Goal: Information Seeking & Learning: Learn about a topic

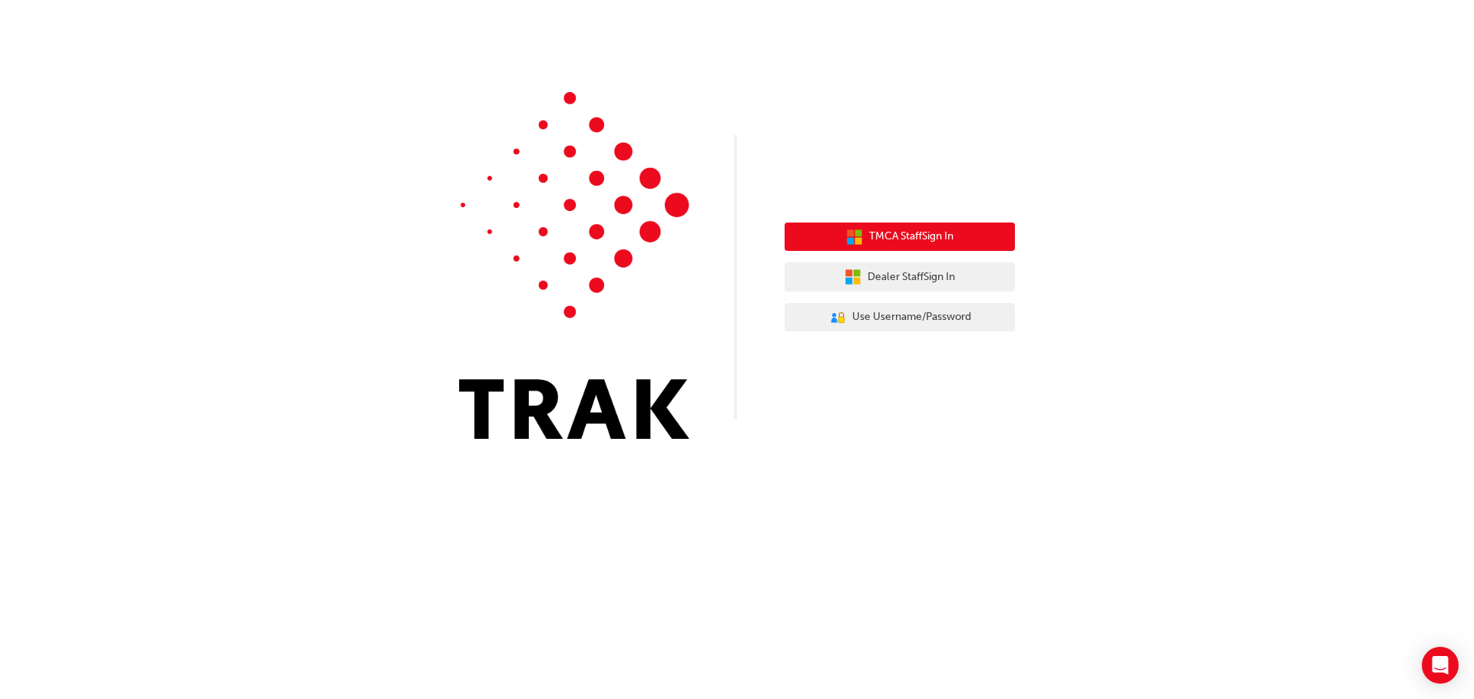
click at [934, 239] on span "TMCA Staff Sign In" at bounding box center [911, 237] width 84 height 18
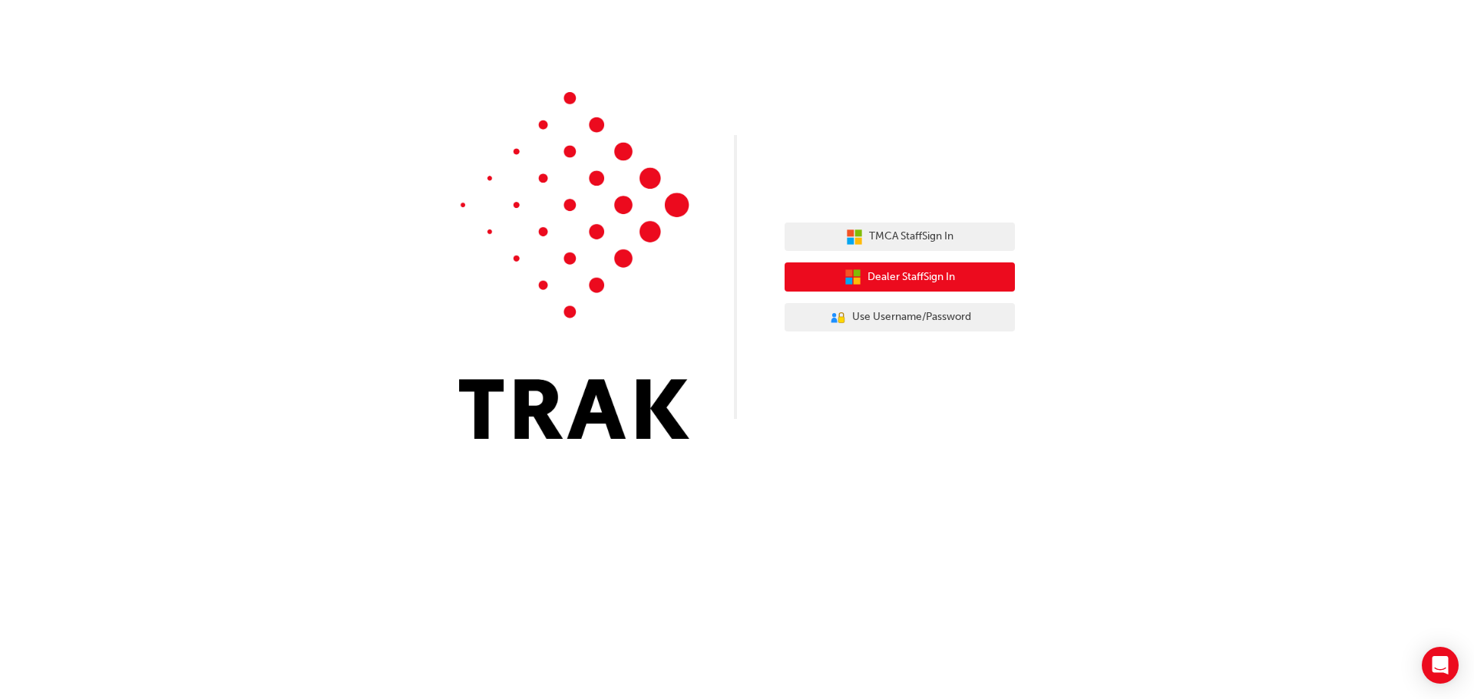
click at [904, 277] on span "Dealer Staff Sign In" at bounding box center [912, 278] width 88 height 18
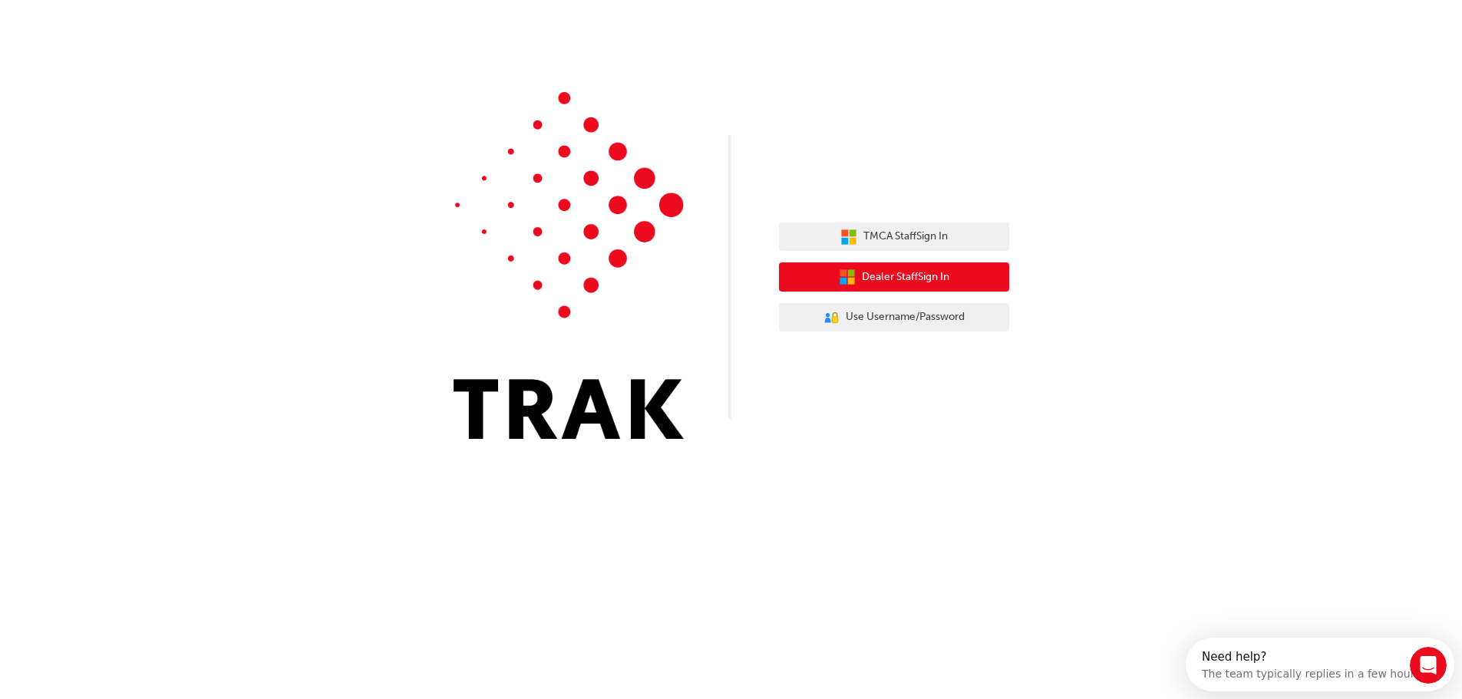
click at [904, 277] on span "Dealer Staff Sign In" at bounding box center [906, 278] width 88 height 18
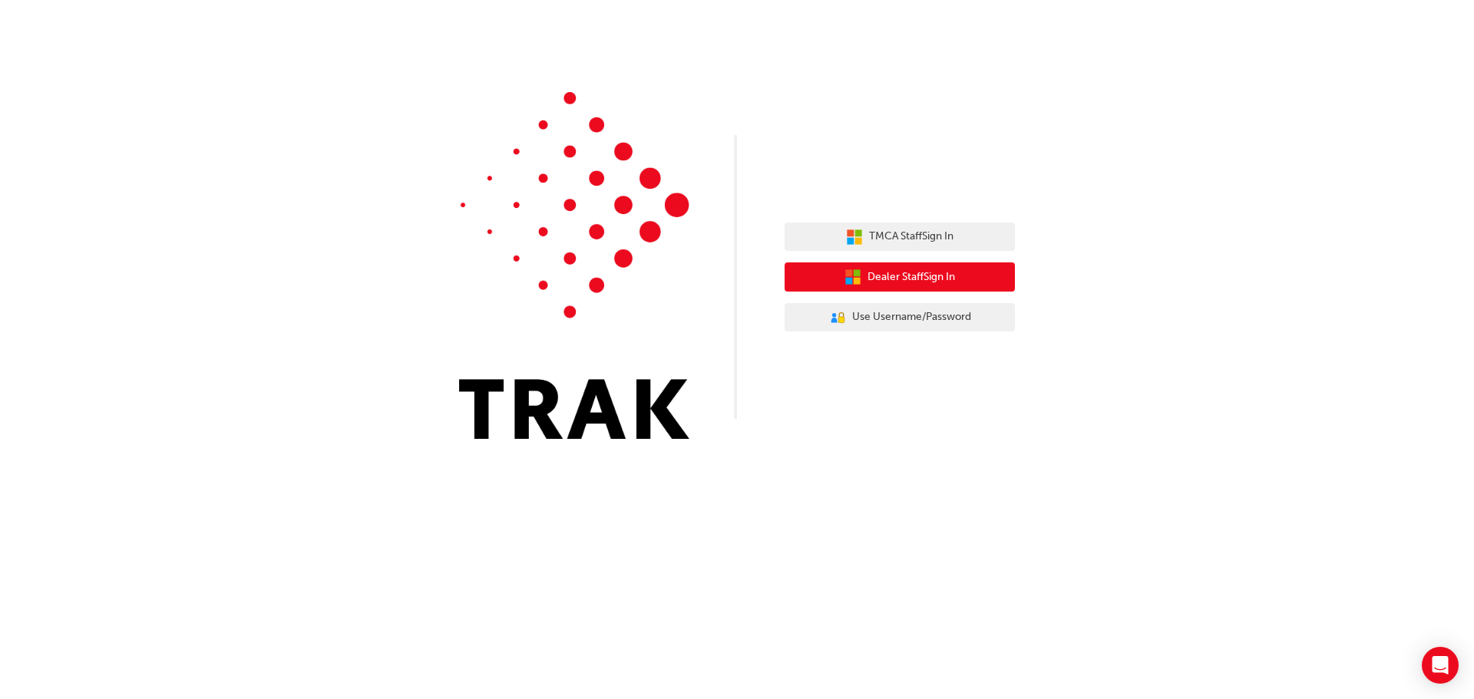
click at [952, 266] on button "Dealer Staff Sign In" at bounding box center [900, 277] width 230 height 29
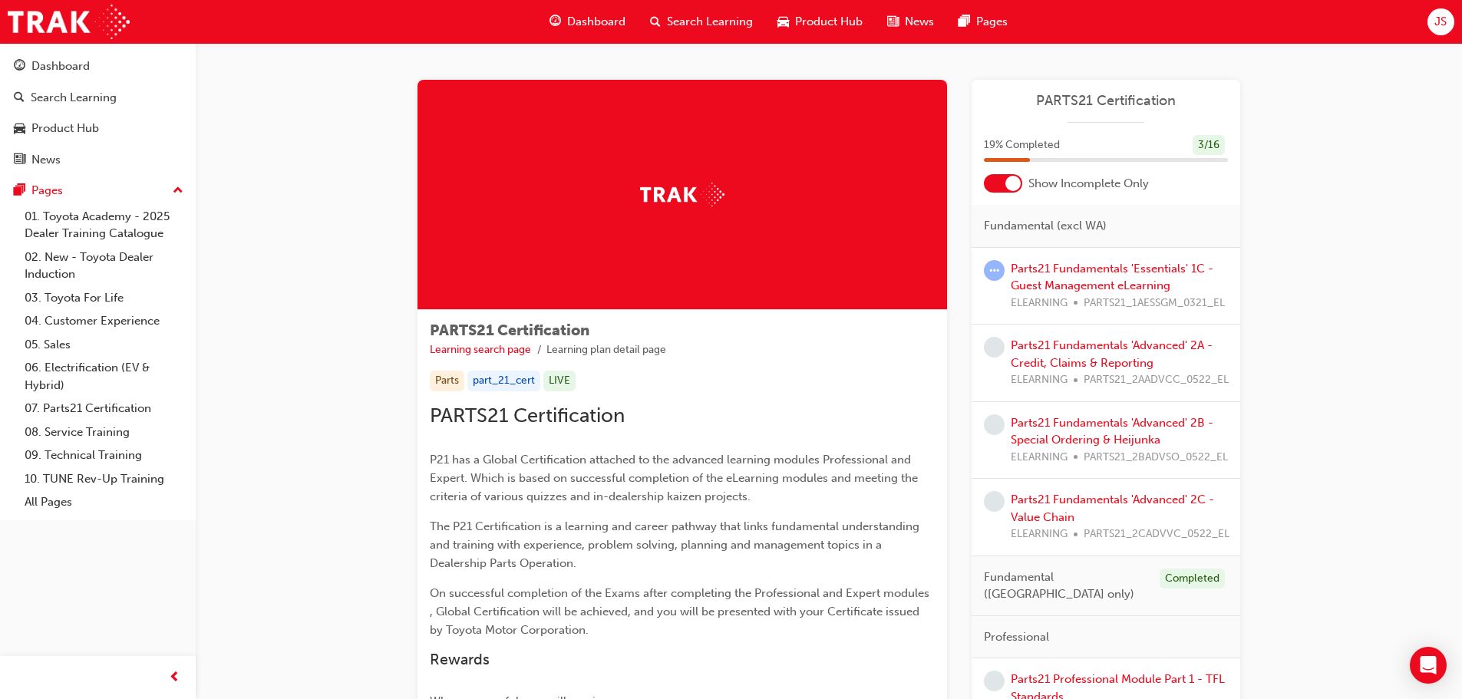
click at [1006, 185] on div at bounding box center [1013, 183] width 15 height 15
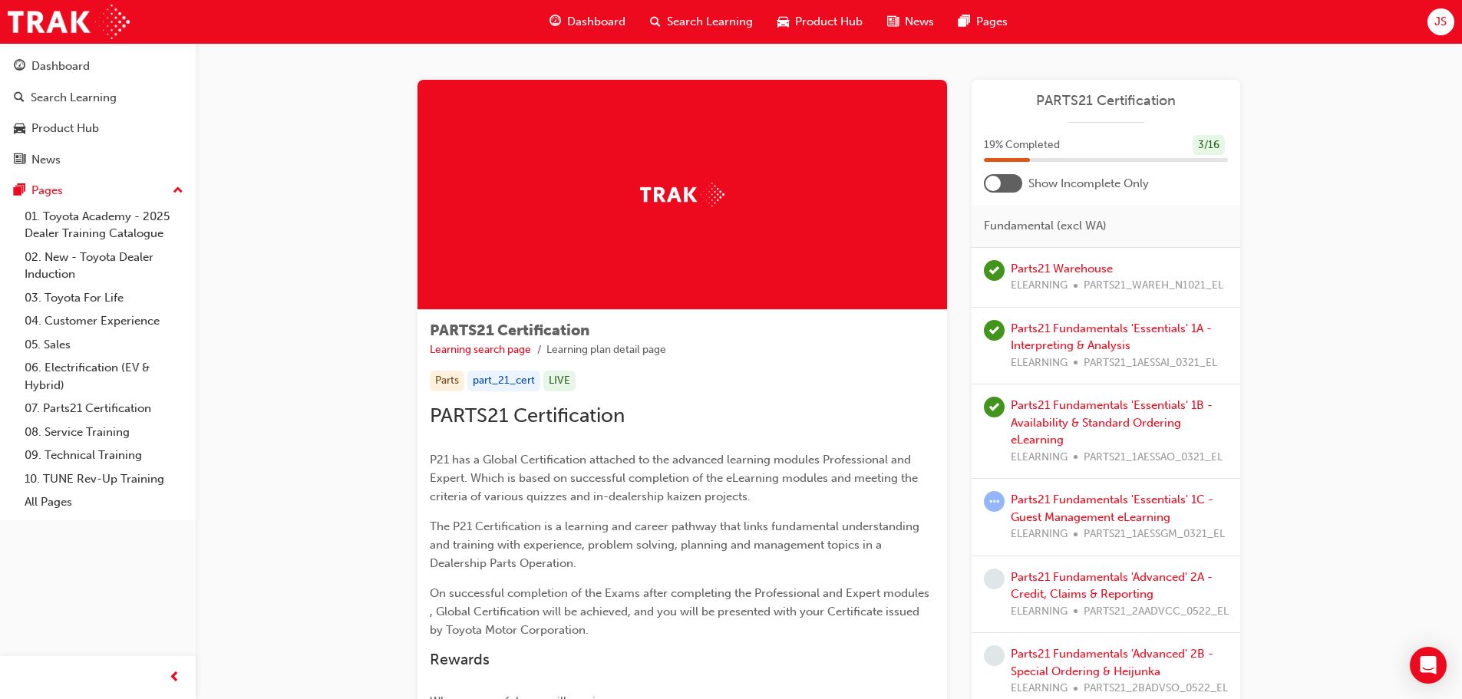
click at [1100, 507] on div "Parts21 Fundamentals 'Essentials' 1C - Guest Management eLearning ELEARNING PAR…" at bounding box center [1119, 517] width 217 height 52
click at [1063, 497] on link "Parts21 Fundamentals 'Essentials' 1C - Guest Management eLearning" at bounding box center [1112, 508] width 203 height 31
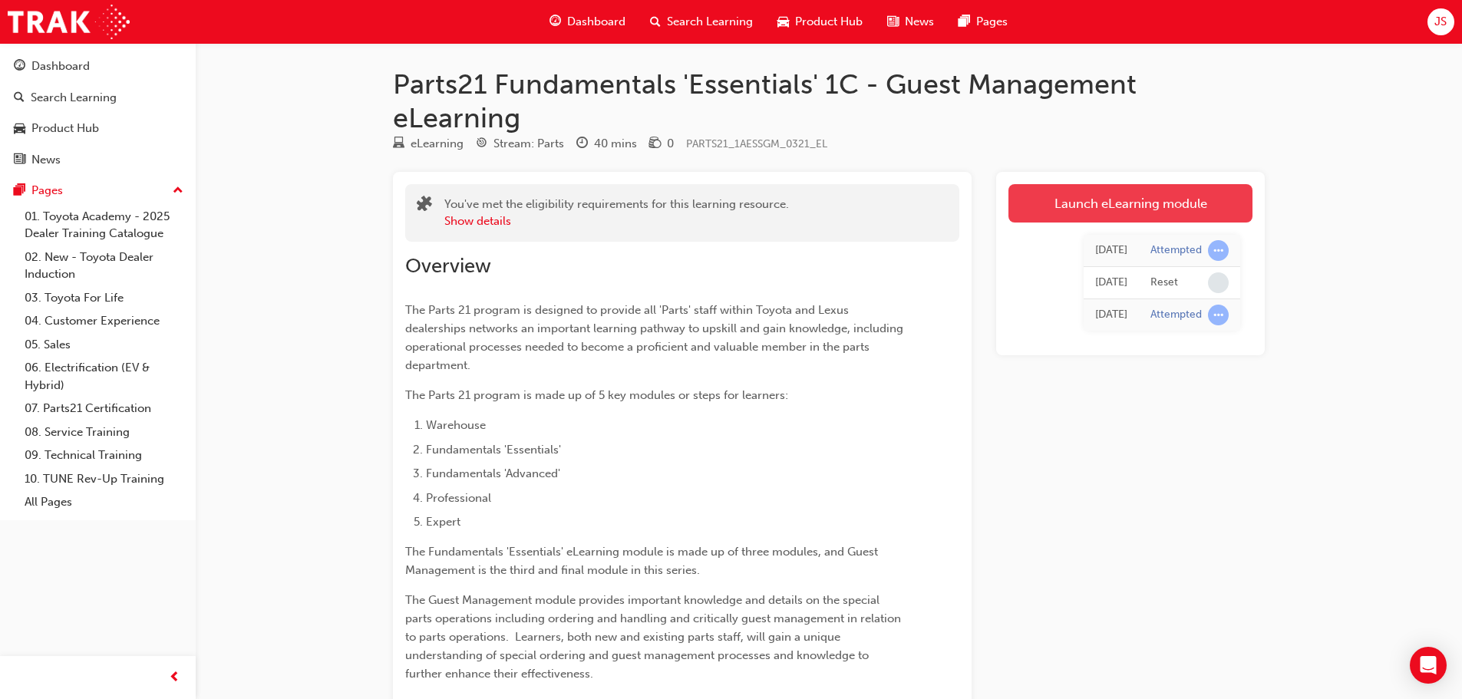
click at [1096, 200] on link "Launch eLearning module" at bounding box center [1131, 203] width 244 height 38
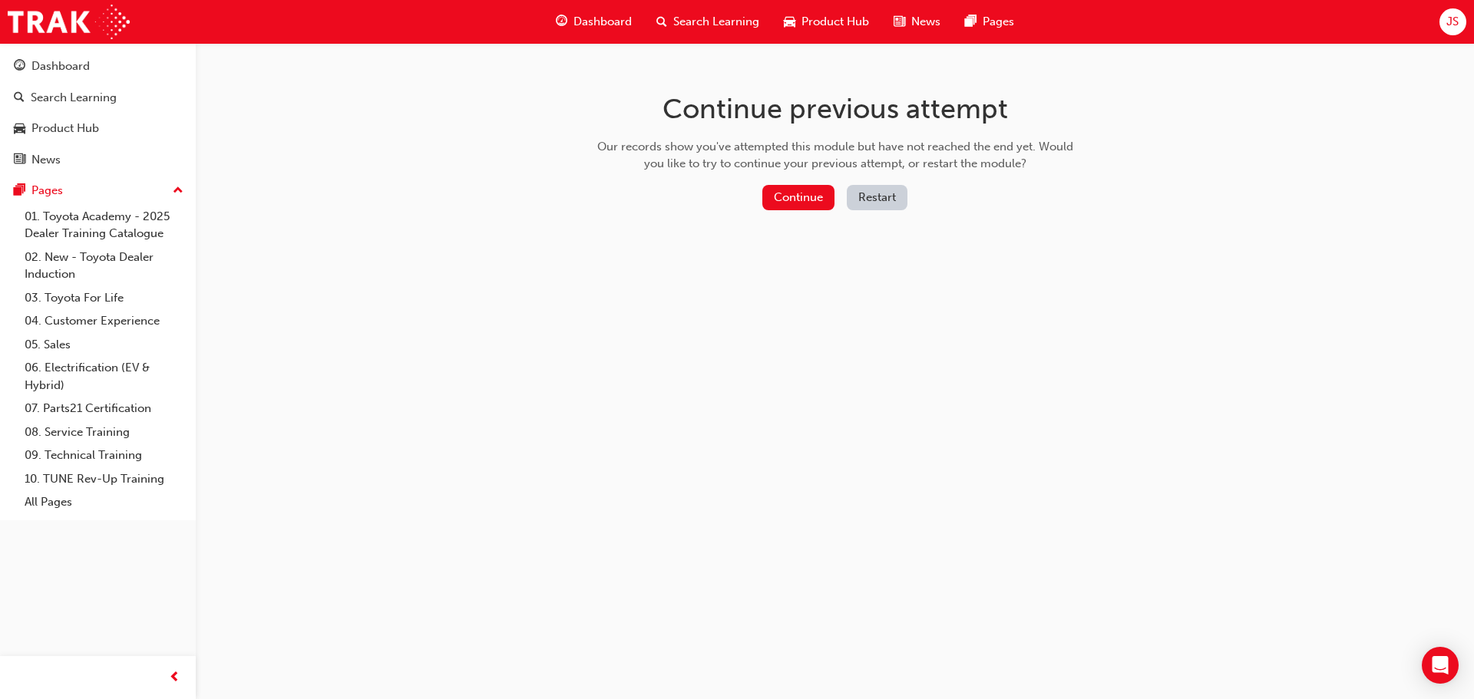
click at [863, 194] on button "Restart" at bounding box center [877, 197] width 61 height 25
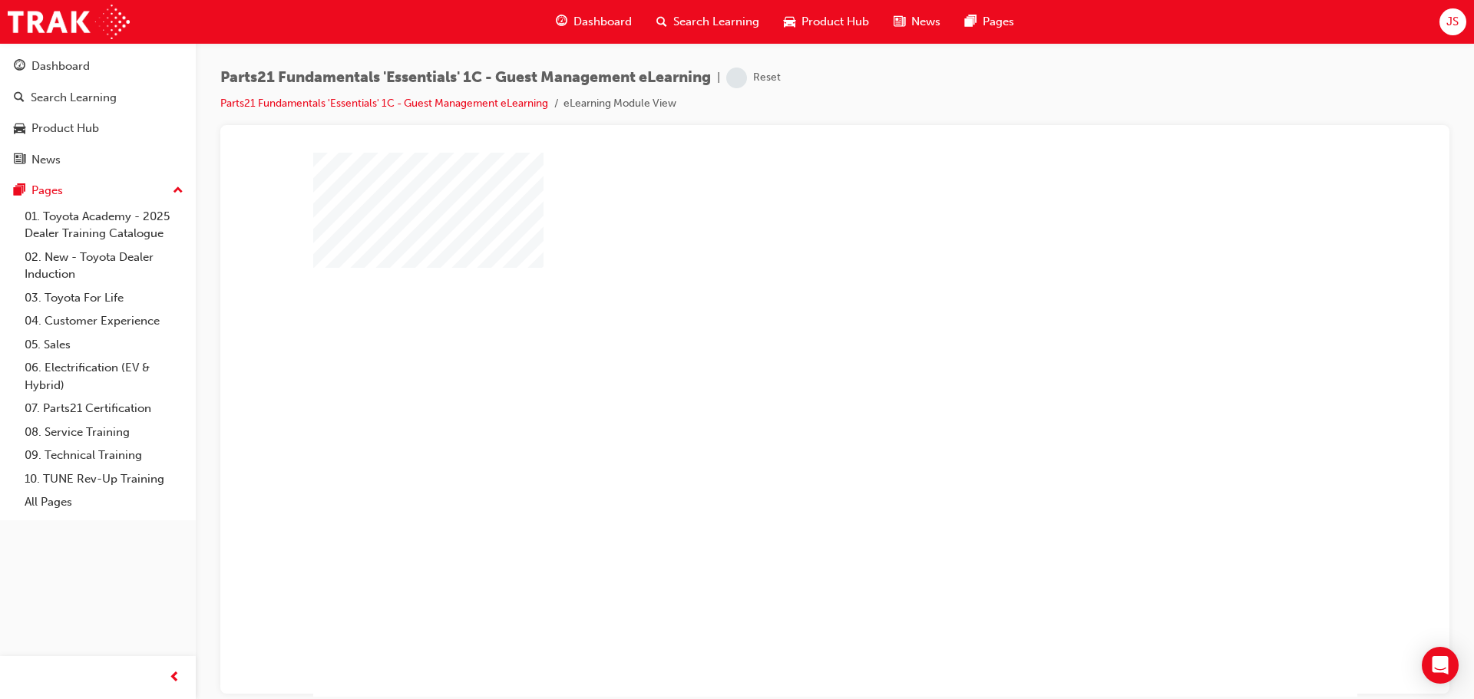
click at [791, 380] on div "play" at bounding box center [791, 380] width 0 height 0
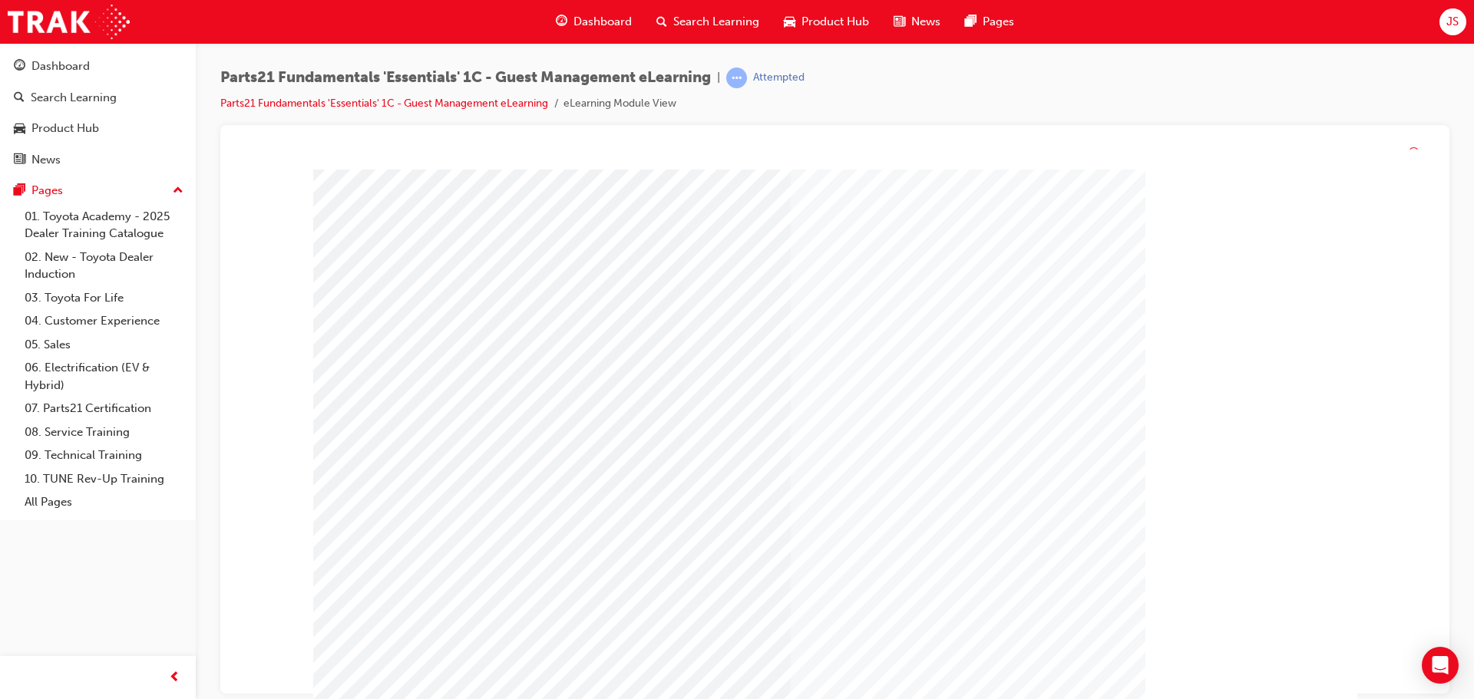
scroll to position [4, 0]
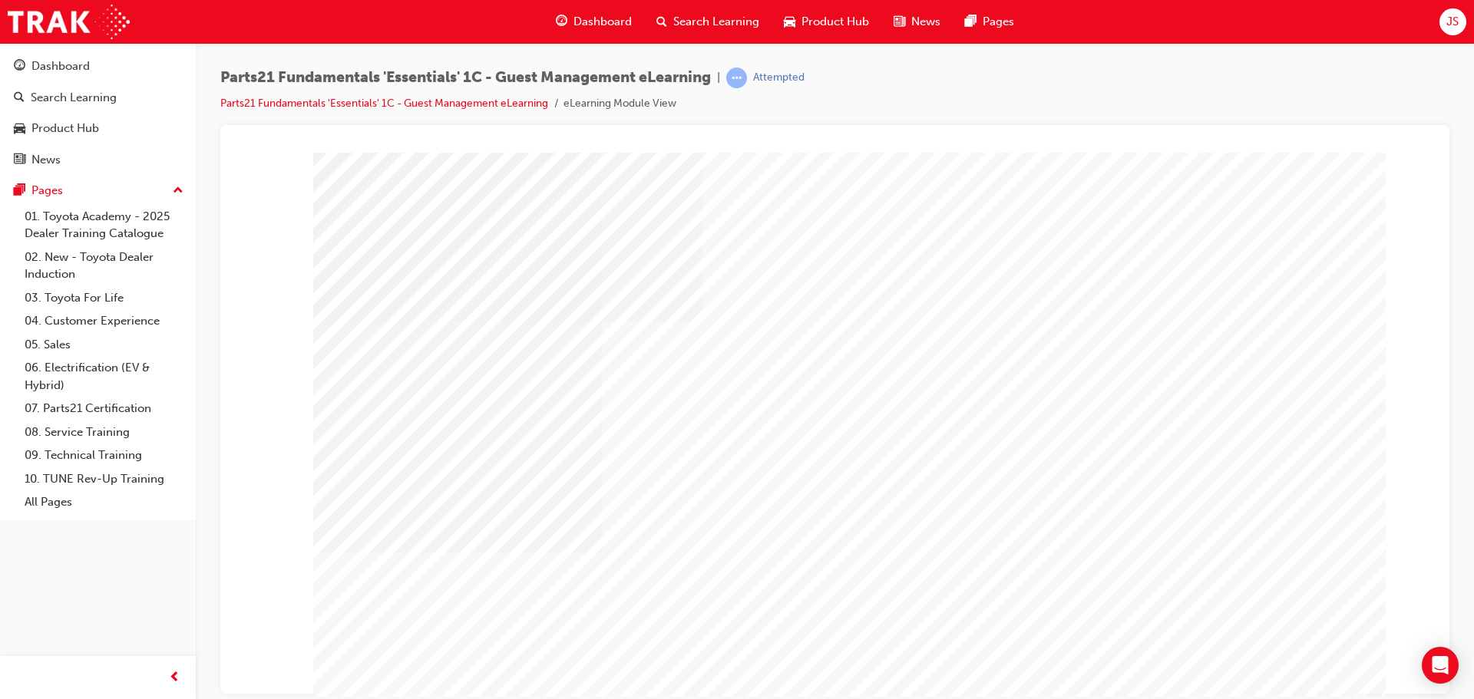
type input "[PERSON_NAME]"
drag, startPoint x: 720, startPoint y: 417, endPoint x: 778, endPoint y: 453, distance: 68.6
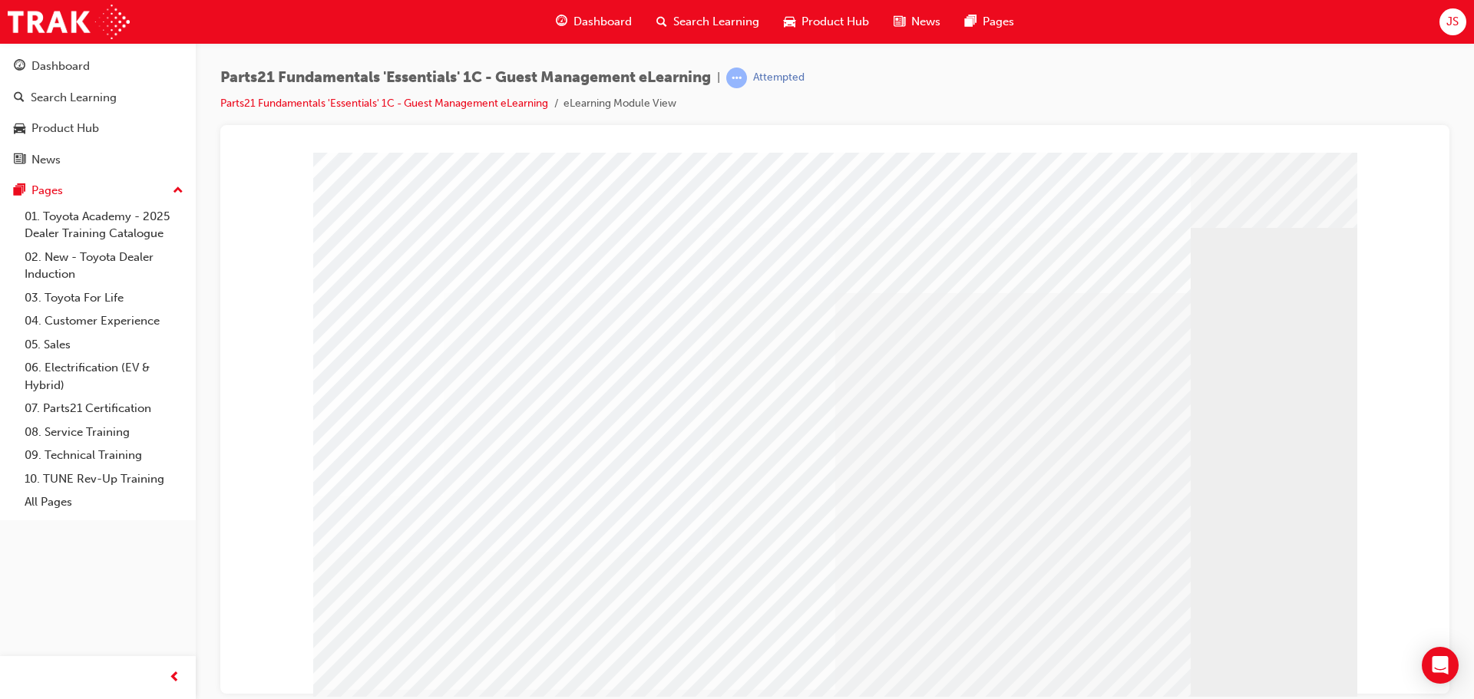
drag, startPoint x: 1000, startPoint y: 499, endPoint x: 961, endPoint y: 481, distance: 43.3
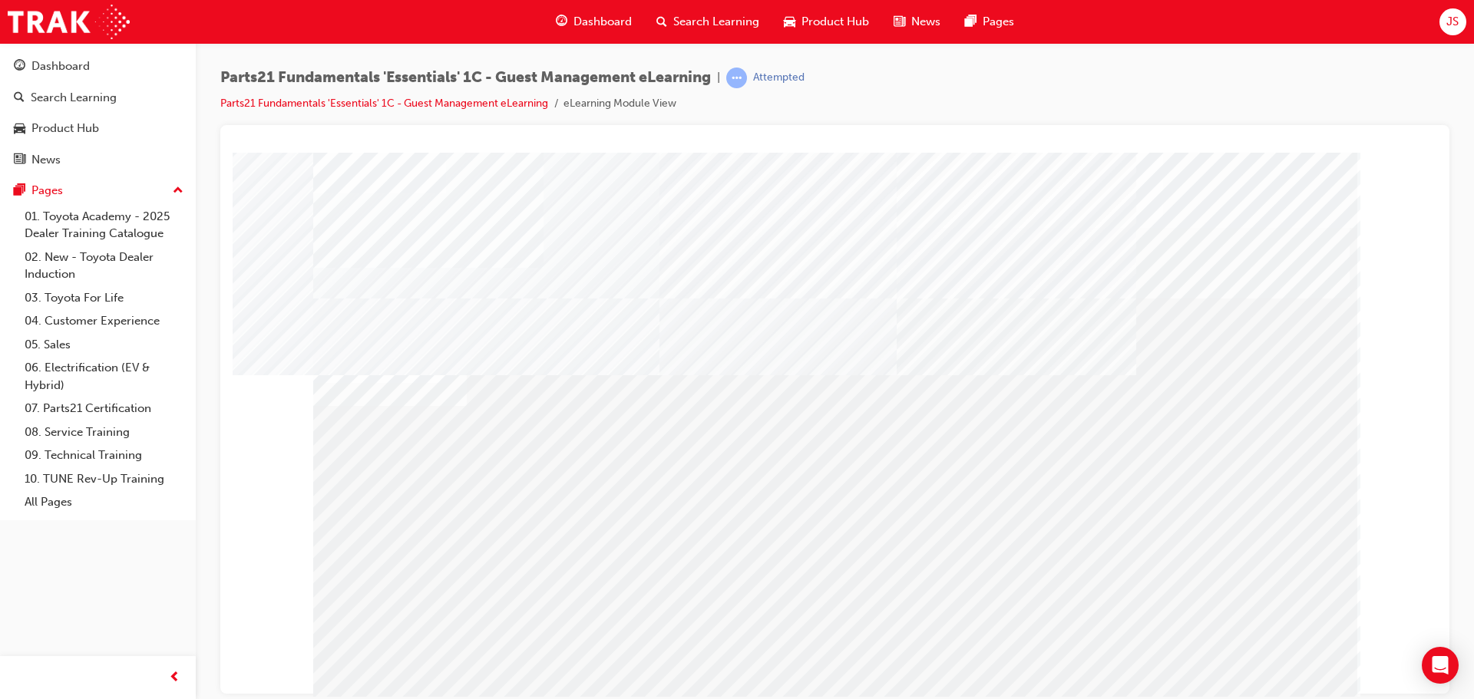
drag, startPoint x: 881, startPoint y: 484, endPoint x: 1194, endPoint y: 576, distance: 326.5
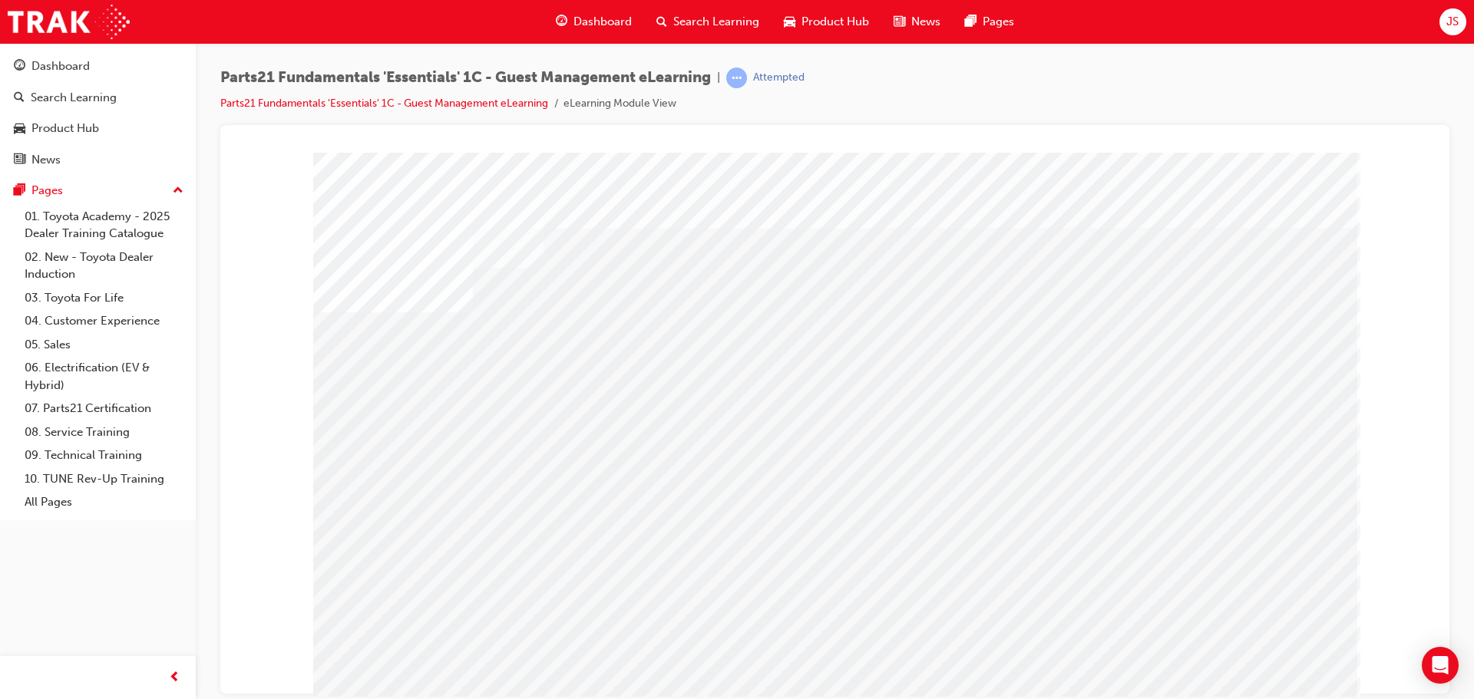
drag, startPoint x: 426, startPoint y: 474, endPoint x: 486, endPoint y: 473, distance: 59.9
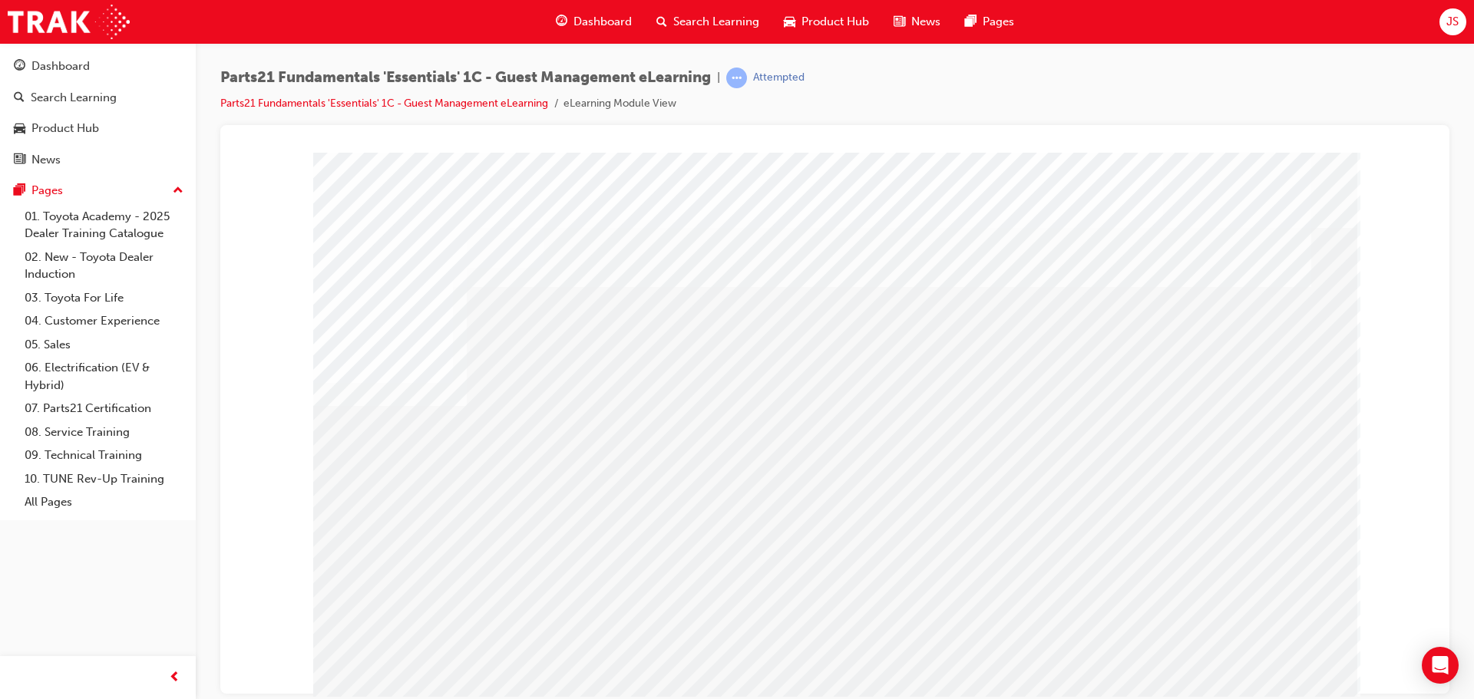
drag, startPoint x: 617, startPoint y: 474, endPoint x: 667, endPoint y: 471, distance: 50.0
drag, startPoint x: 1069, startPoint y: 468, endPoint x: 1080, endPoint y: 475, distance: 13.2
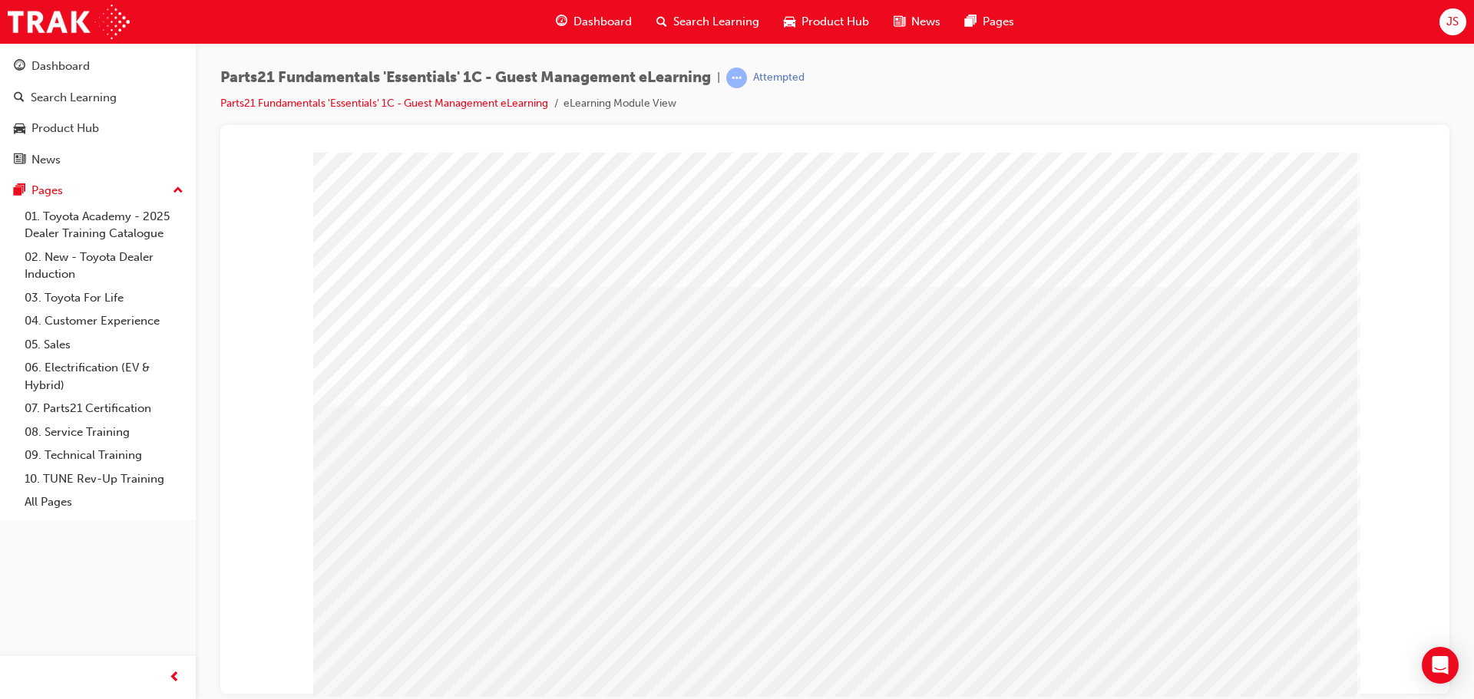
drag, startPoint x: 451, startPoint y: 481, endPoint x: 652, endPoint y: 490, distance: 201.3
drag, startPoint x: 689, startPoint y: 491, endPoint x: 709, endPoint y: 483, distance: 21.4
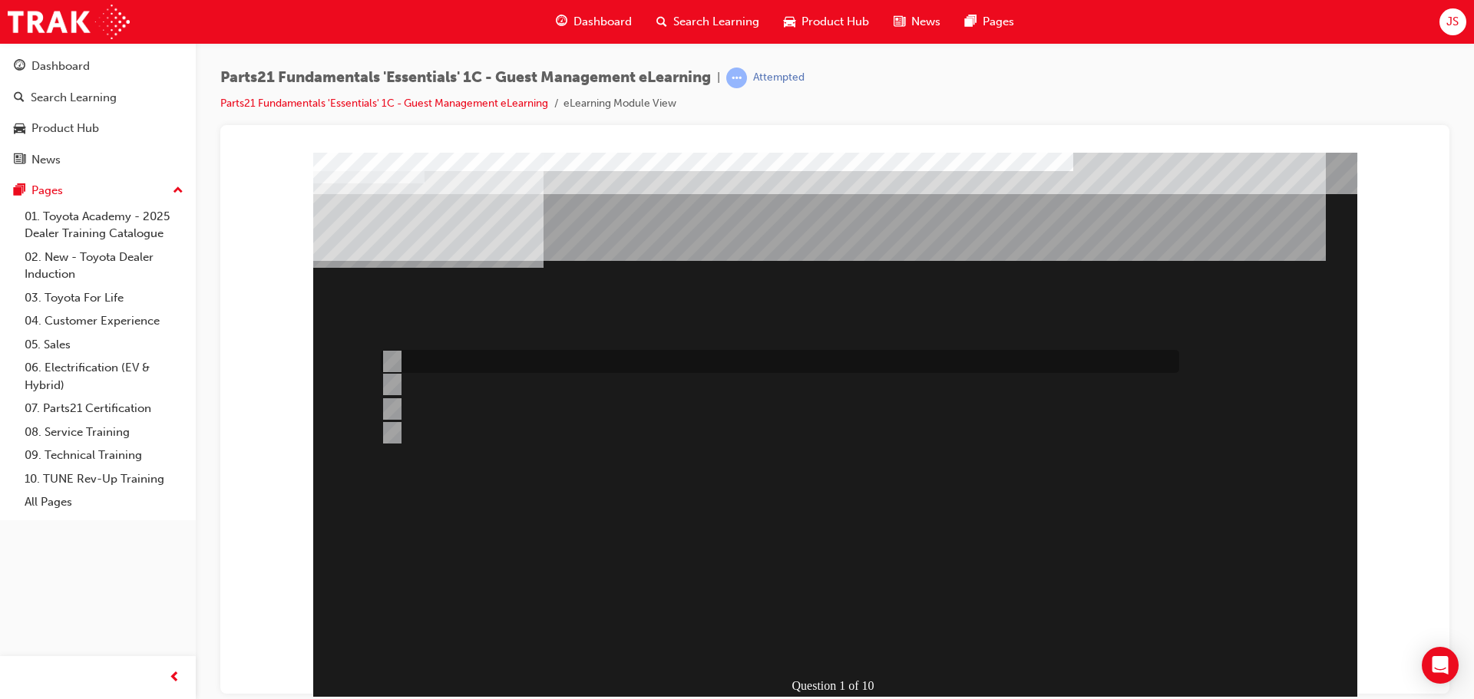
click at [392, 359] on input "Use it for all enquiries." at bounding box center [389, 361] width 17 height 17
radio input "true"
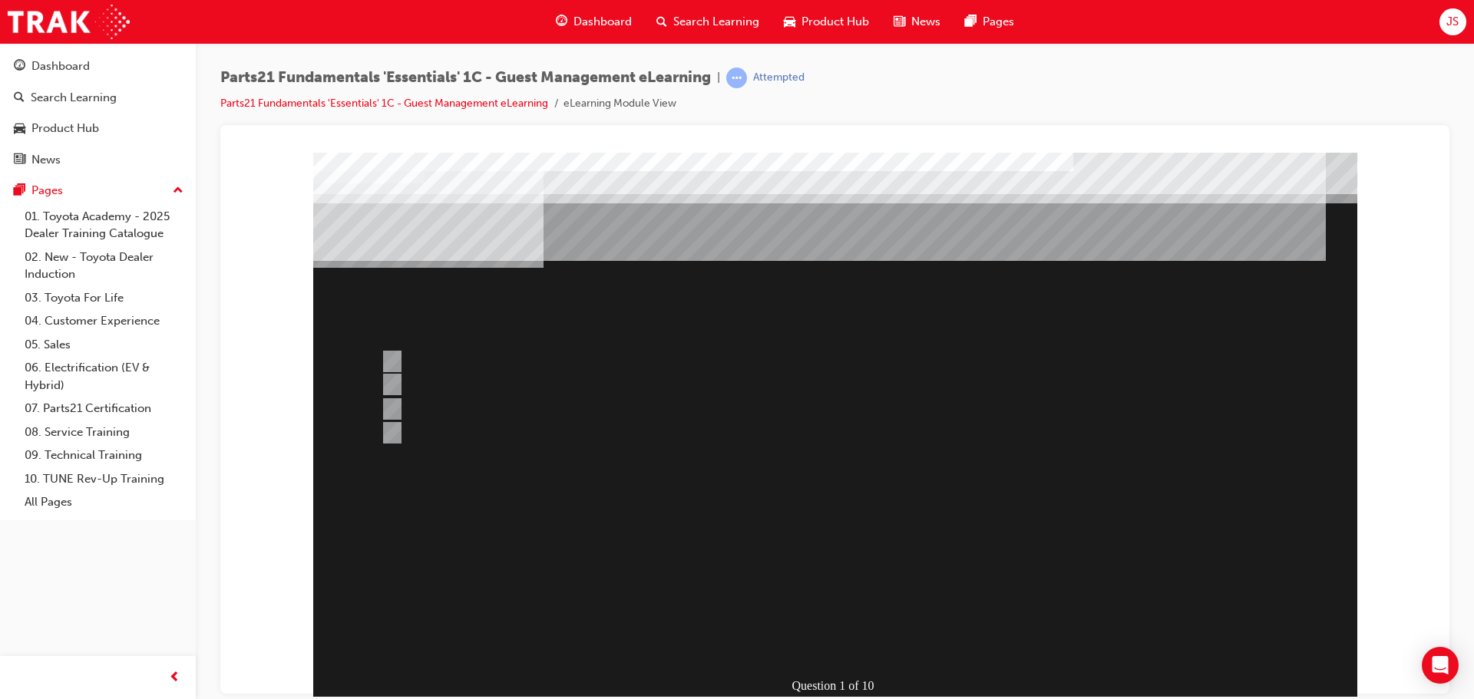
click at [392, 381] on div at bounding box center [835, 428] width 1044 height 553
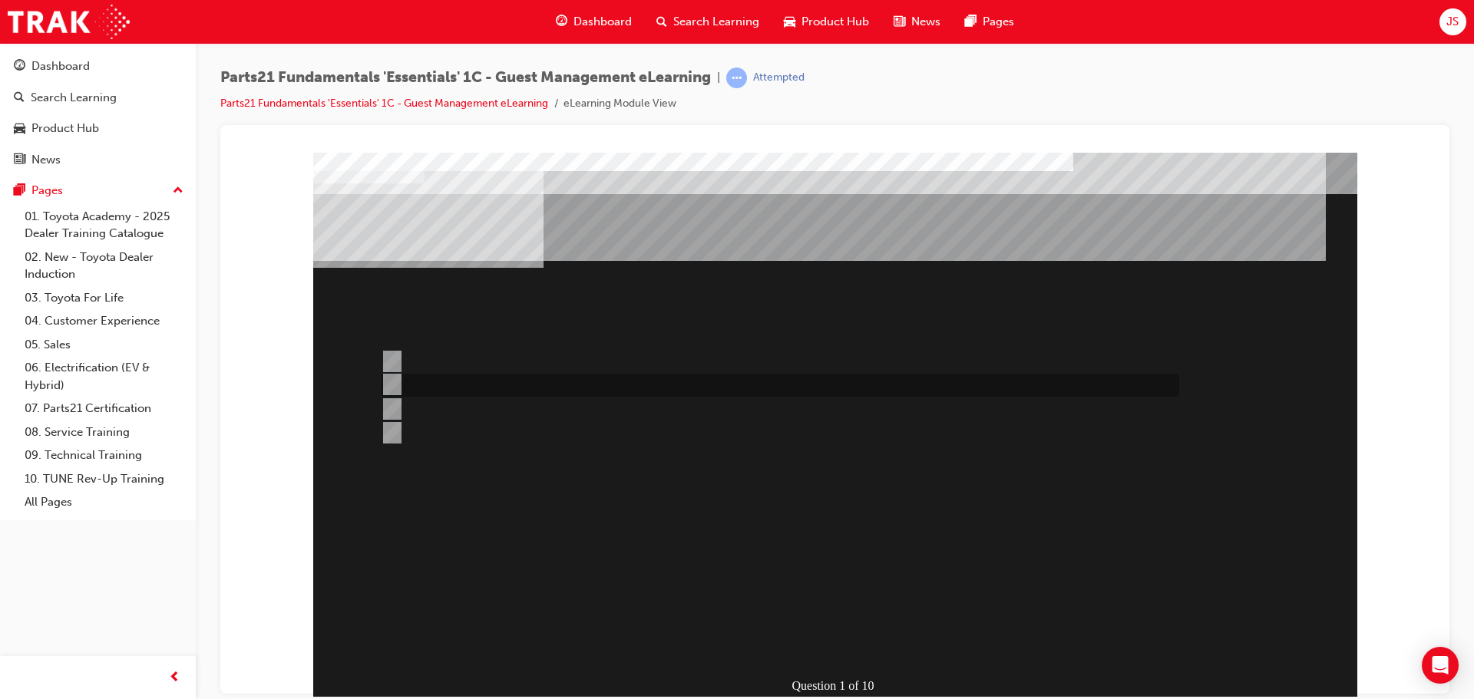
click at [395, 380] on input "Issues not covered by the other case types." at bounding box center [389, 384] width 17 height 17
radio input "true"
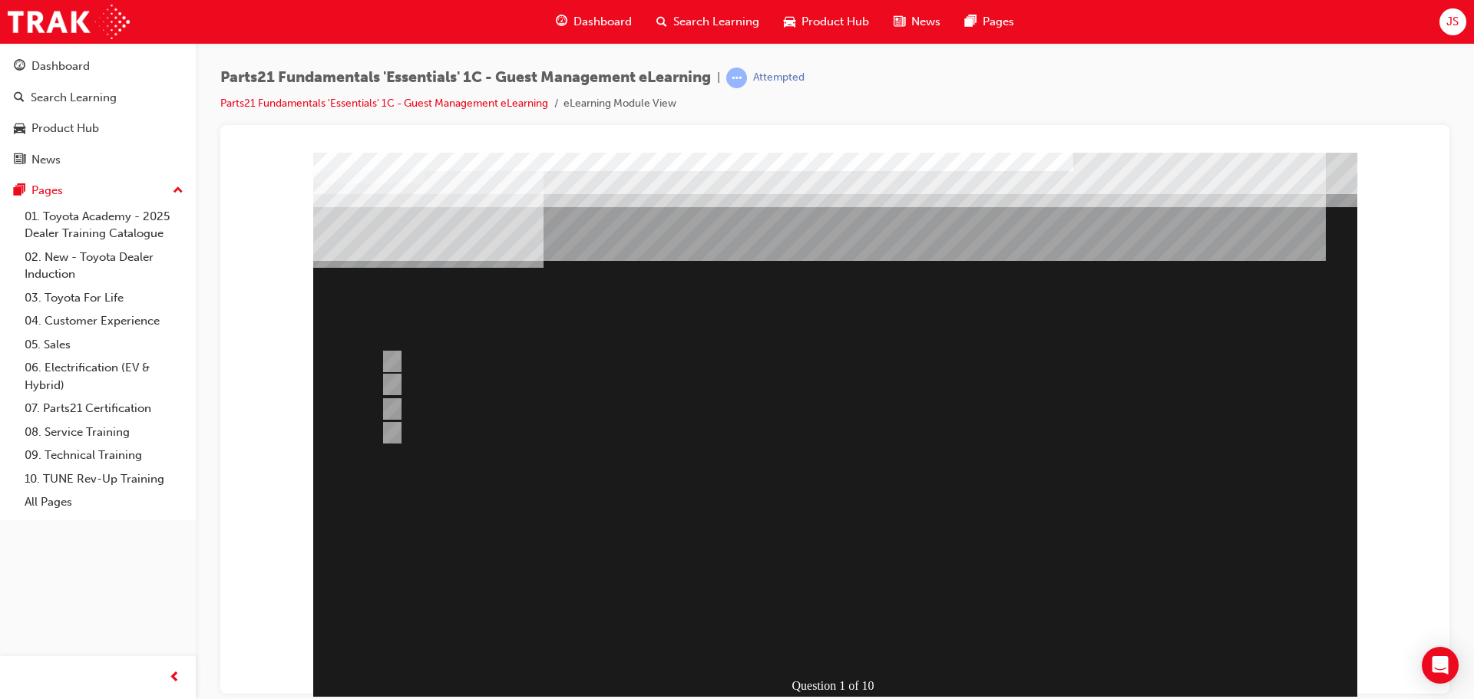
click at [824, 627] on div at bounding box center [835, 428] width 1044 height 553
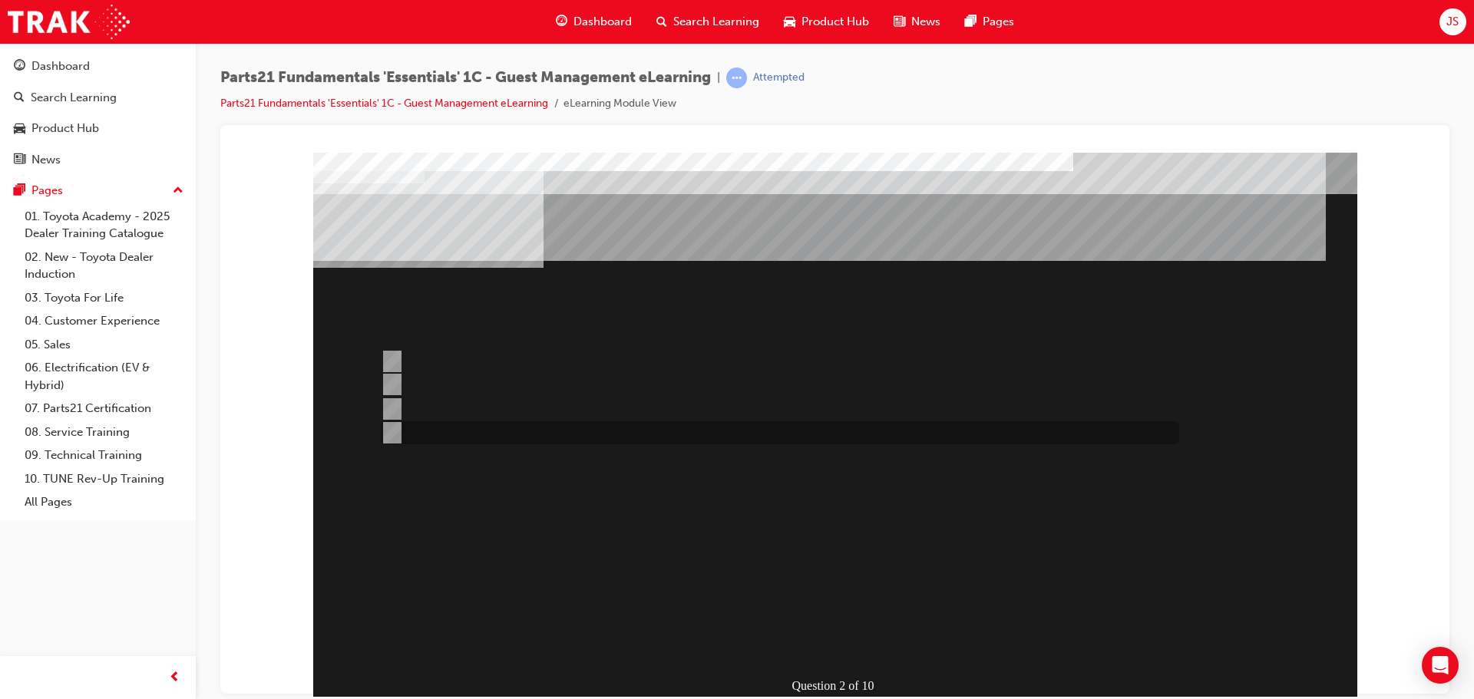
click at [388, 427] on input "Toyota Source" at bounding box center [389, 433] width 17 height 17
radio input "true"
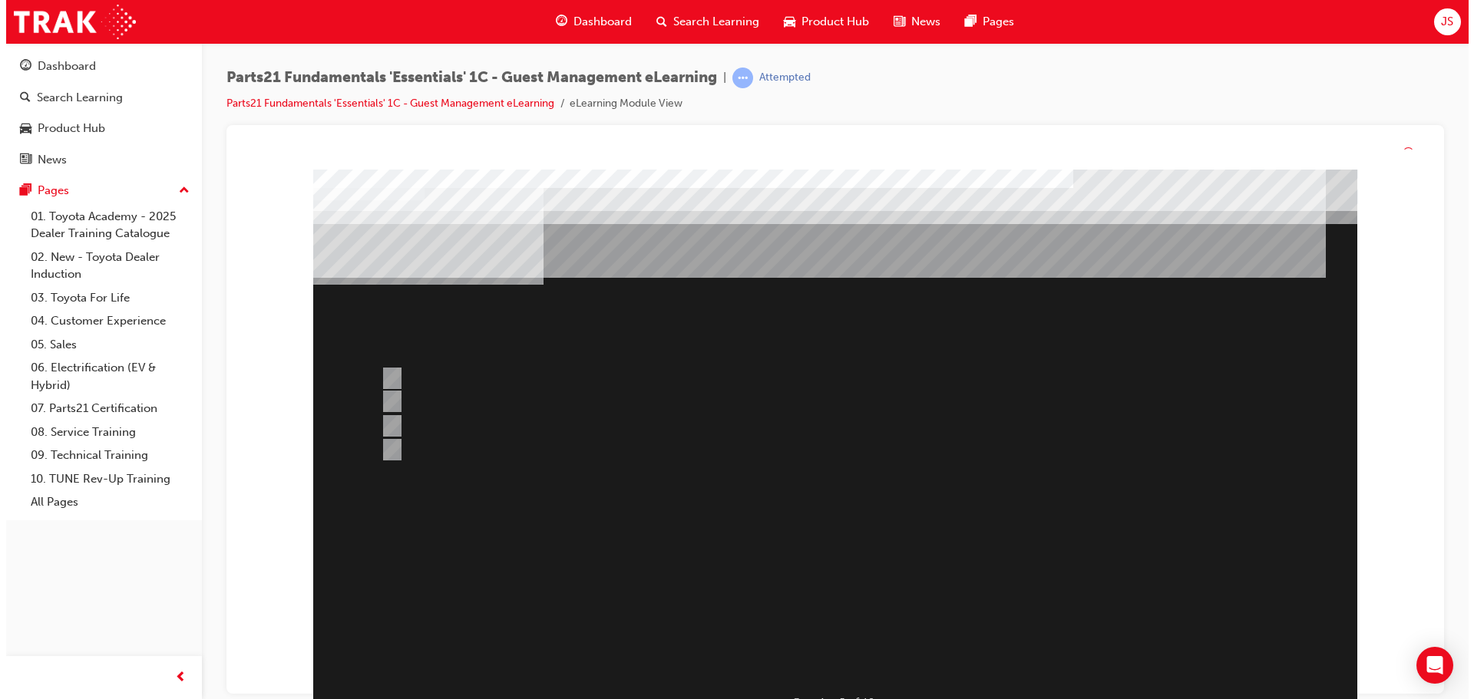
click at [848, 649] on div at bounding box center [834, 446] width 1044 height 553
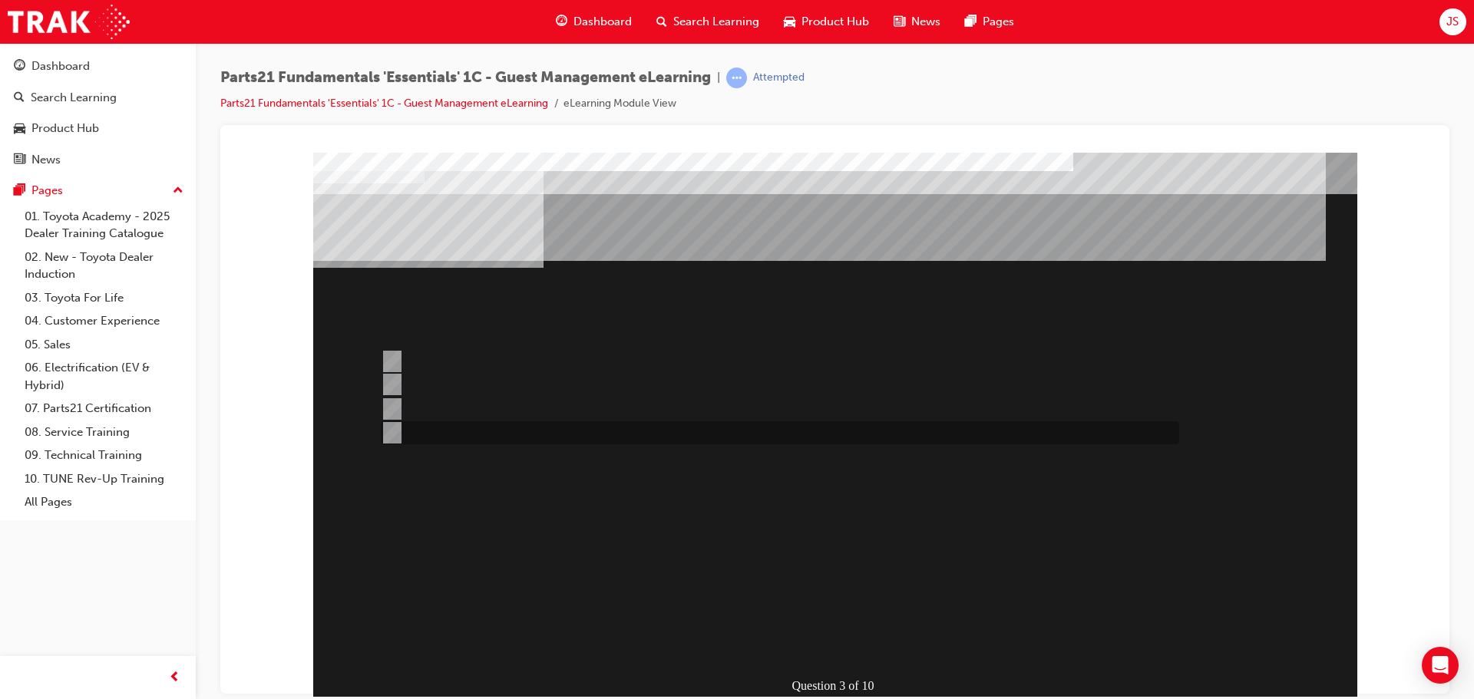
click at [387, 432] on input "All of the above" at bounding box center [389, 433] width 17 height 17
radio input "true"
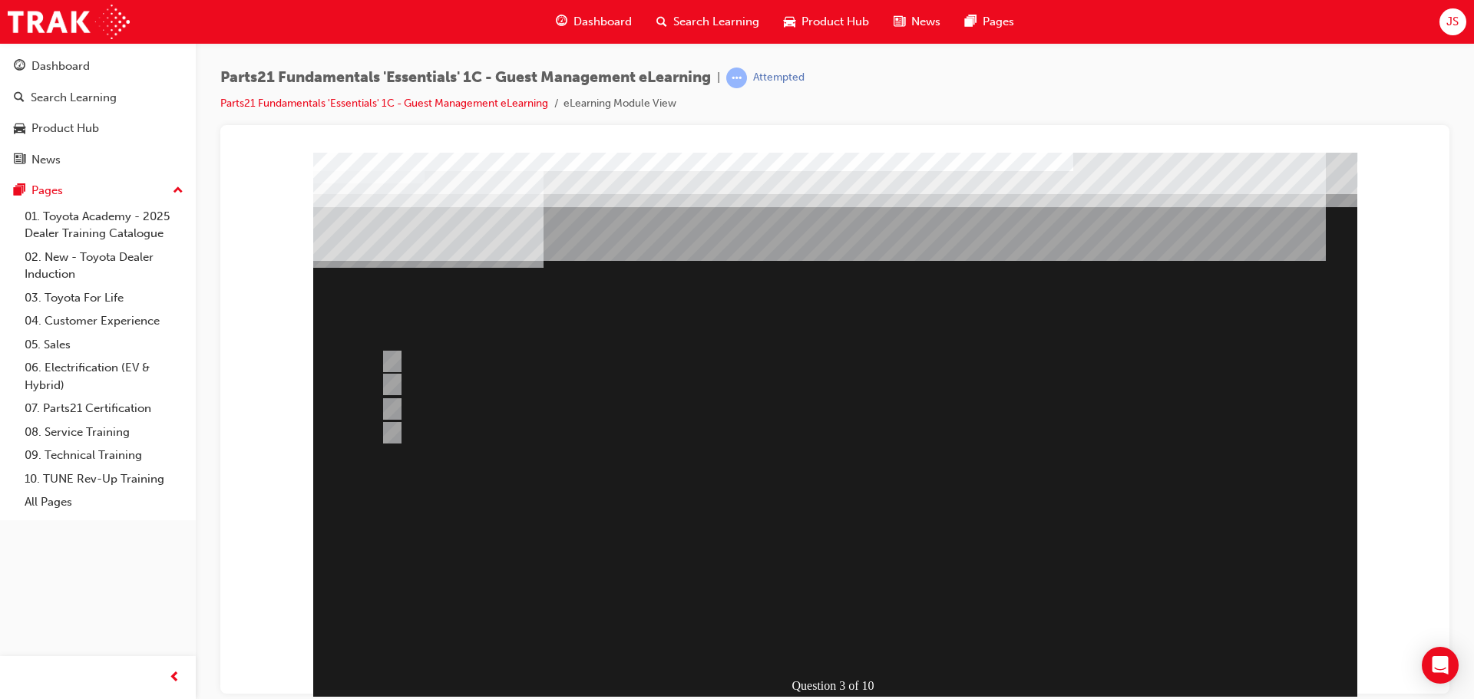
click at [850, 633] on div at bounding box center [835, 428] width 1044 height 553
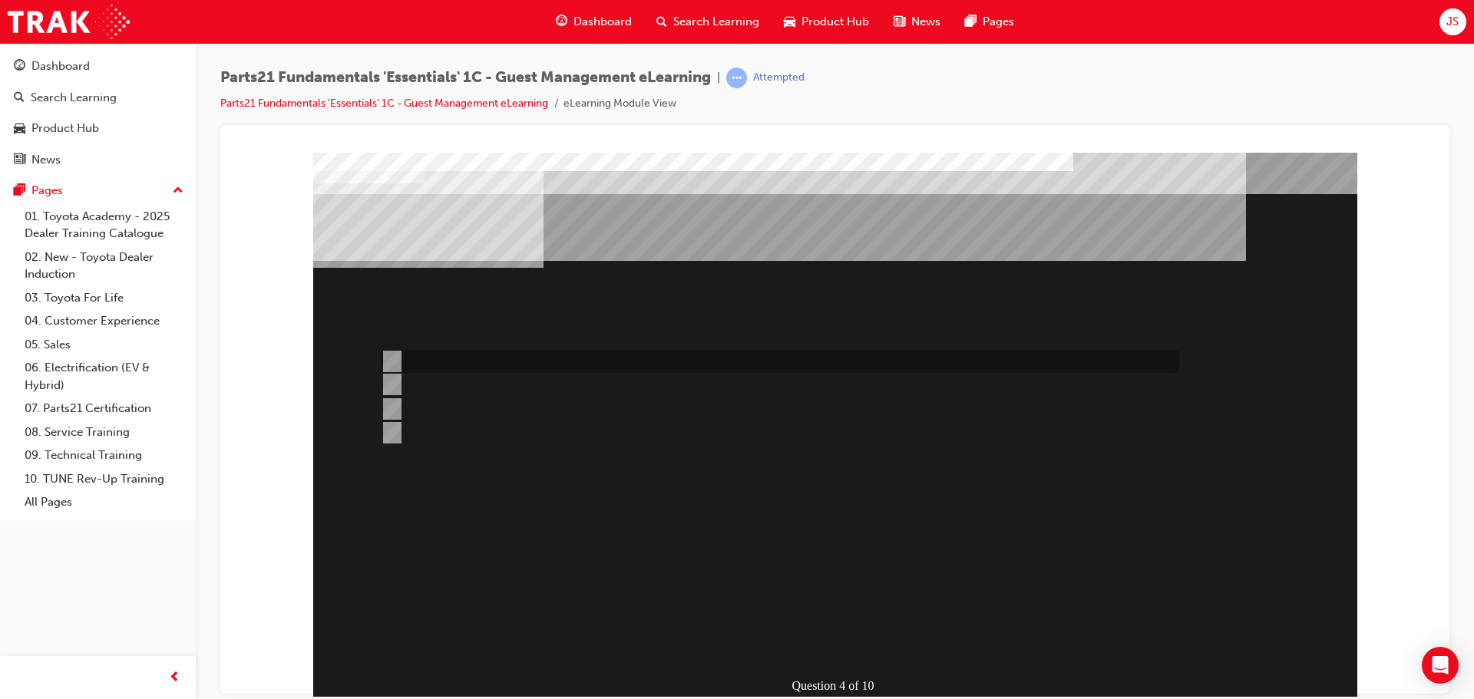
click at [386, 362] on input "PCHD" at bounding box center [389, 361] width 17 height 17
click at [400, 377] on div at bounding box center [776, 385] width 798 height 23
radio input "false"
radio input "true"
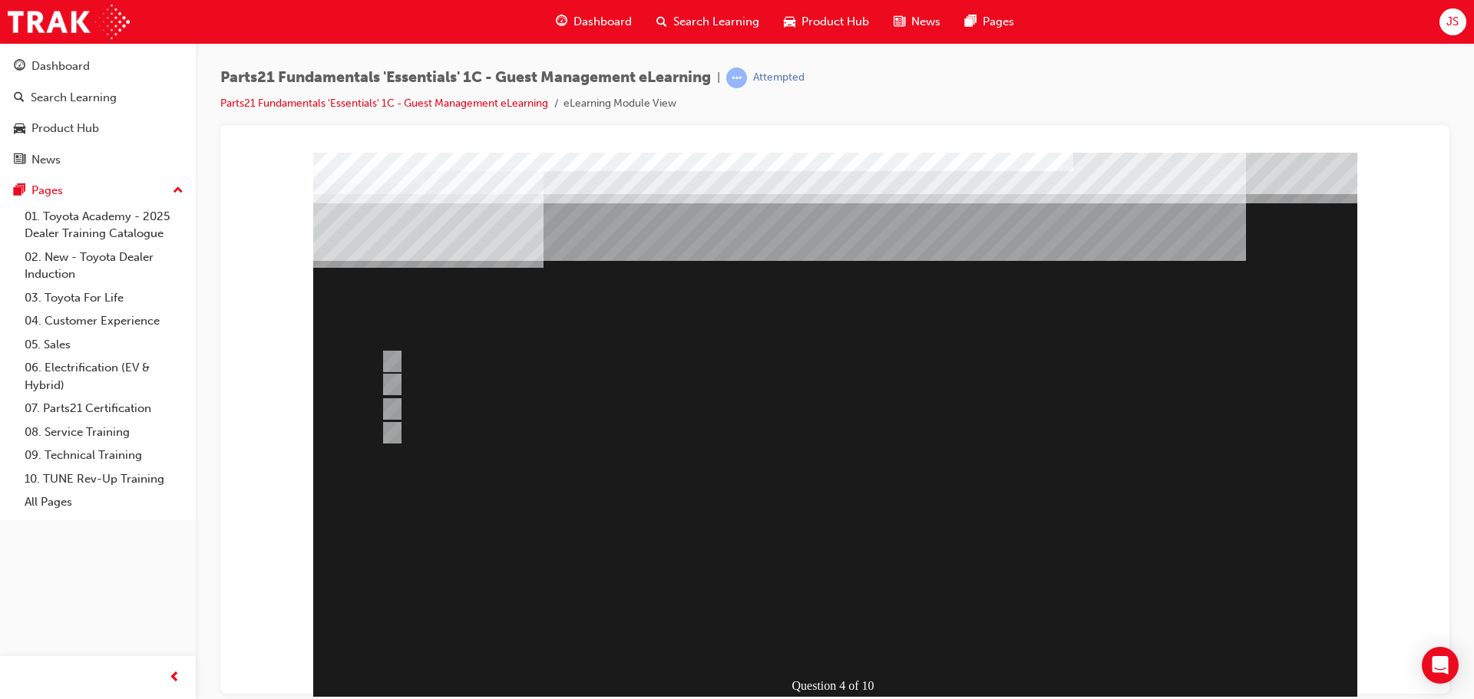
drag, startPoint x: 395, startPoint y: 404, endPoint x: 415, endPoint y: 403, distance: 19.2
click at [395, 404] on div at bounding box center [835, 428] width 1044 height 553
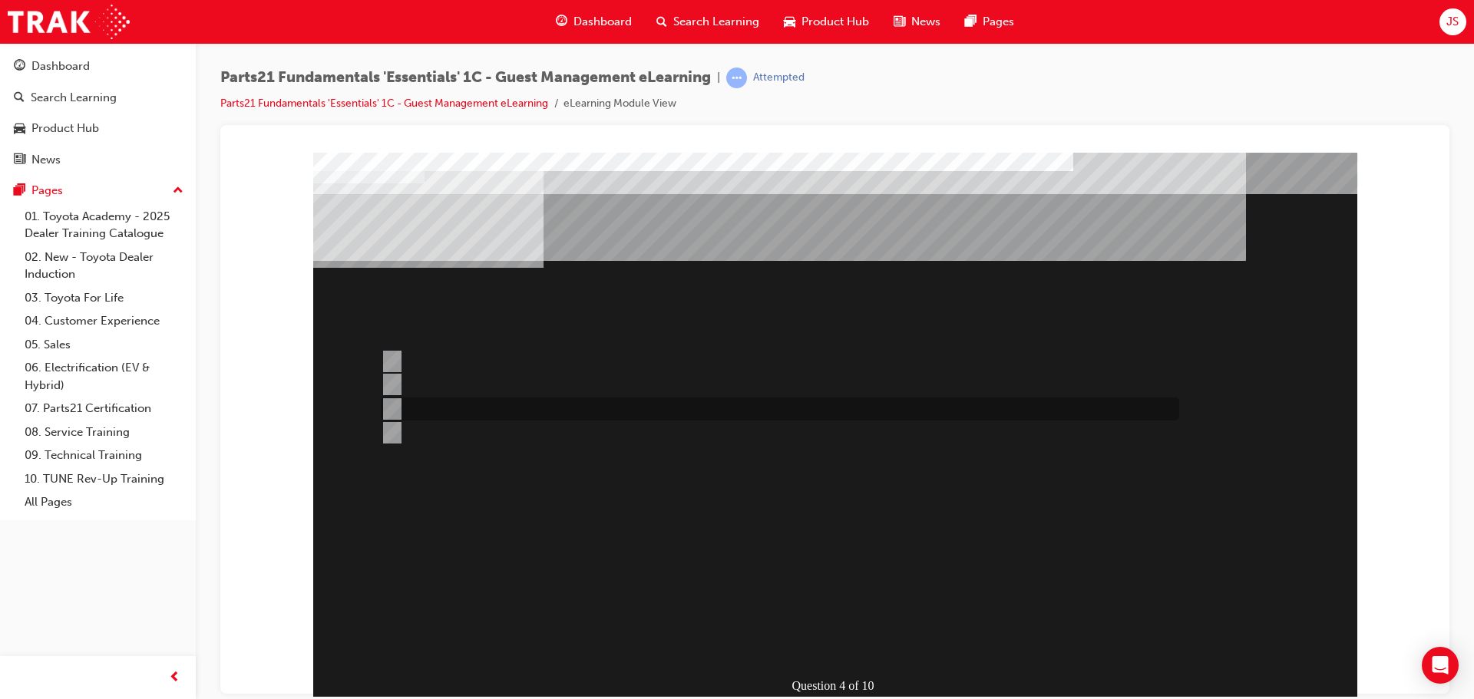
click at [387, 405] on input "T-support" at bounding box center [389, 409] width 17 height 17
radio input "true"
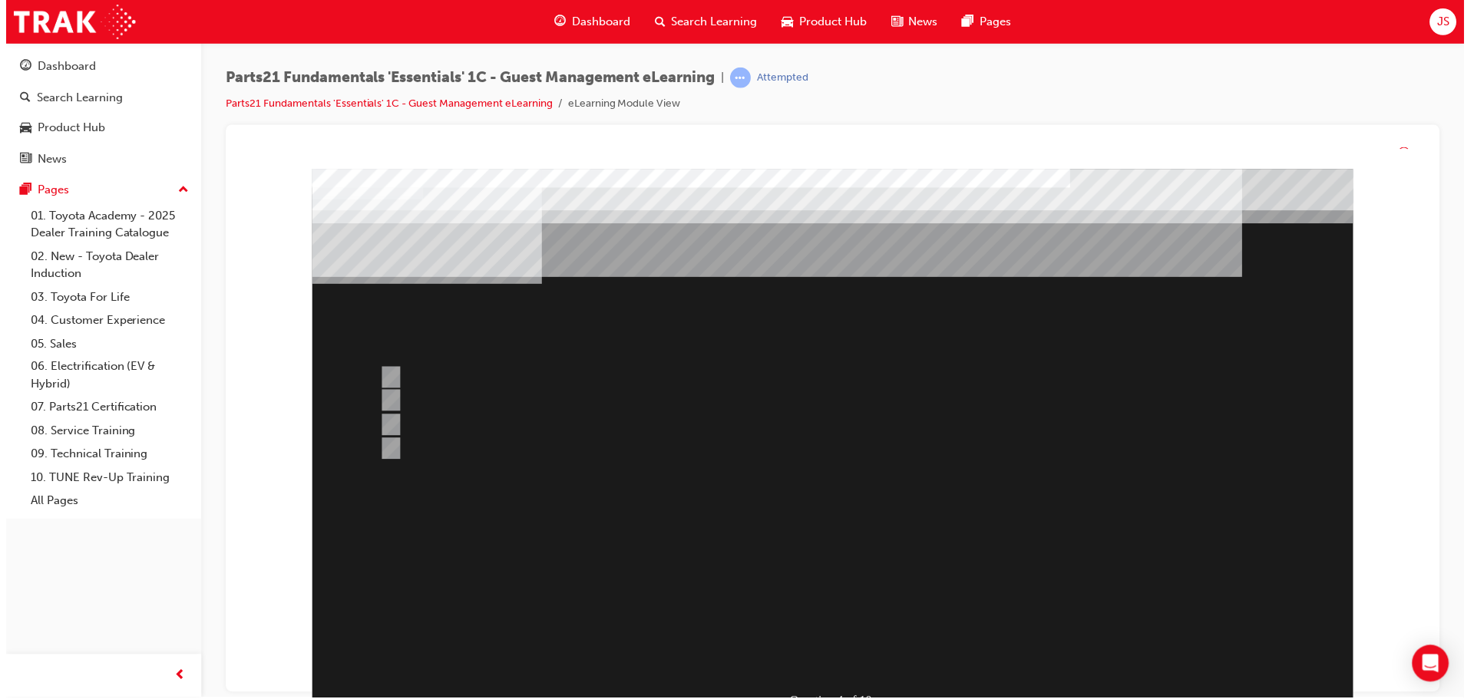
click at [839, 642] on div at bounding box center [834, 445] width 1044 height 553
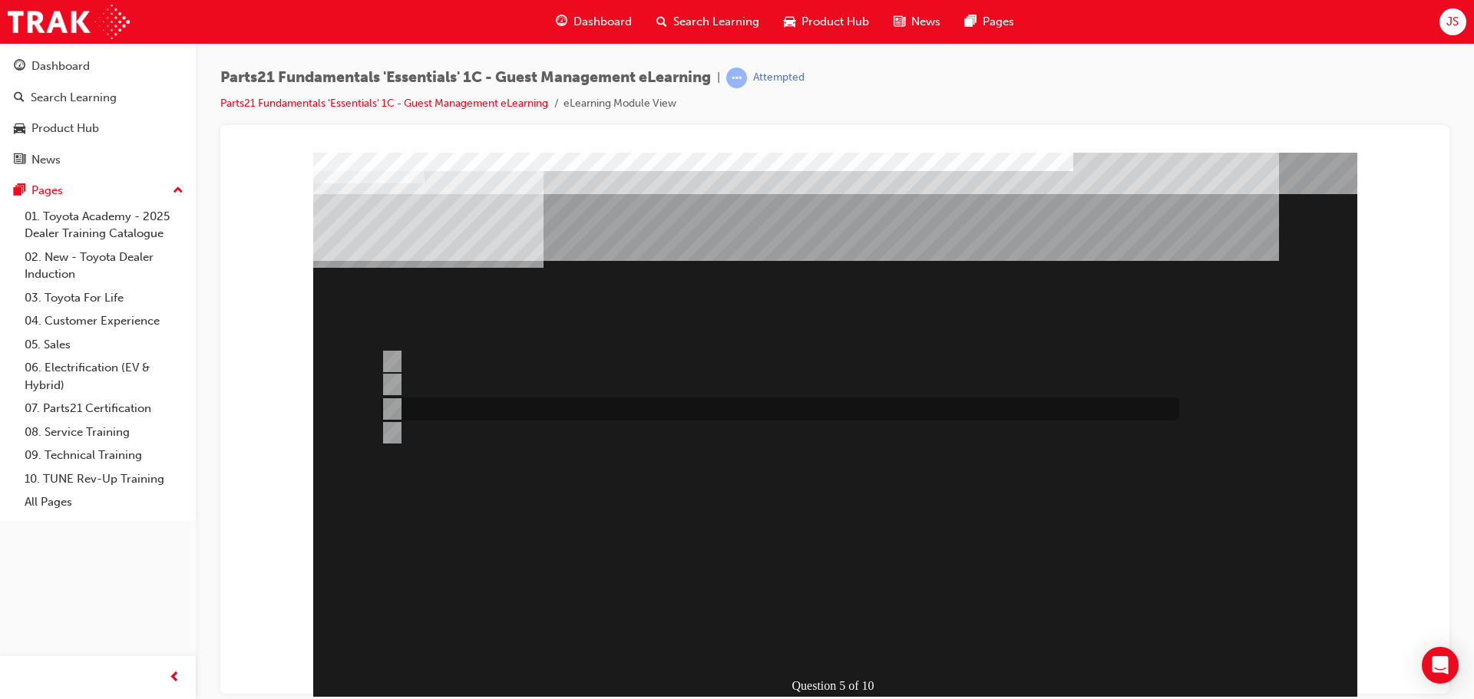
click at [392, 415] on input "Type your order information in the ” Part Nos” section." at bounding box center [389, 409] width 17 height 17
radio input "true"
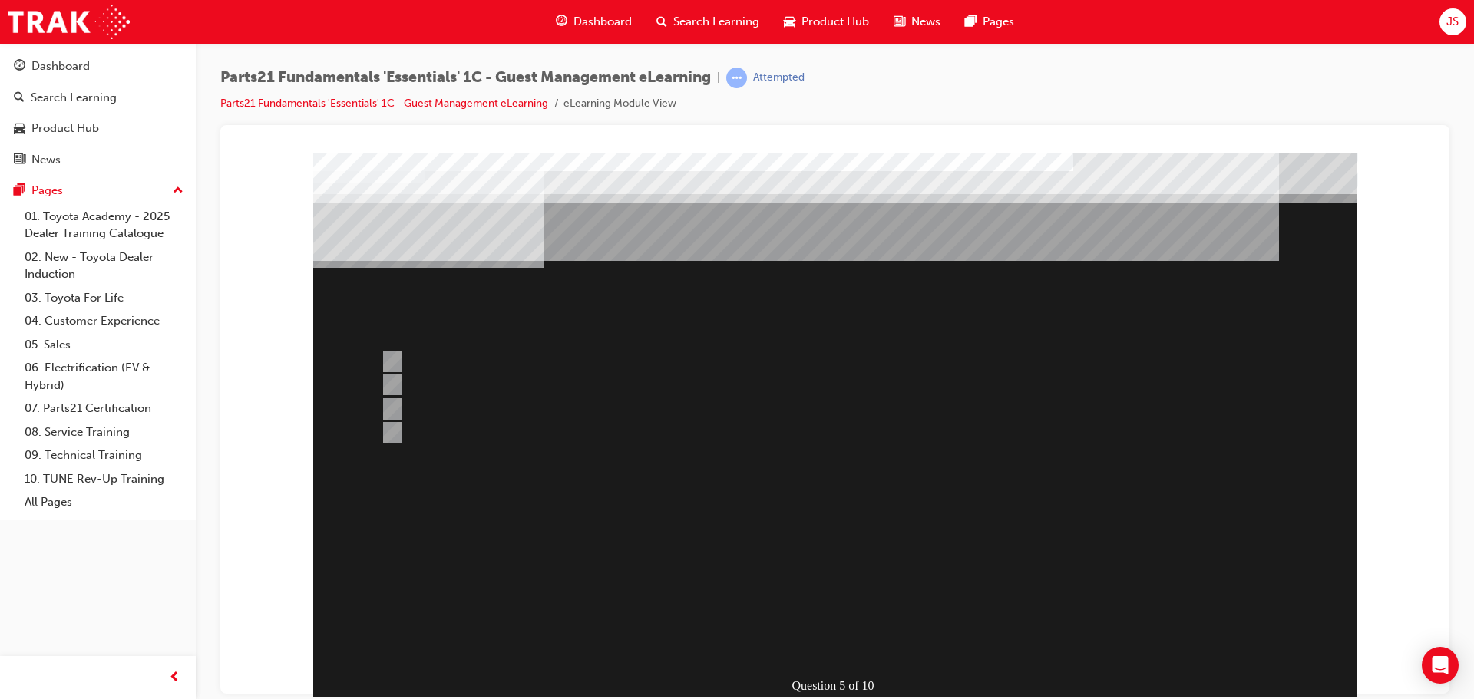
click at [388, 430] on div at bounding box center [835, 428] width 1044 height 553
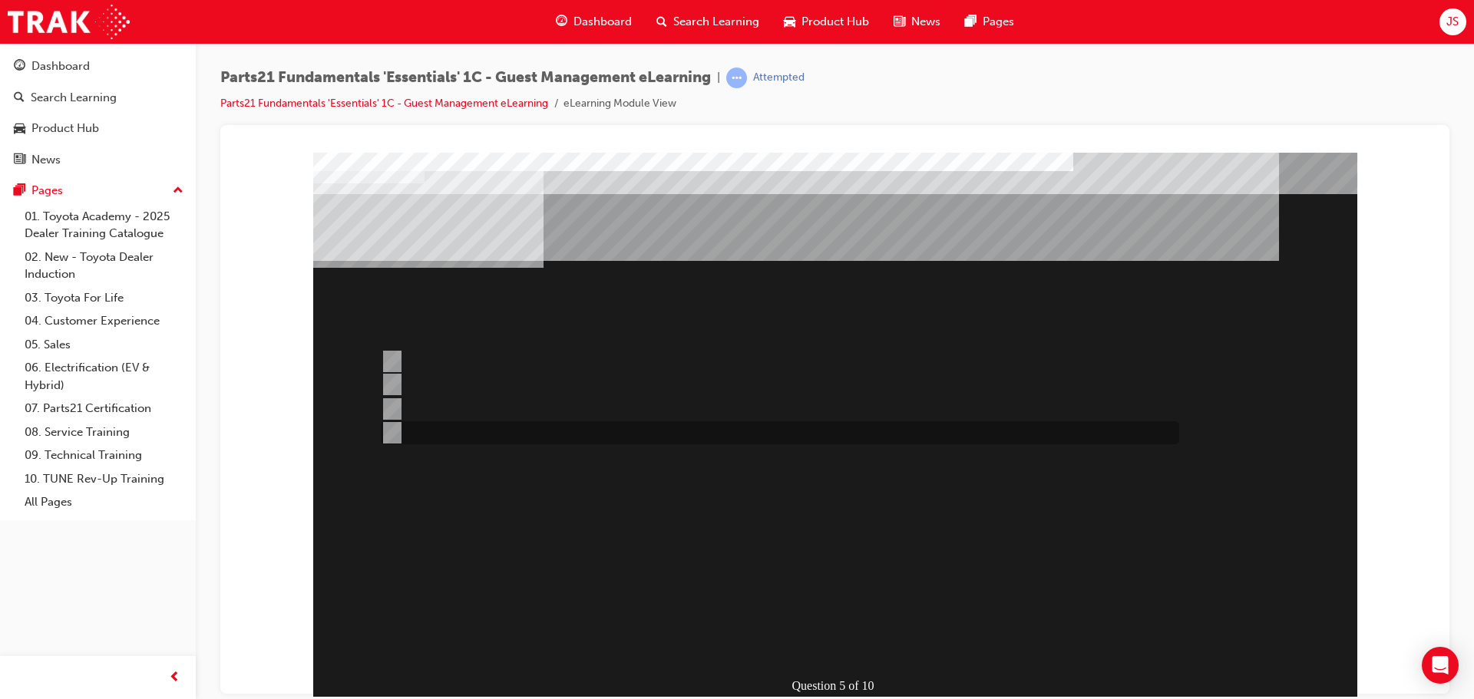
click at [382, 429] on input "Populate the “Parts Information” tab." at bounding box center [389, 433] width 17 height 17
radio input "true"
click at [393, 357] on input "Populate the “Guest Comment” section with PN." at bounding box center [389, 361] width 17 height 17
radio input "true"
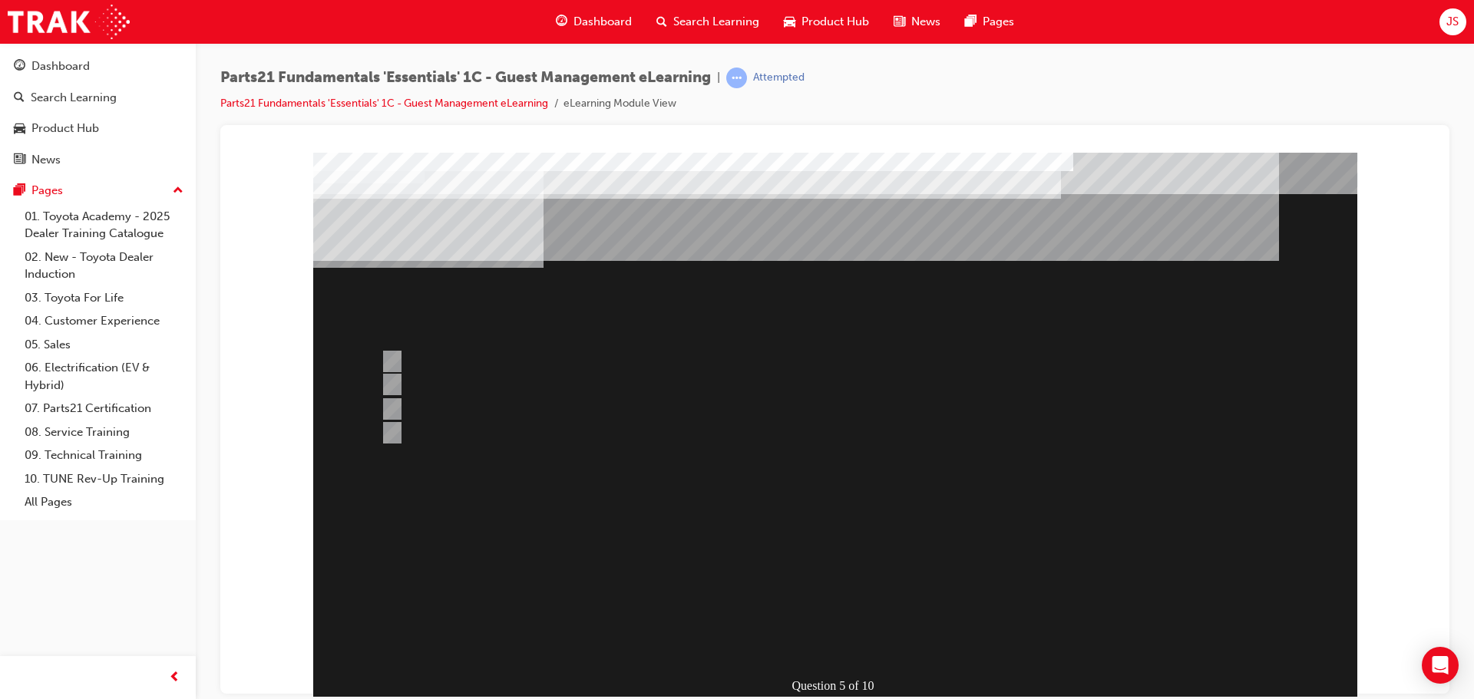
click at [803, 636] on div at bounding box center [835, 428] width 1044 height 553
click at [390, 457] on input "For when you are needing to prioritise case allocation to a PCHD member / escal…" at bounding box center [389, 465] width 17 height 17
radio input "true"
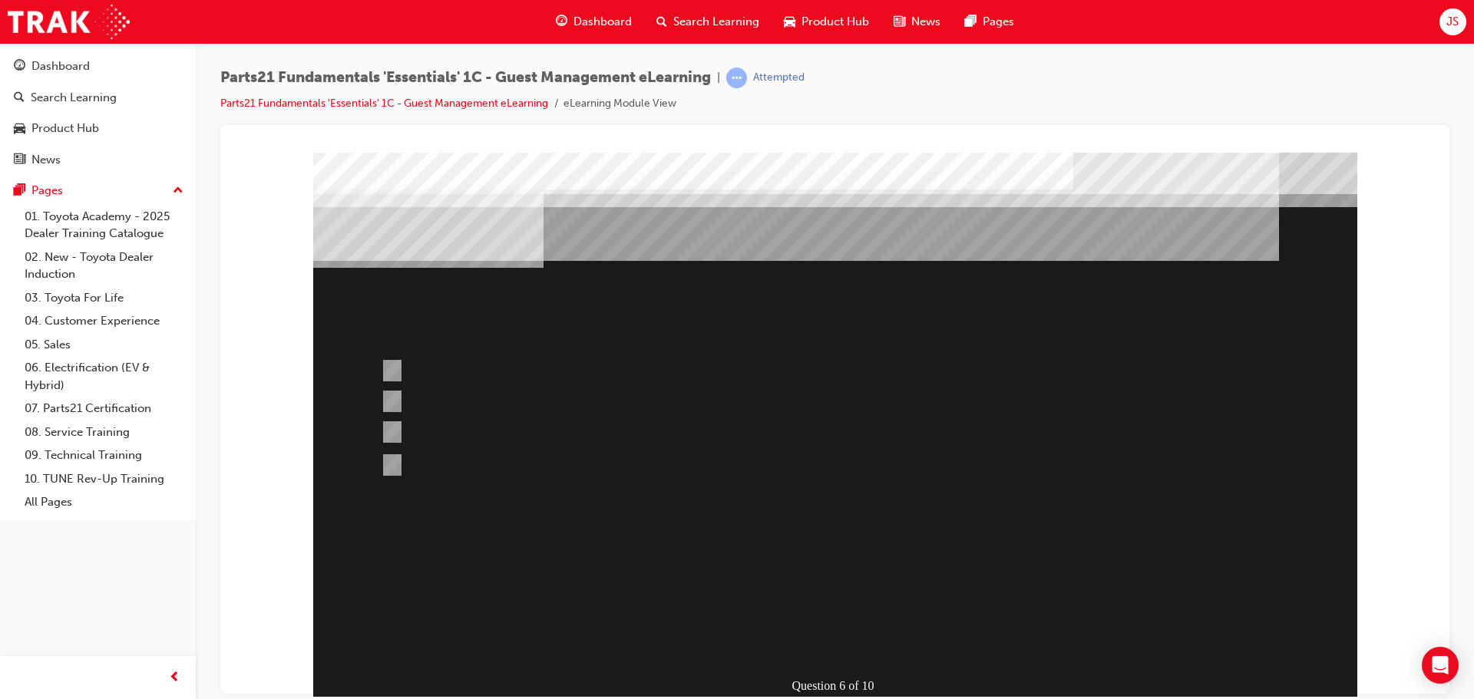
click at [831, 636] on div at bounding box center [835, 428] width 1044 height 553
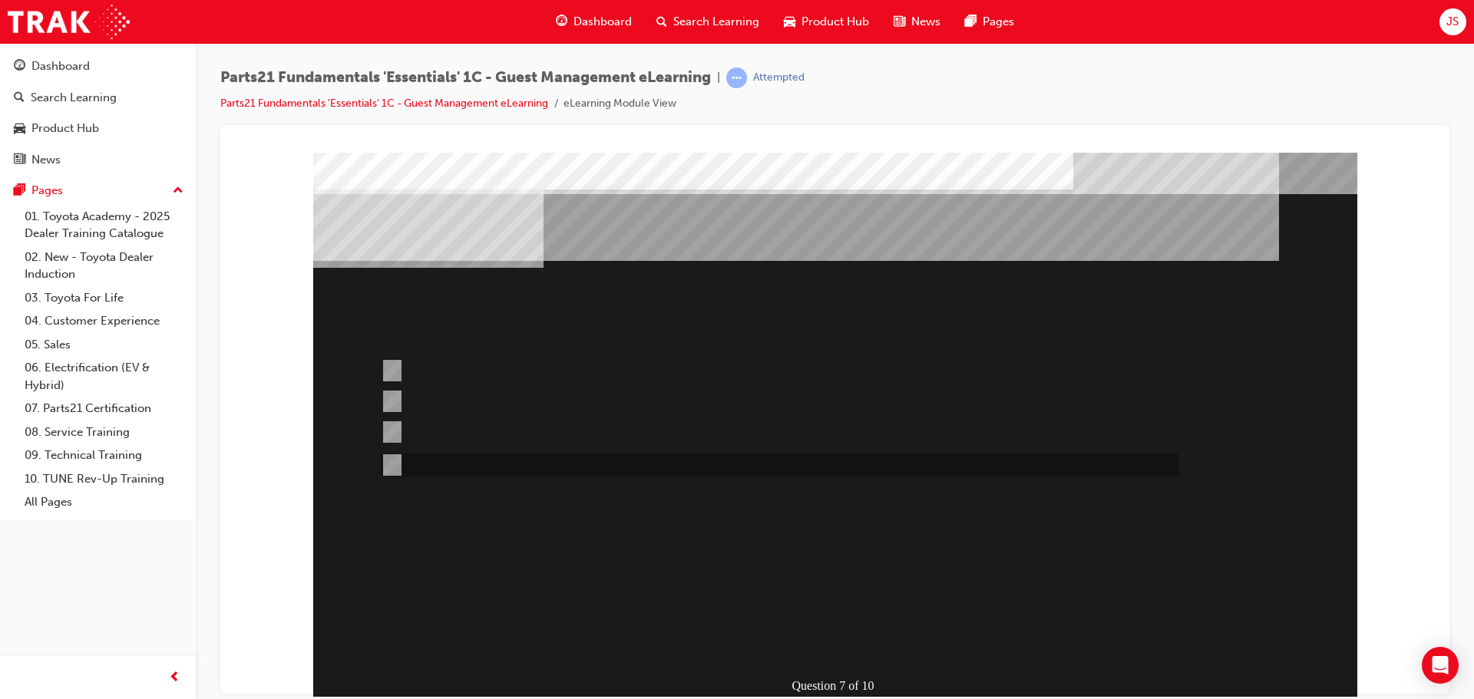
click at [400, 461] on div at bounding box center [776, 465] width 798 height 23
radio input "true"
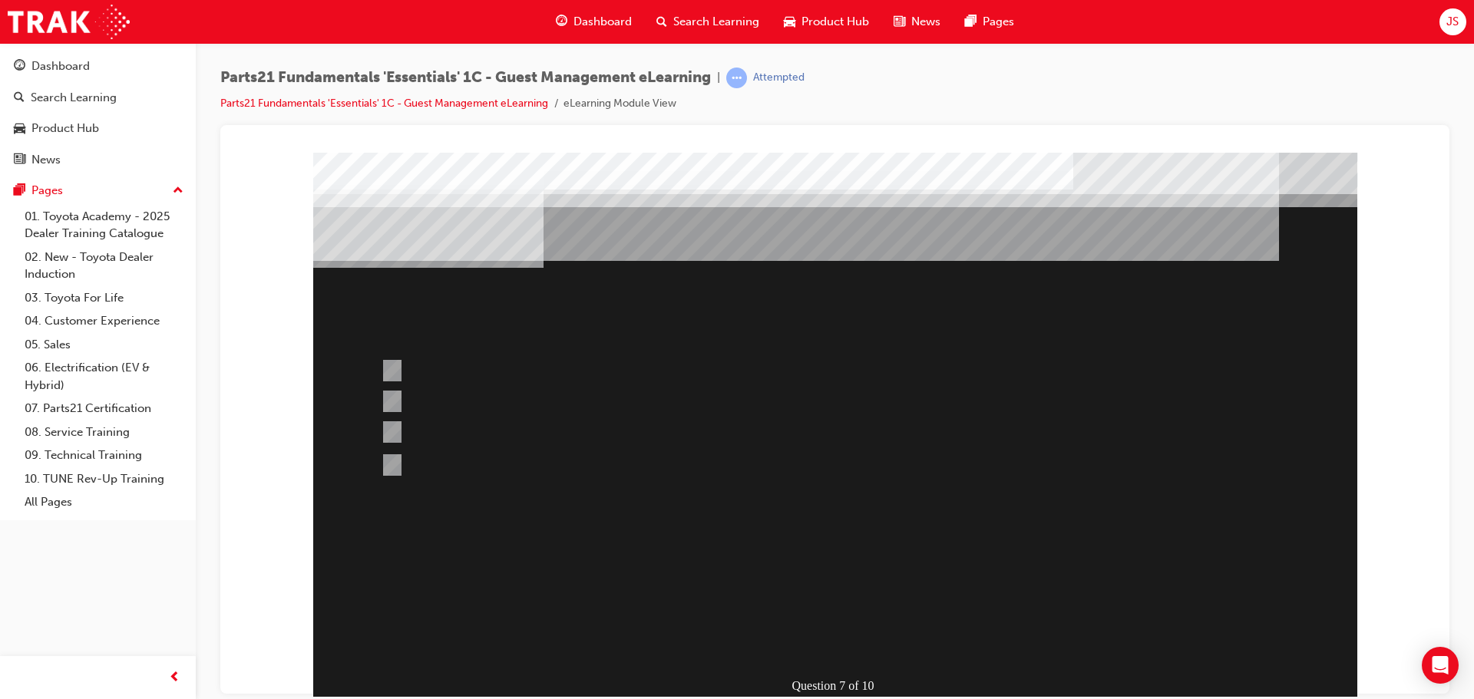
click at [844, 654] on div at bounding box center [835, 428] width 1044 height 553
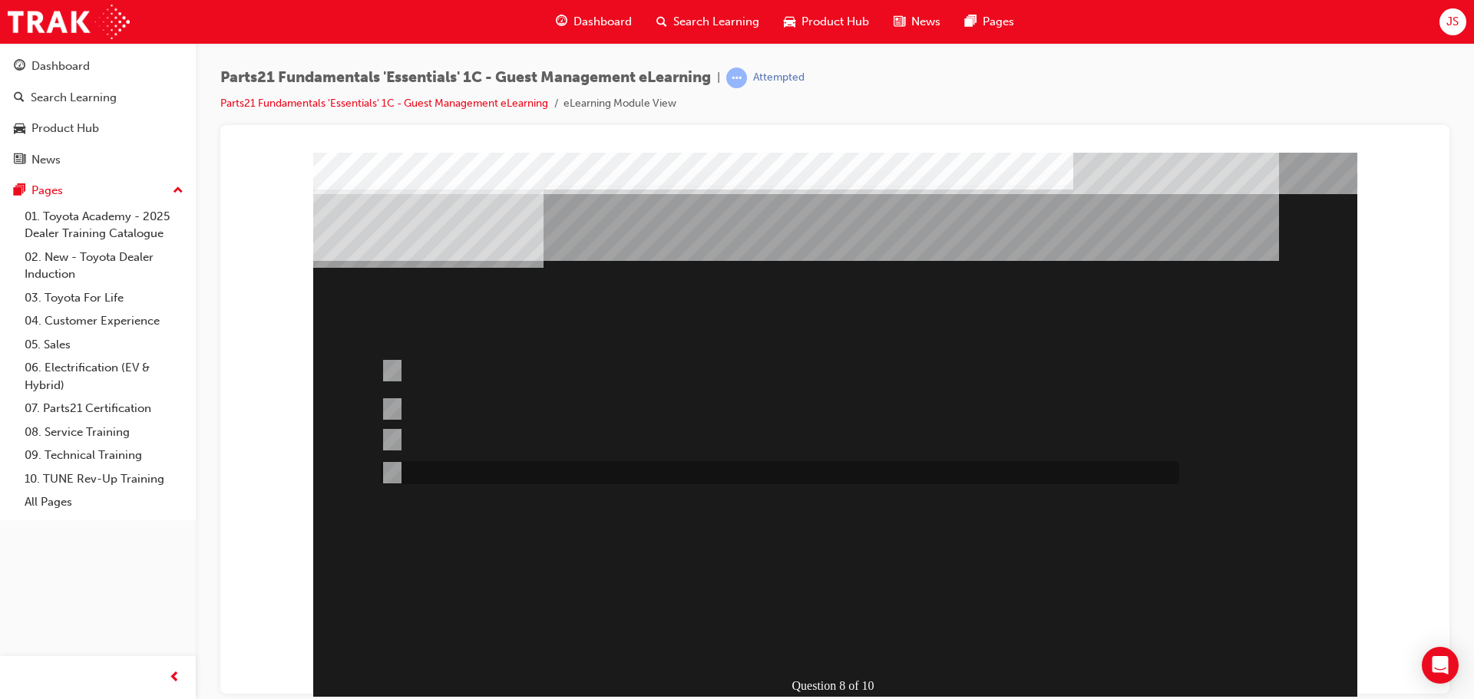
click at [388, 467] on input "Set appointment date once the part has arrived." at bounding box center [389, 472] width 17 height 17
radio input "true"
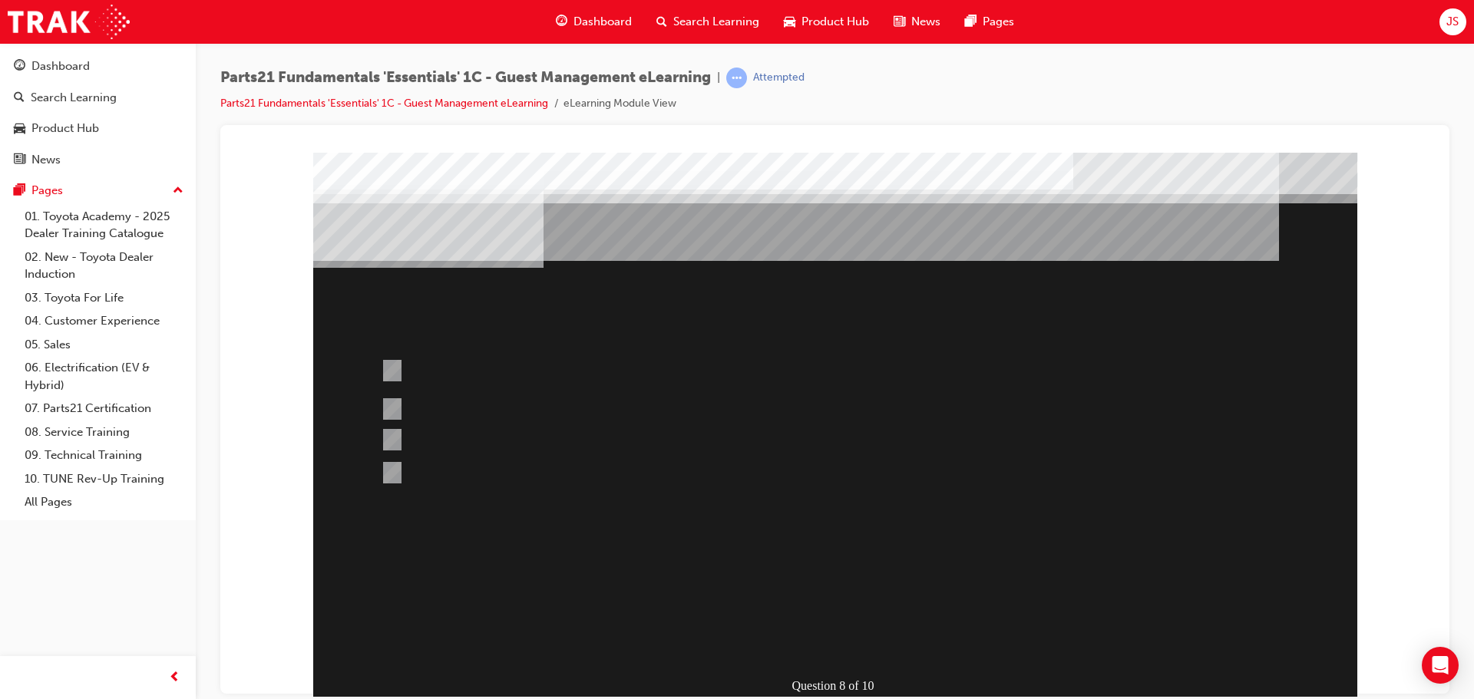
click at [398, 437] on div at bounding box center [835, 428] width 1044 height 553
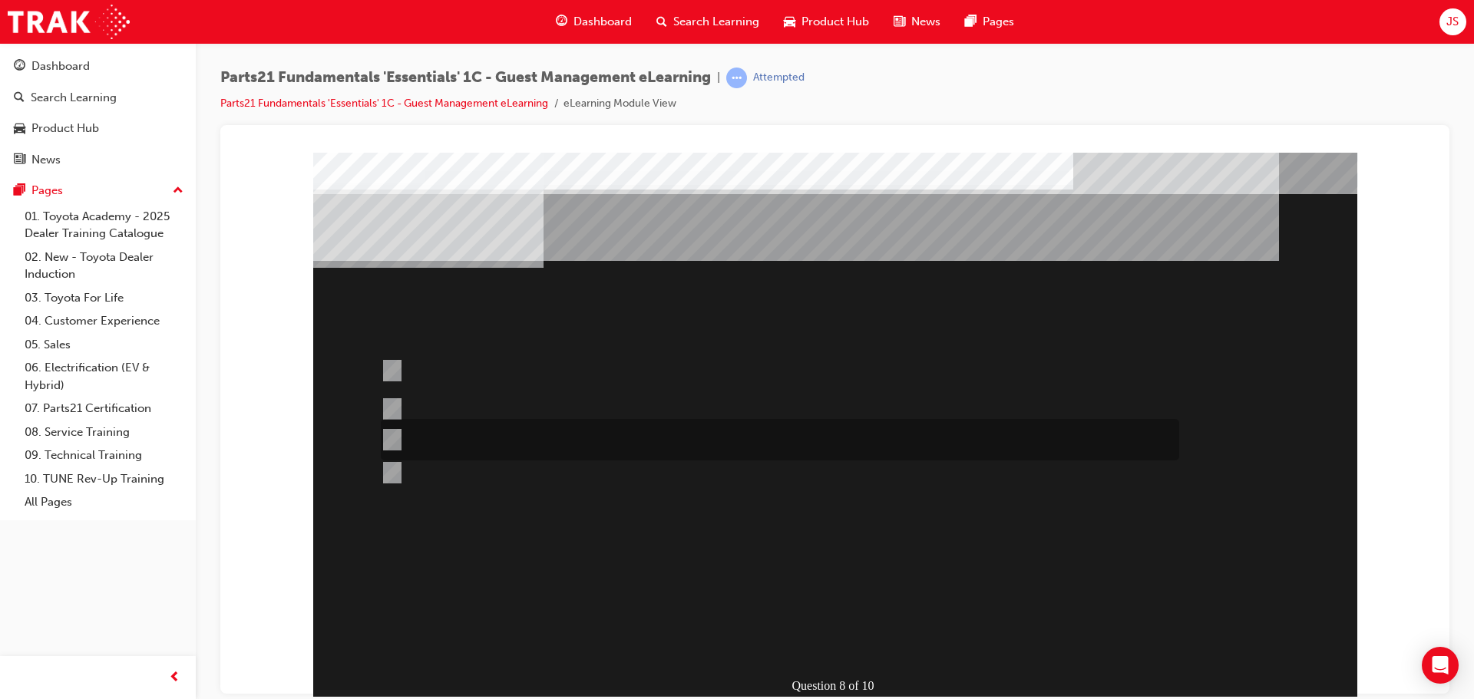
click at [392, 428] on div at bounding box center [776, 439] width 798 height 41
radio input "true"
click at [843, 644] on div at bounding box center [835, 428] width 1044 height 553
click at [422, 428] on div at bounding box center [776, 431] width 798 height 41
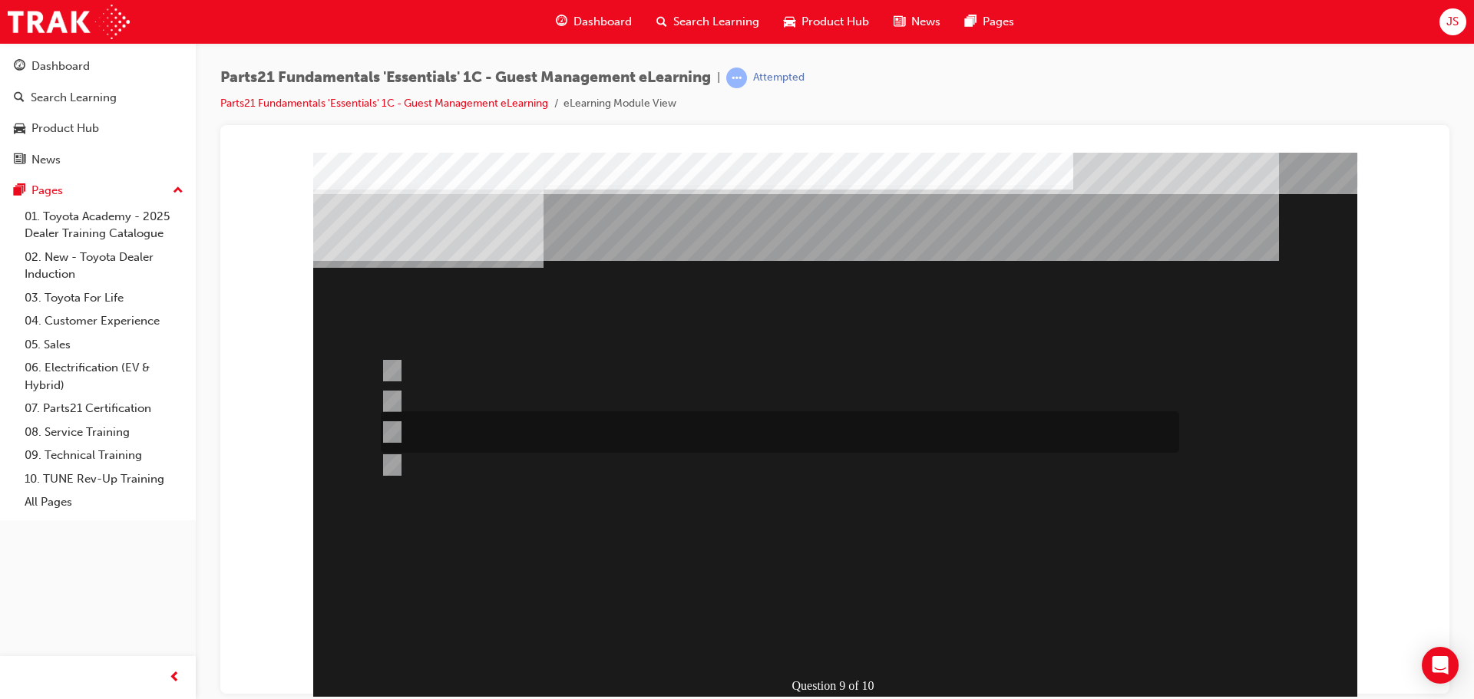
radio input "true"
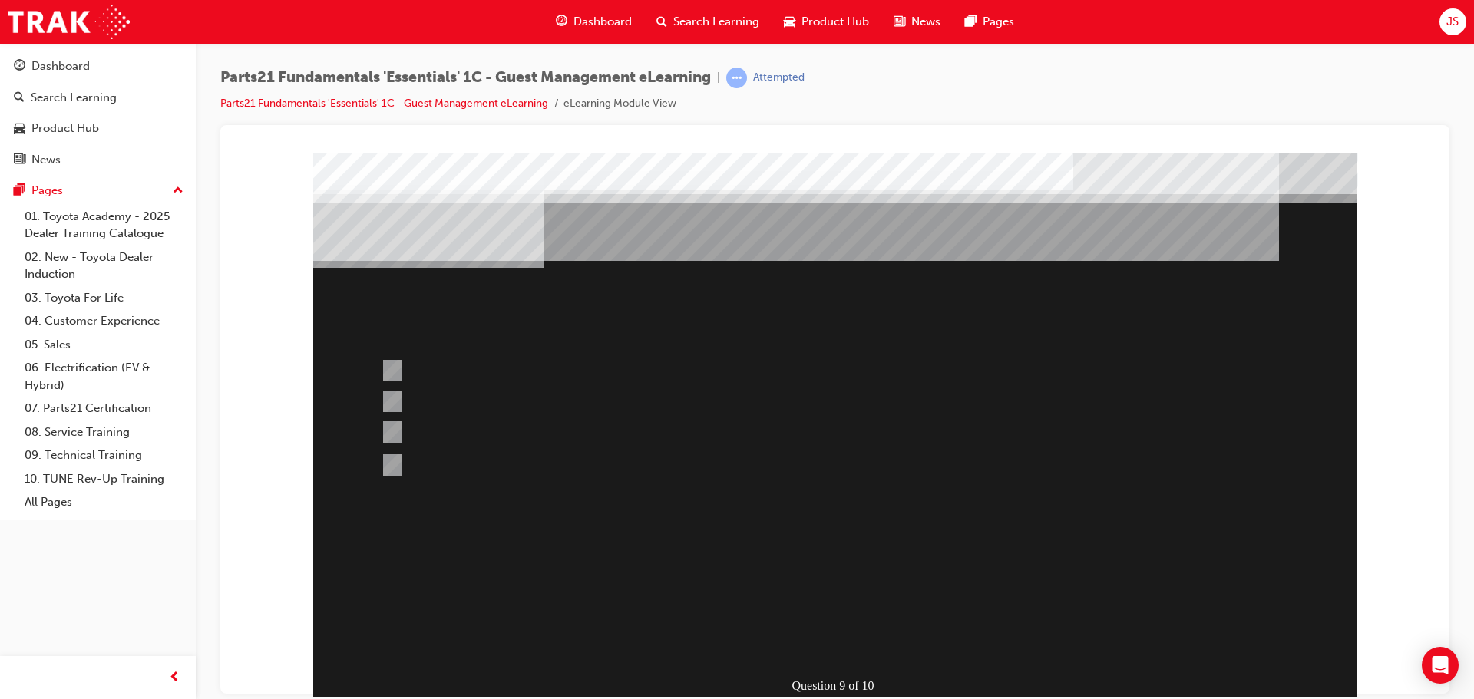
click at [446, 357] on div at bounding box center [835, 428] width 1044 height 553
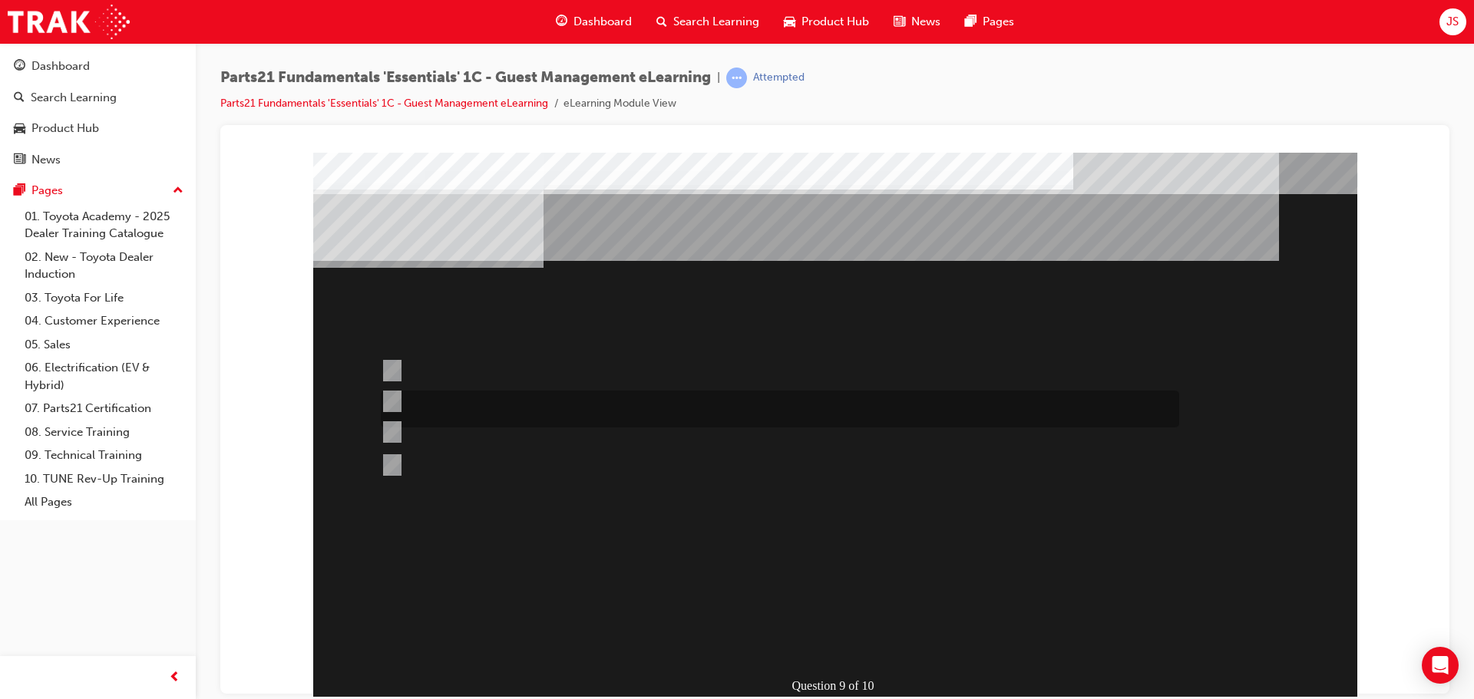
click at [438, 398] on div at bounding box center [776, 409] width 798 height 37
radio input "true"
click at [445, 374] on div at bounding box center [776, 370] width 798 height 41
radio input "true"
click at [840, 659] on div "Question 9 of 10" at bounding box center [835, 428] width 1044 height 553
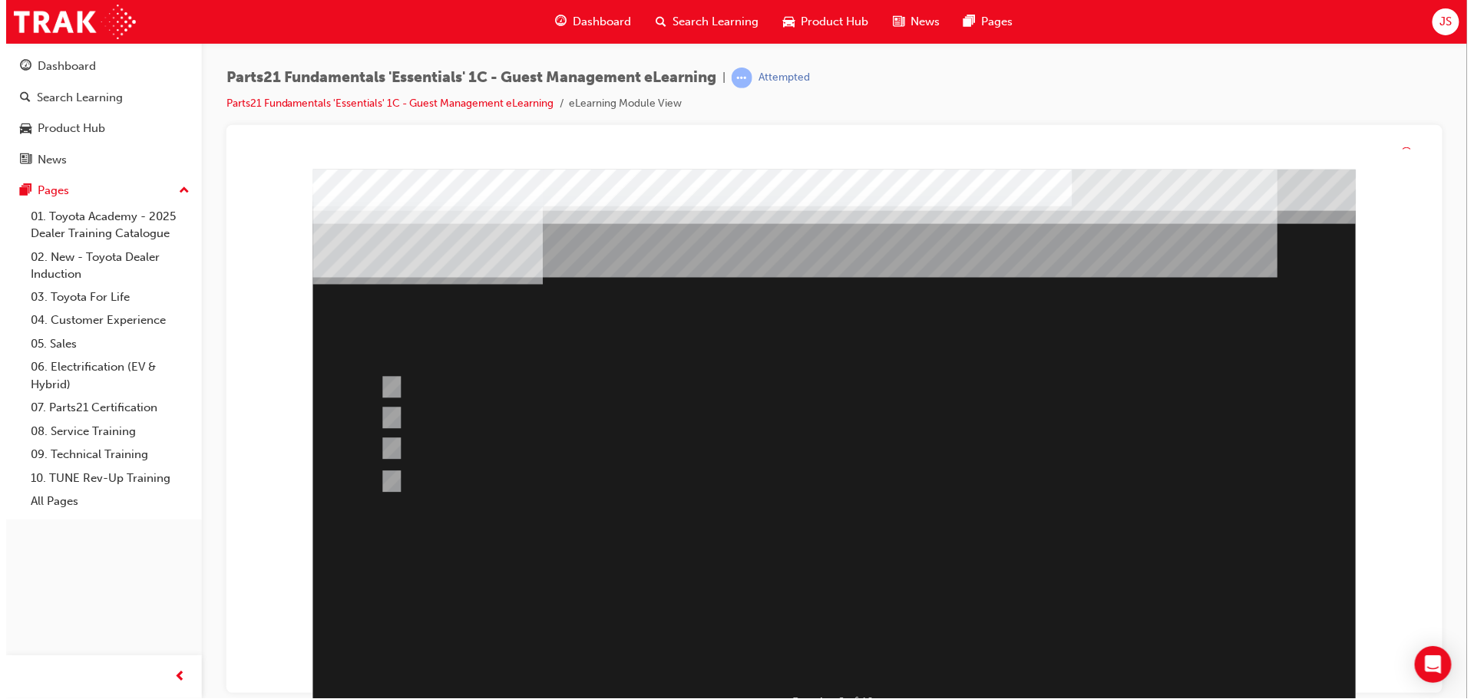
click at [844, 663] on div at bounding box center [834, 445] width 1044 height 553
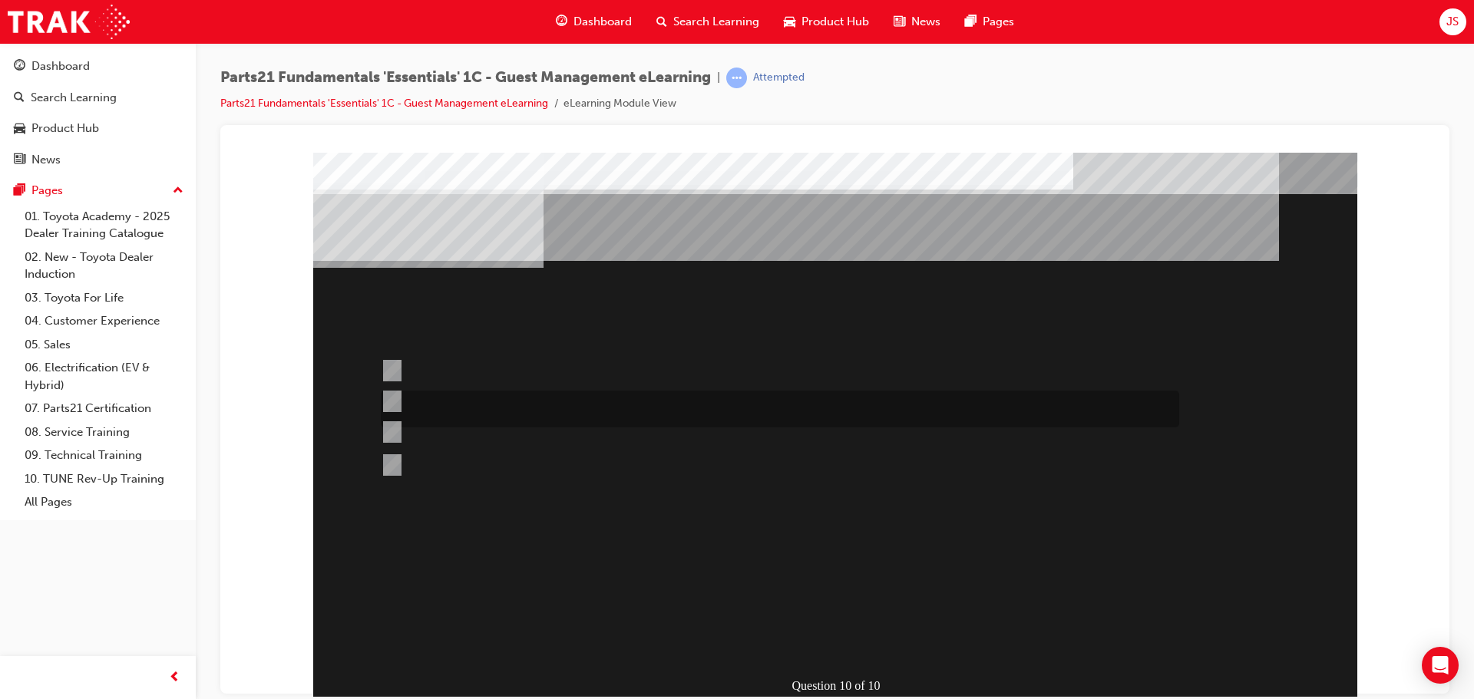
click at [443, 400] on div at bounding box center [776, 409] width 798 height 37
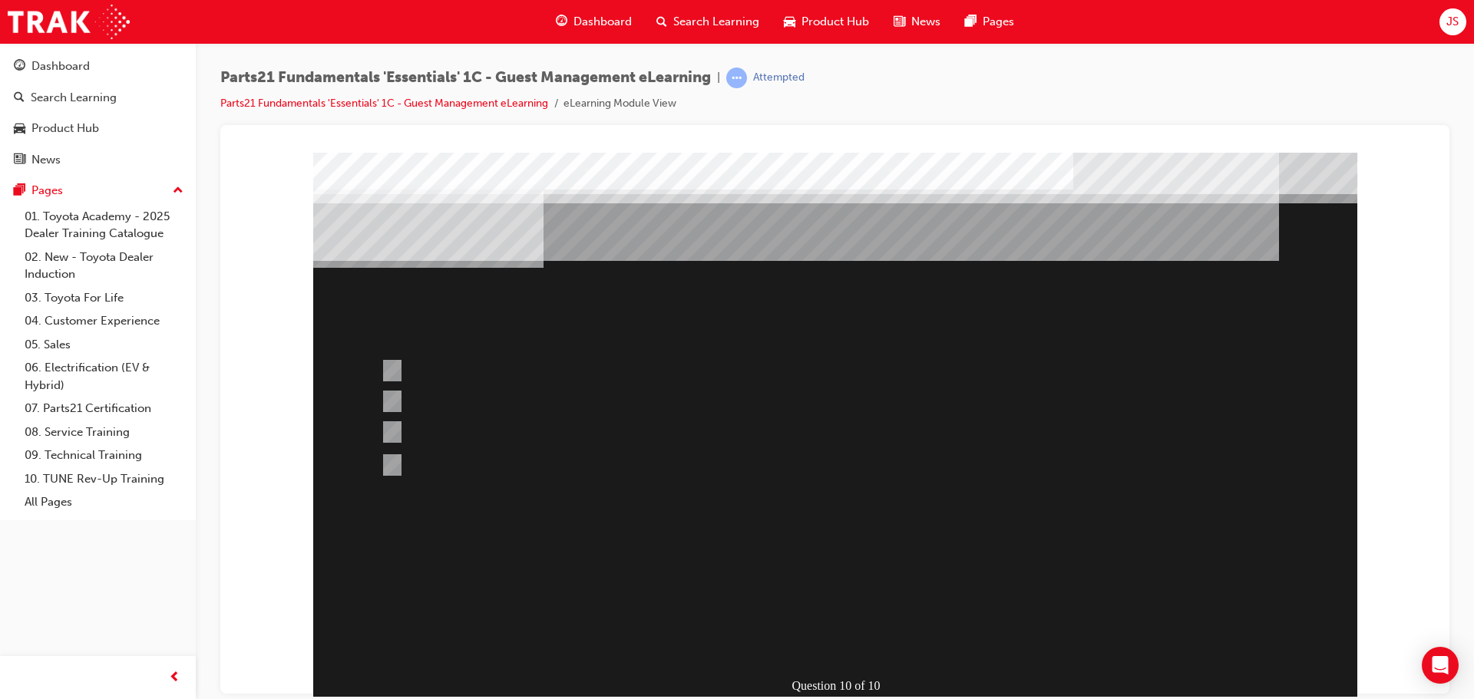
click at [414, 434] on div at bounding box center [835, 428] width 1044 height 553
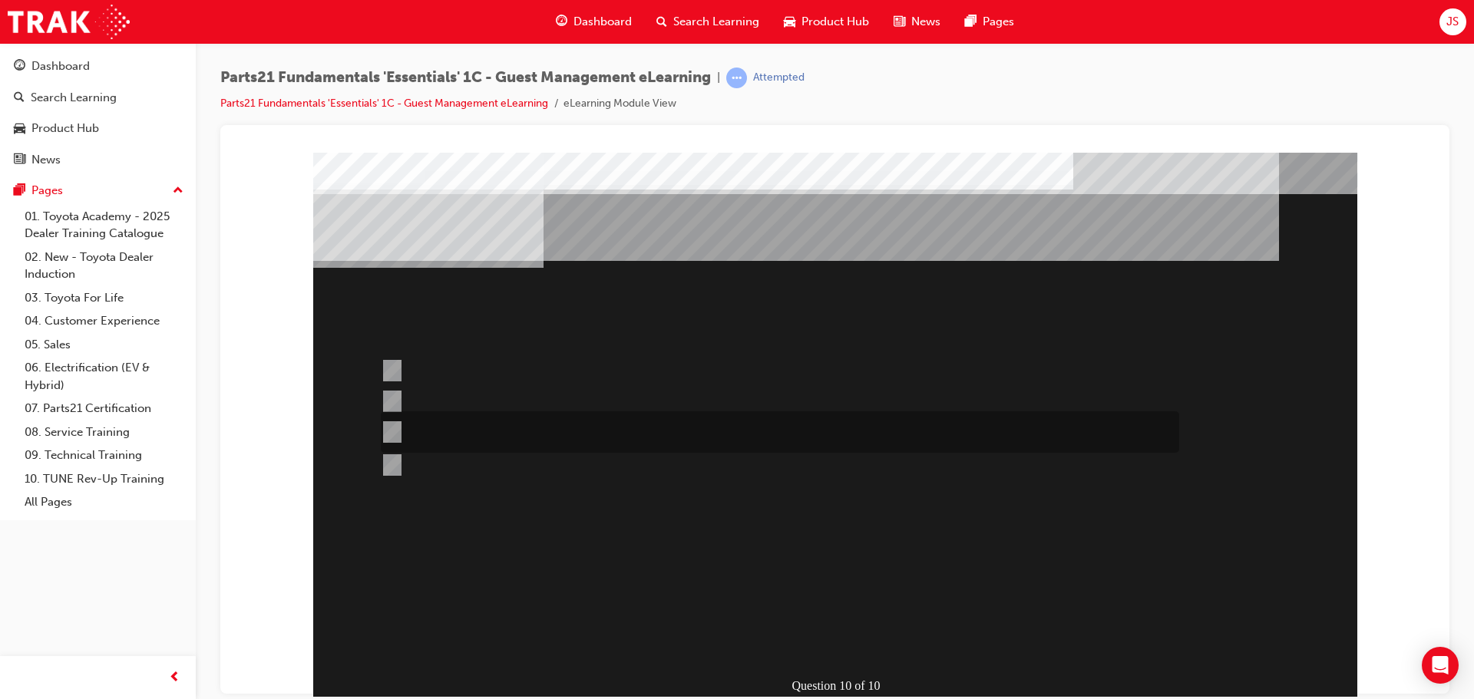
click at [424, 415] on div at bounding box center [776, 431] width 798 height 41
radio input "false"
radio input "true"
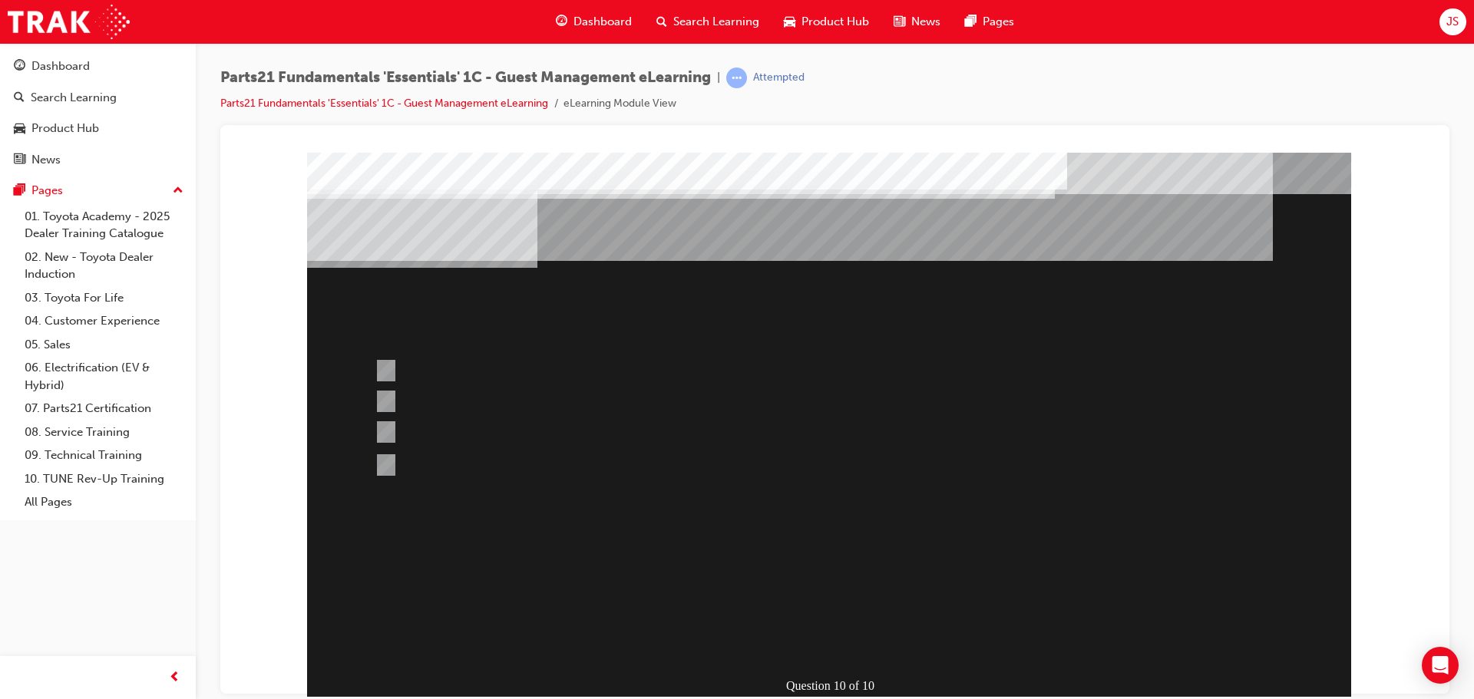
click at [782, 632] on div at bounding box center [829, 428] width 1044 height 553
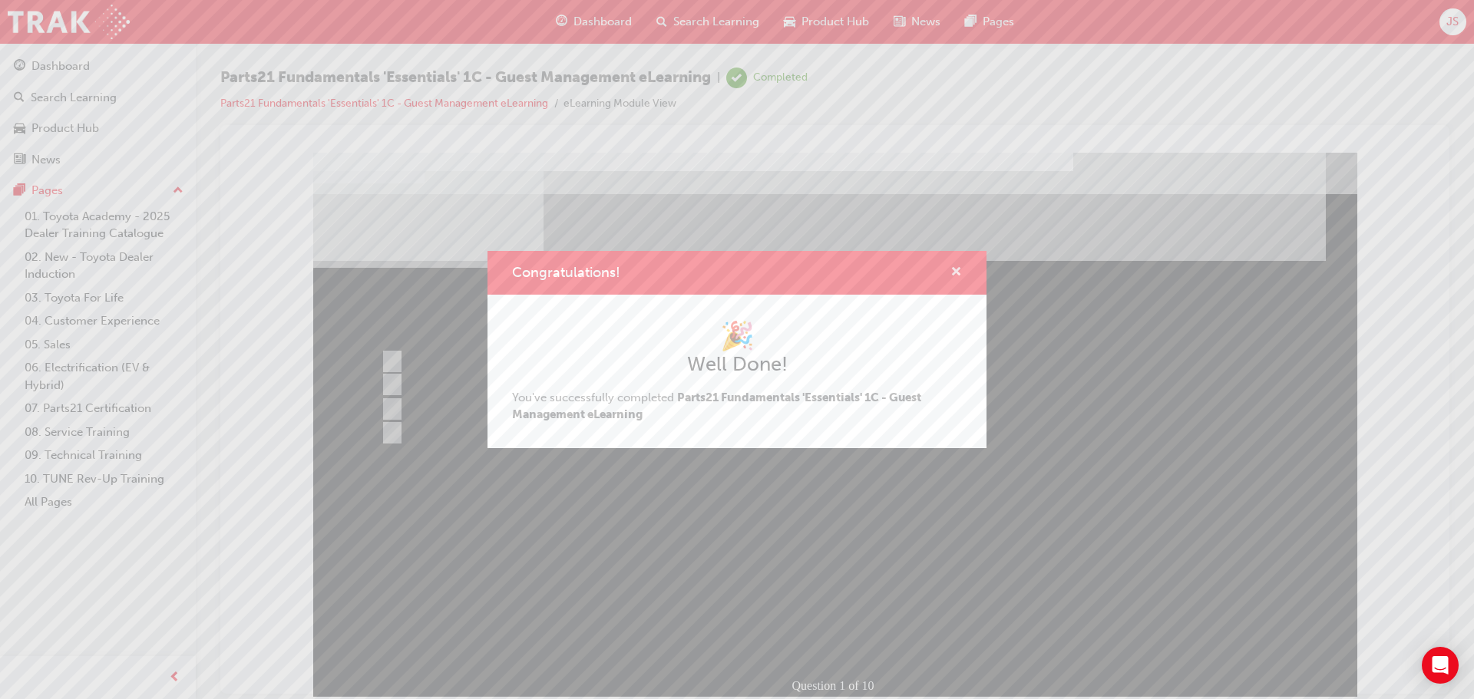
click at [957, 274] on span "cross-icon" at bounding box center [956, 273] width 12 height 14
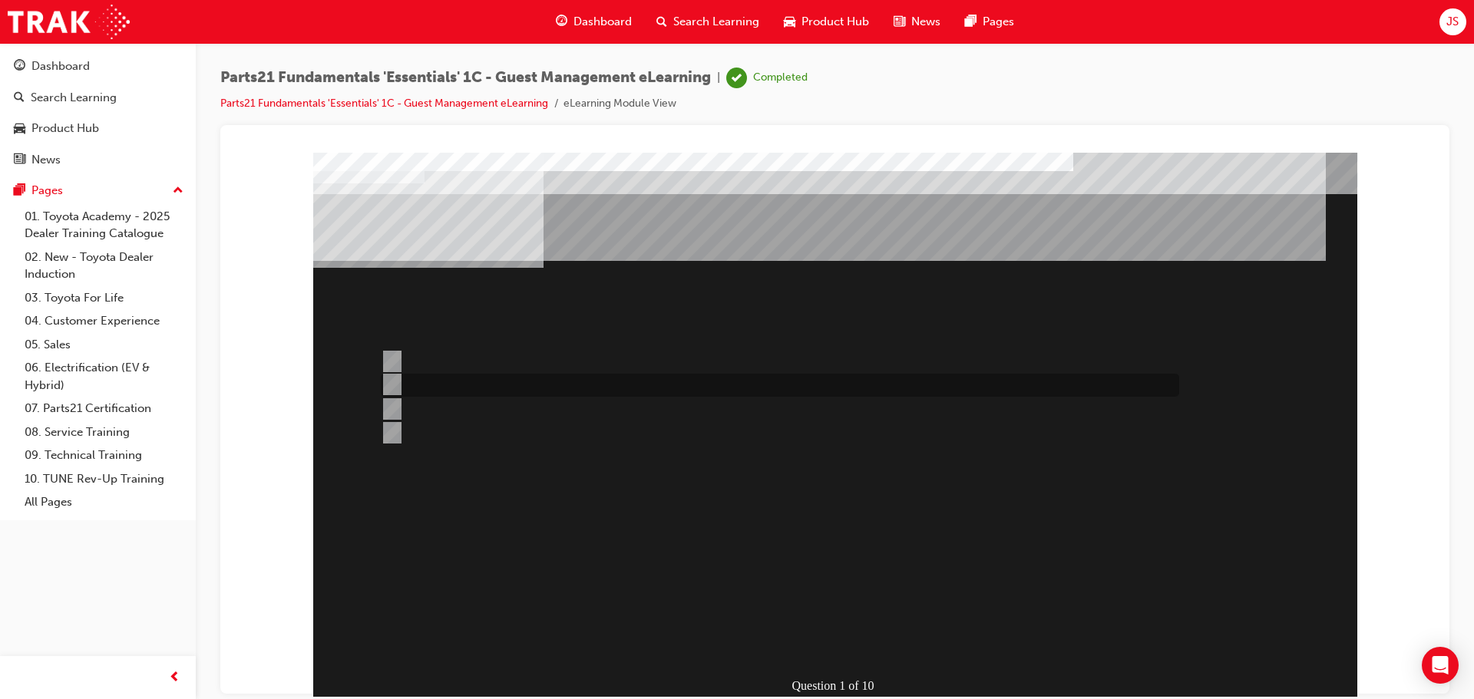
click at [564, 386] on div at bounding box center [776, 385] width 798 height 23
radio input "true"
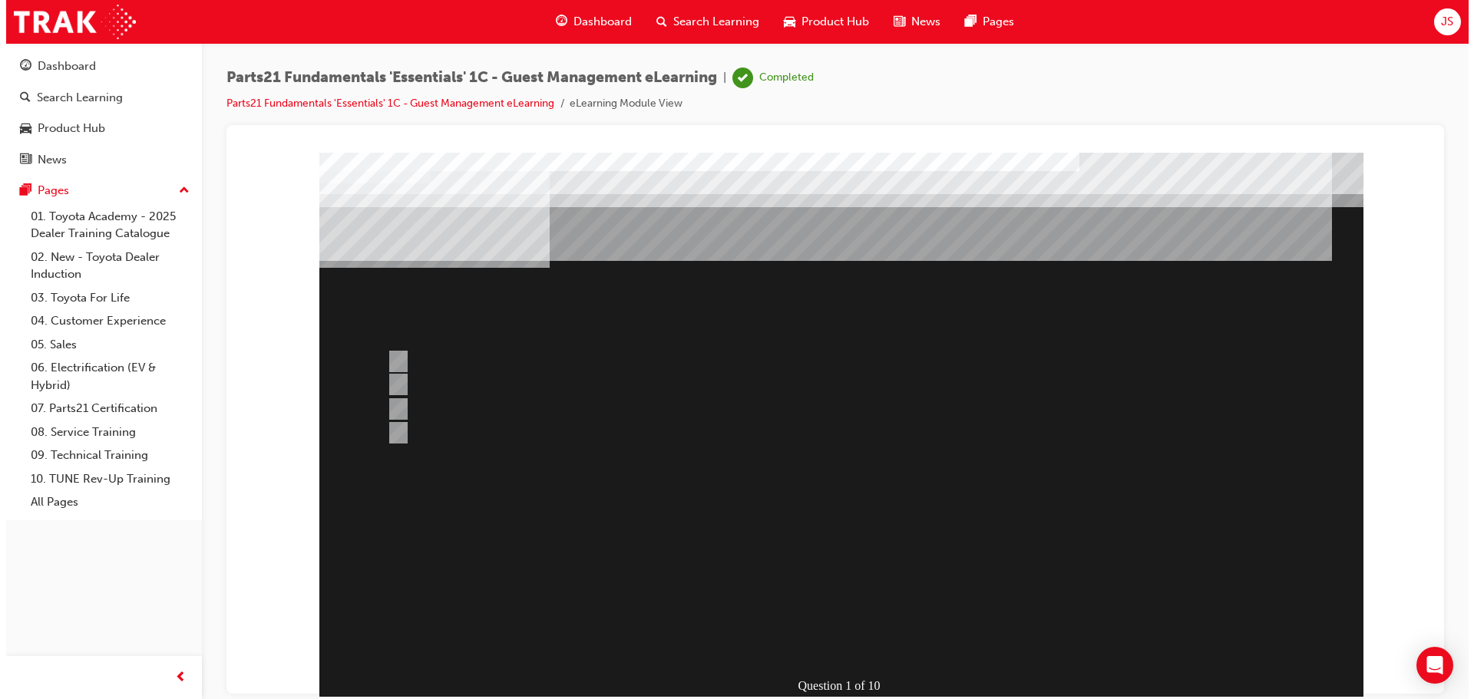
click at [828, 646] on div at bounding box center [841, 428] width 1044 height 553
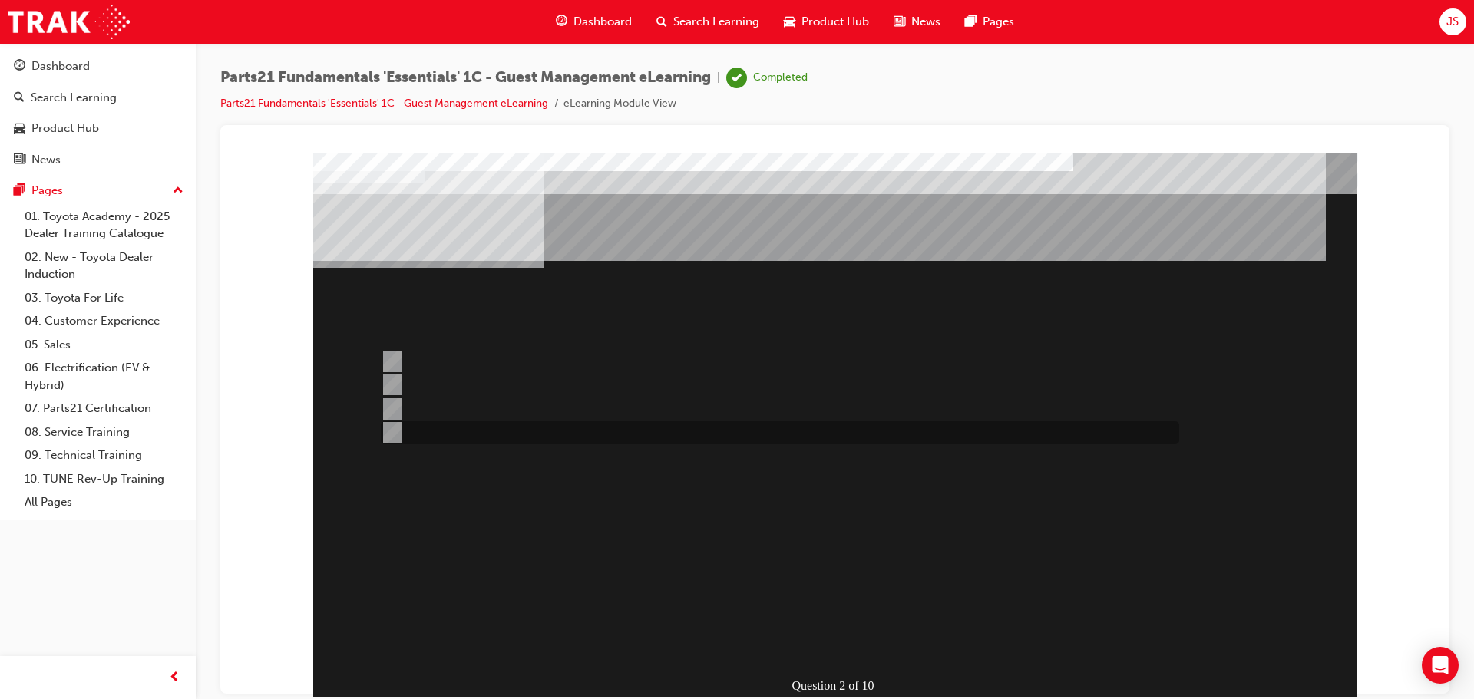
click at [461, 430] on div at bounding box center [776, 432] width 798 height 23
radio input "true"
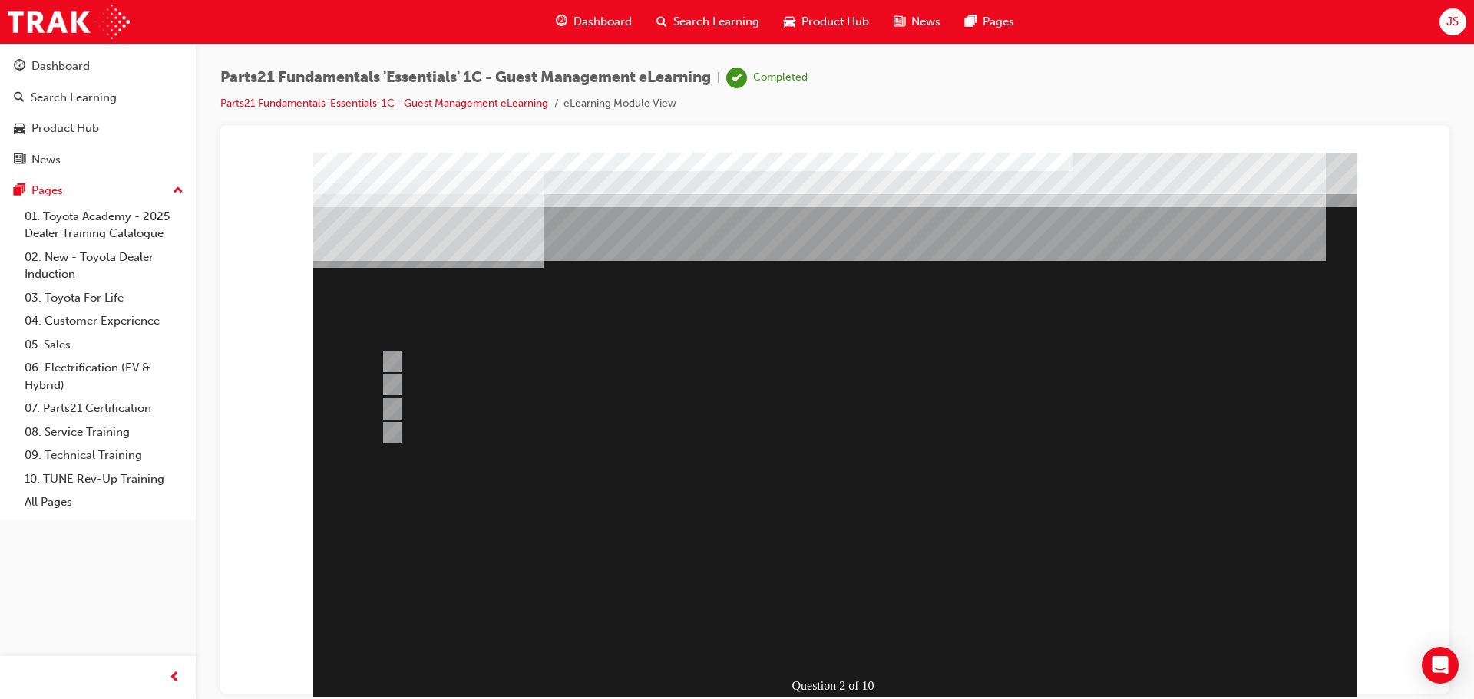
click at [834, 649] on div at bounding box center [835, 428] width 1044 height 553
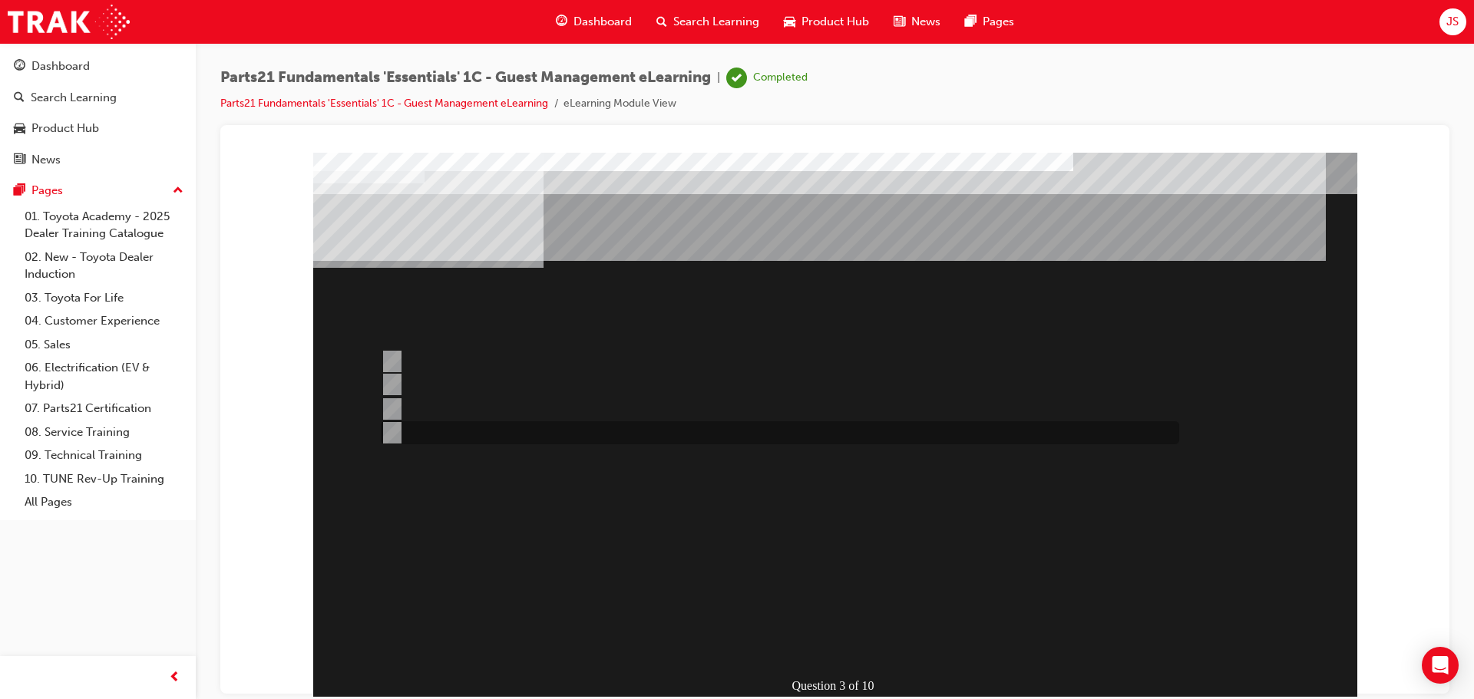
click at [458, 425] on div at bounding box center [776, 432] width 798 height 23
radio input "true"
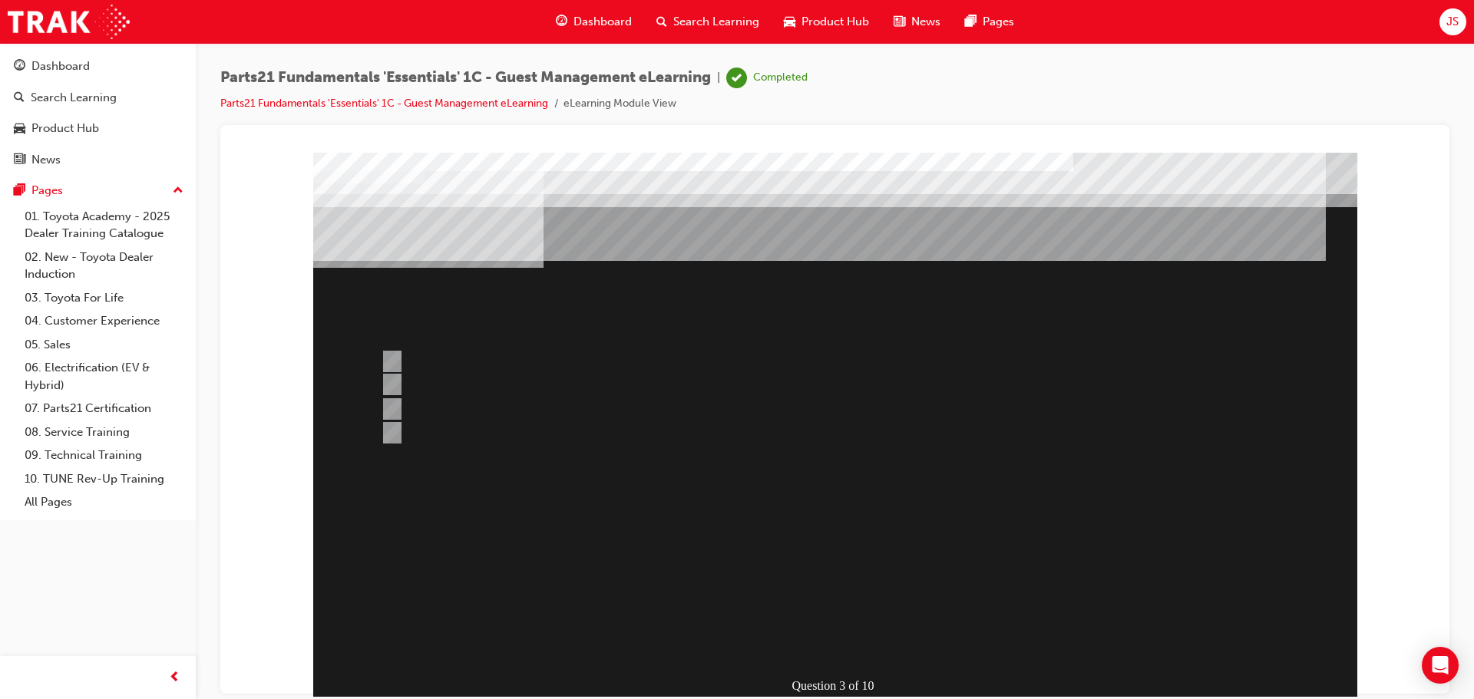
click at [813, 646] on div at bounding box center [835, 428] width 1044 height 553
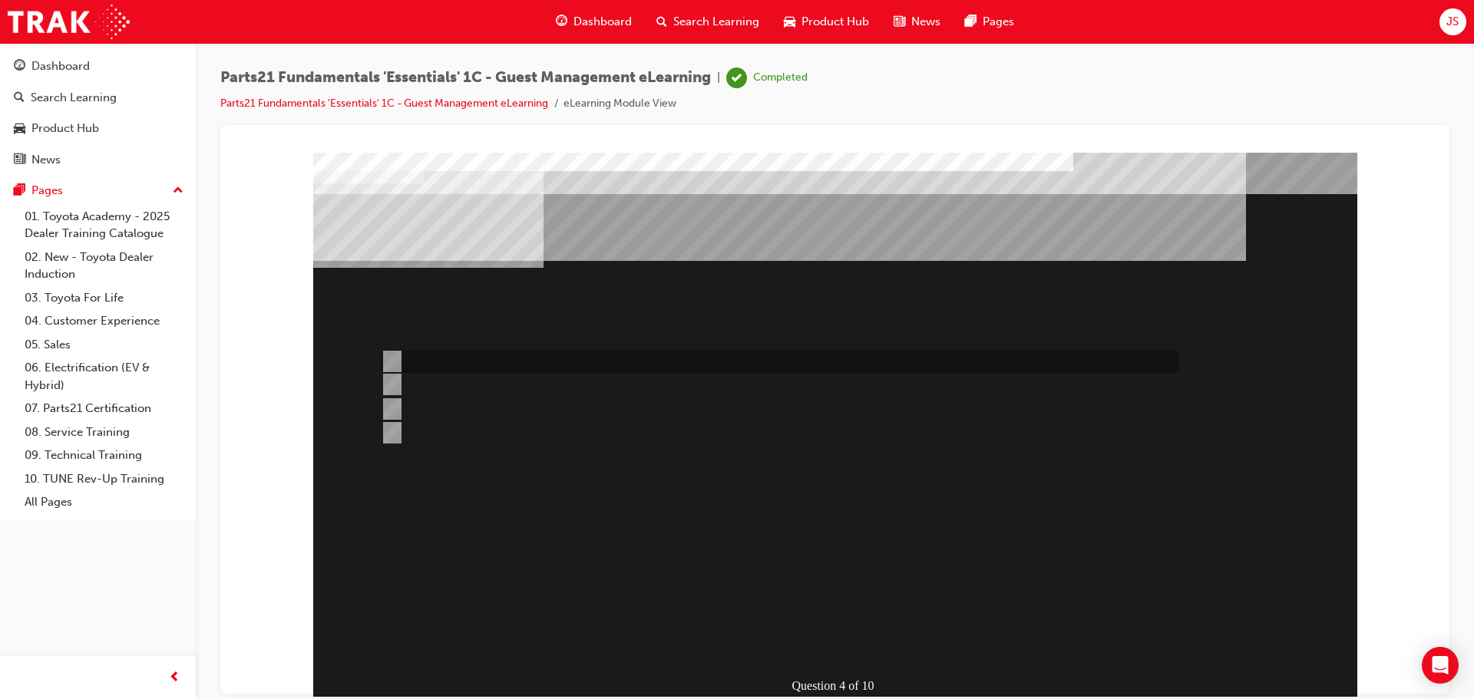
click at [442, 362] on div at bounding box center [776, 361] width 798 height 23
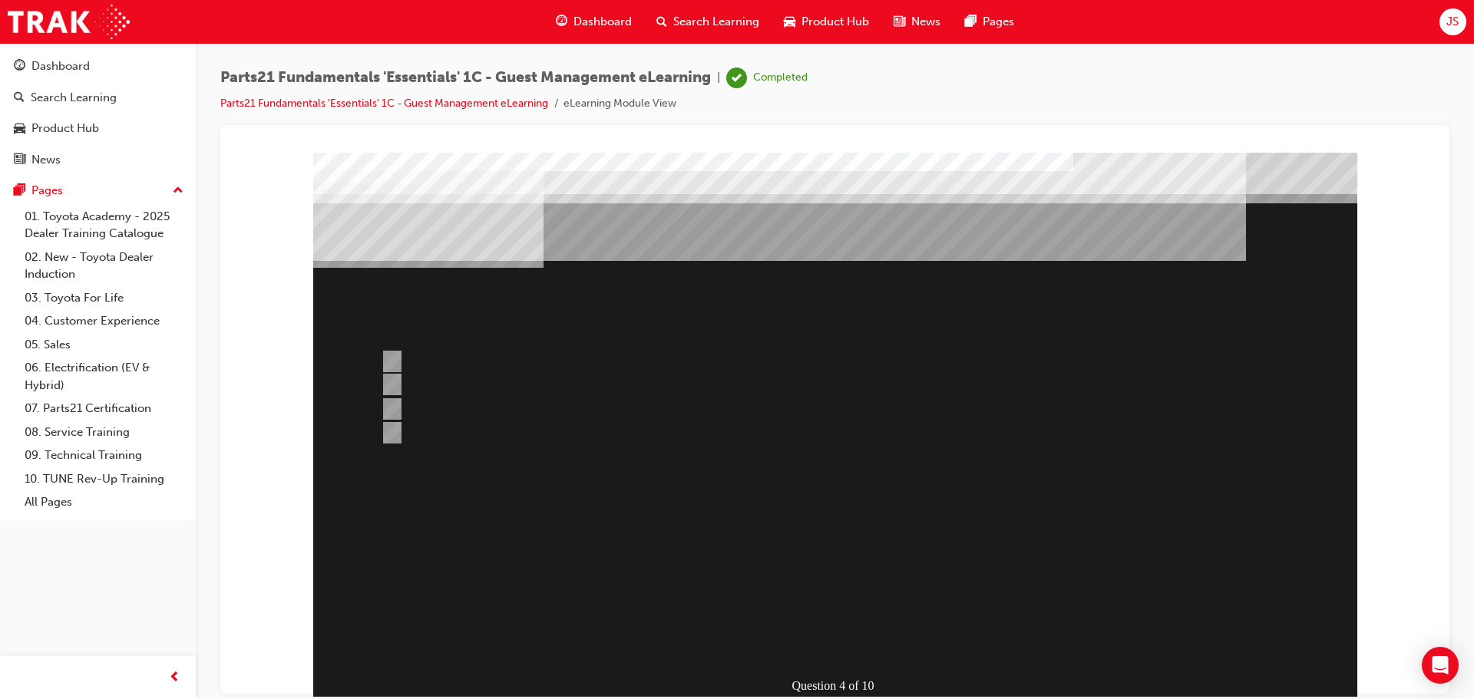
click at [446, 428] on div at bounding box center [835, 428] width 1044 height 553
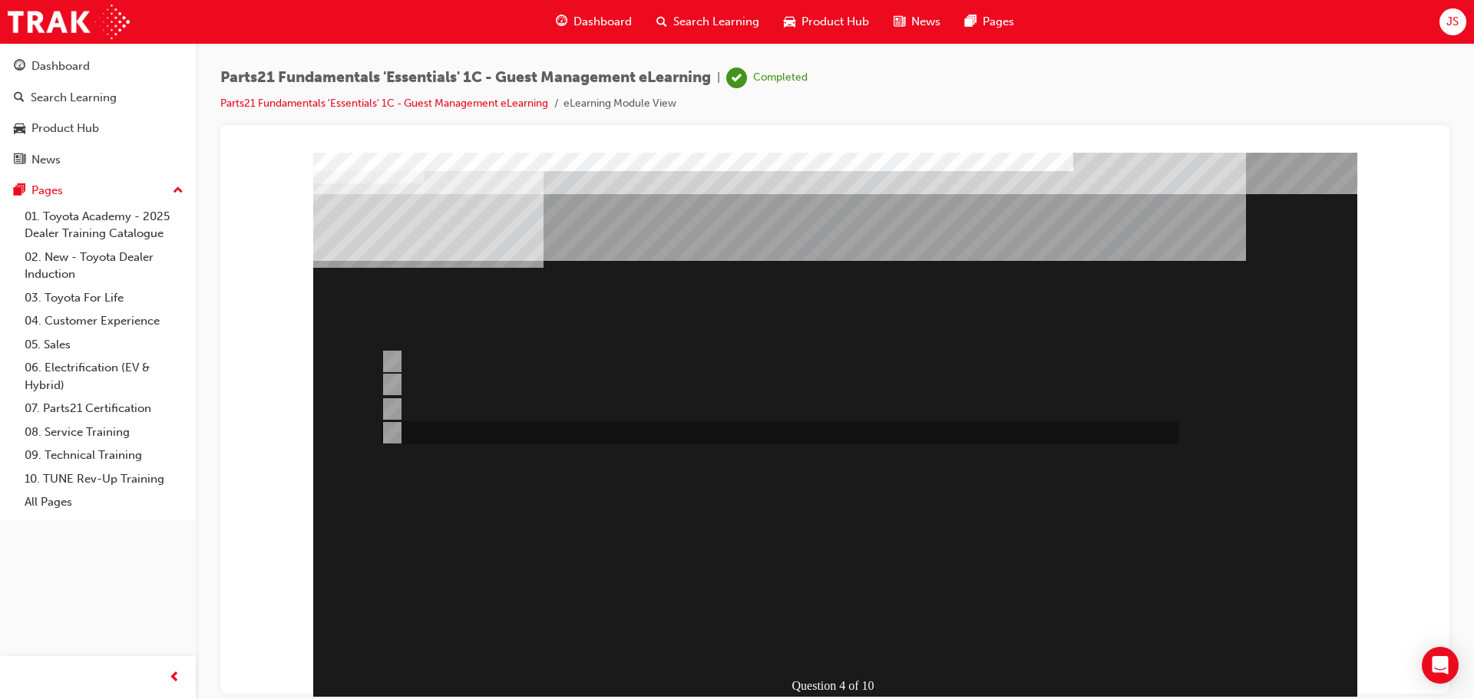
click at [521, 436] on div at bounding box center [776, 432] width 798 height 23
radio input "false"
radio input "true"
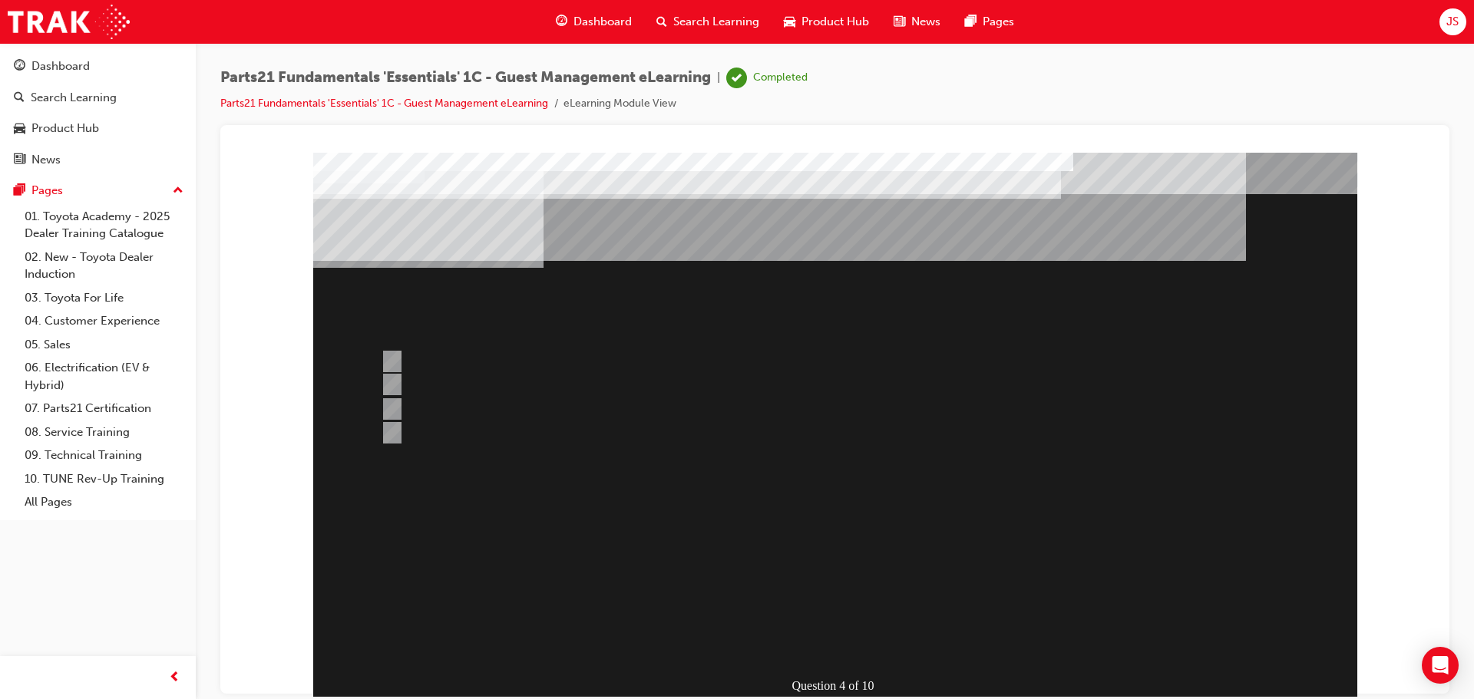
click at [828, 633] on div at bounding box center [835, 428] width 1044 height 553
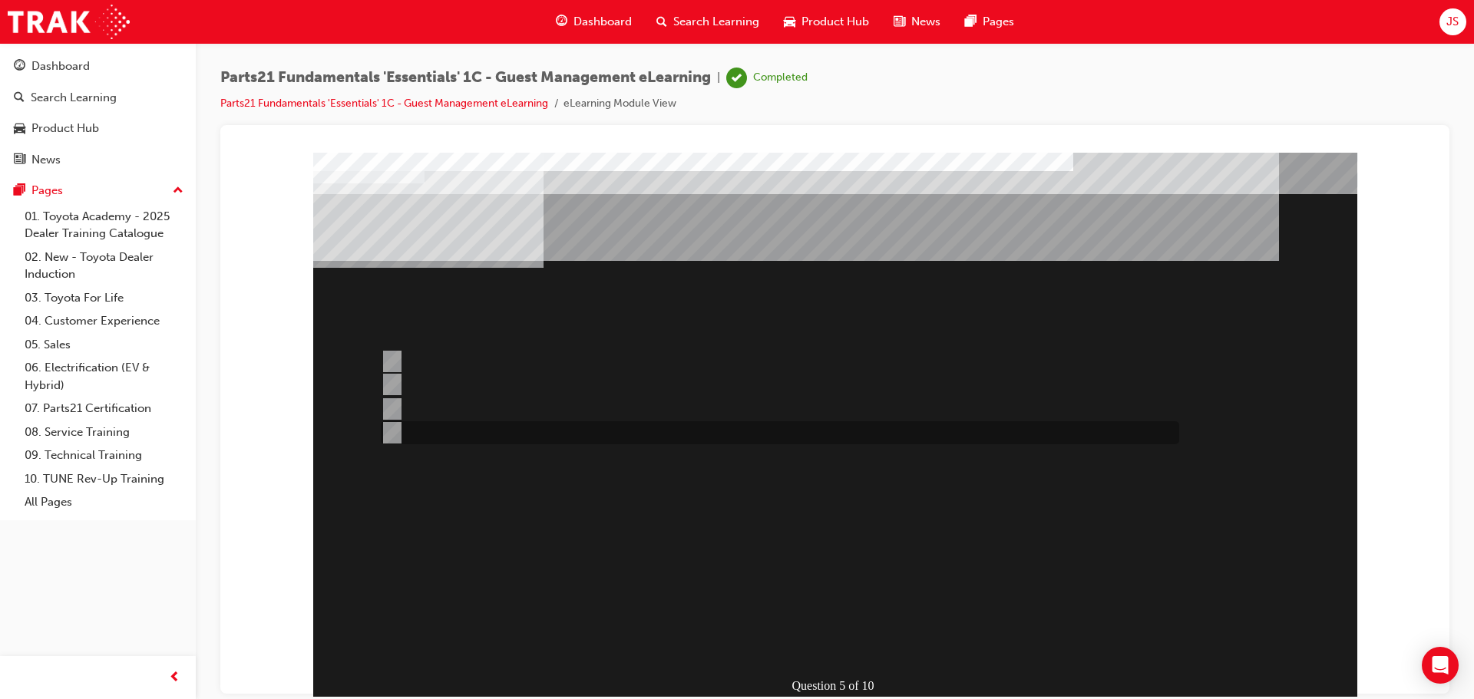
click at [567, 431] on div at bounding box center [776, 432] width 798 height 23
radio input "true"
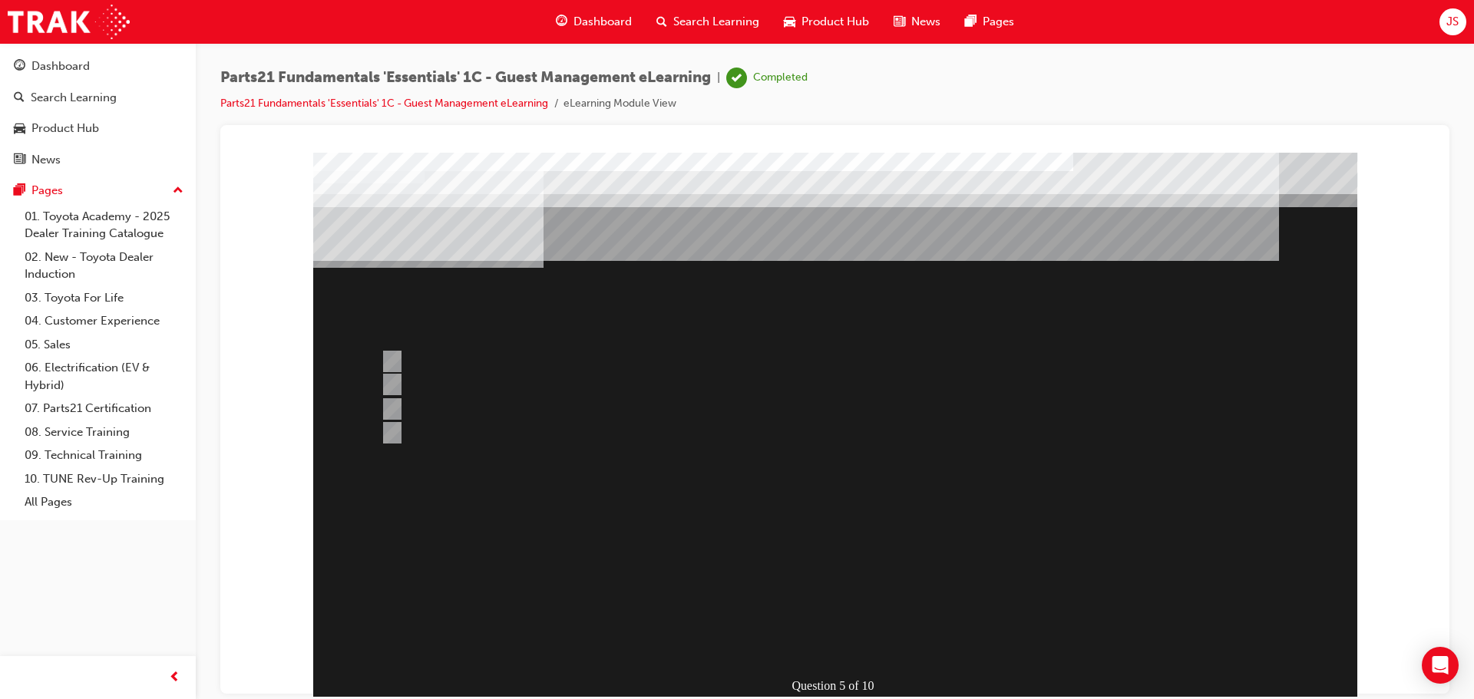
click at [851, 625] on div at bounding box center [835, 428] width 1044 height 553
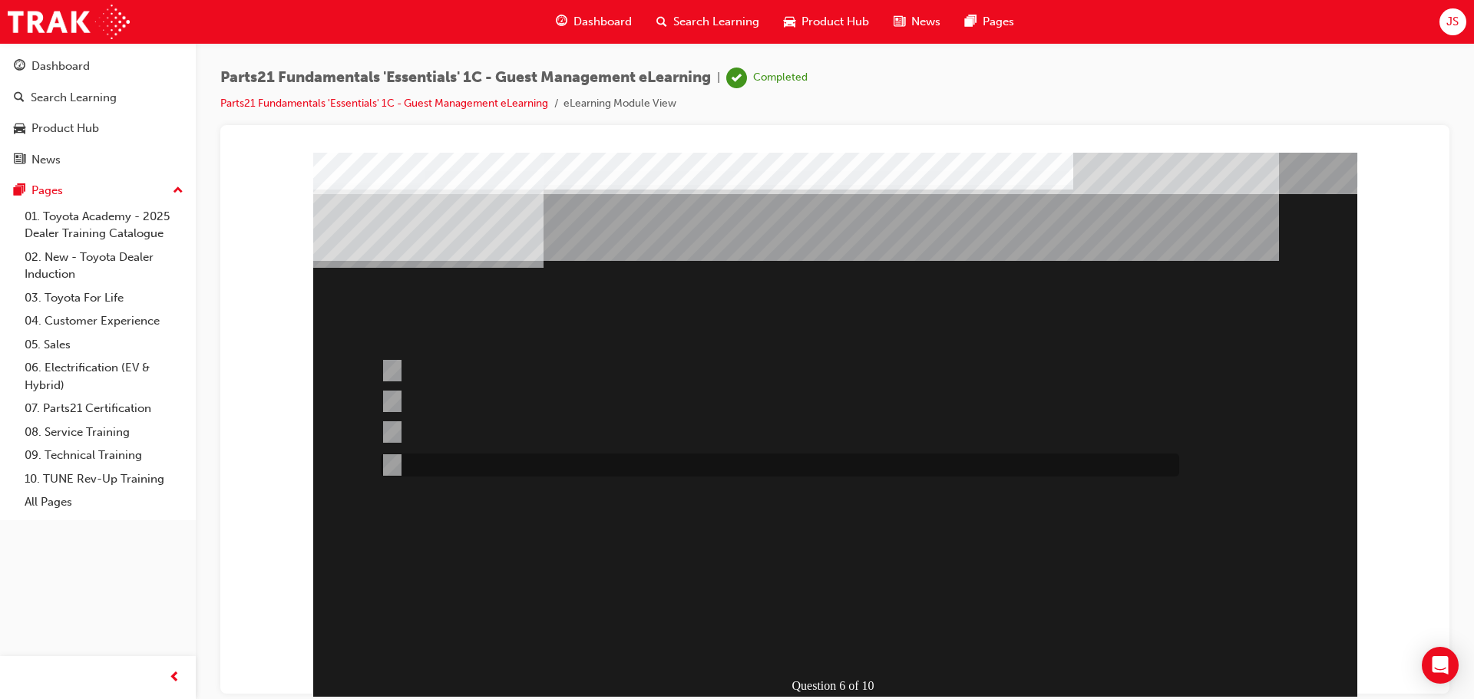
click at [554, 461] on div at bounding box center [776, 465] width 798 height 23
radio input "true"
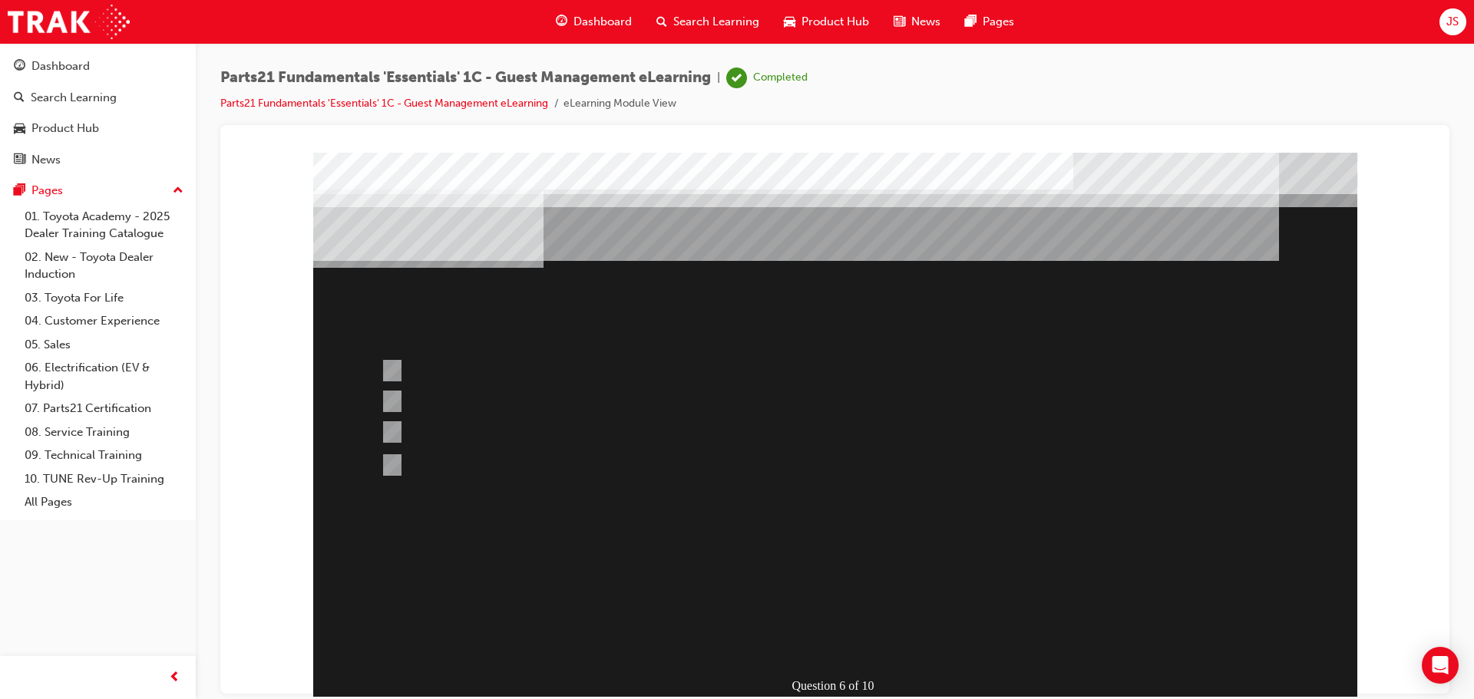
click at [834, 643] on div at bounding box center [835, 428] width 1044 height 553
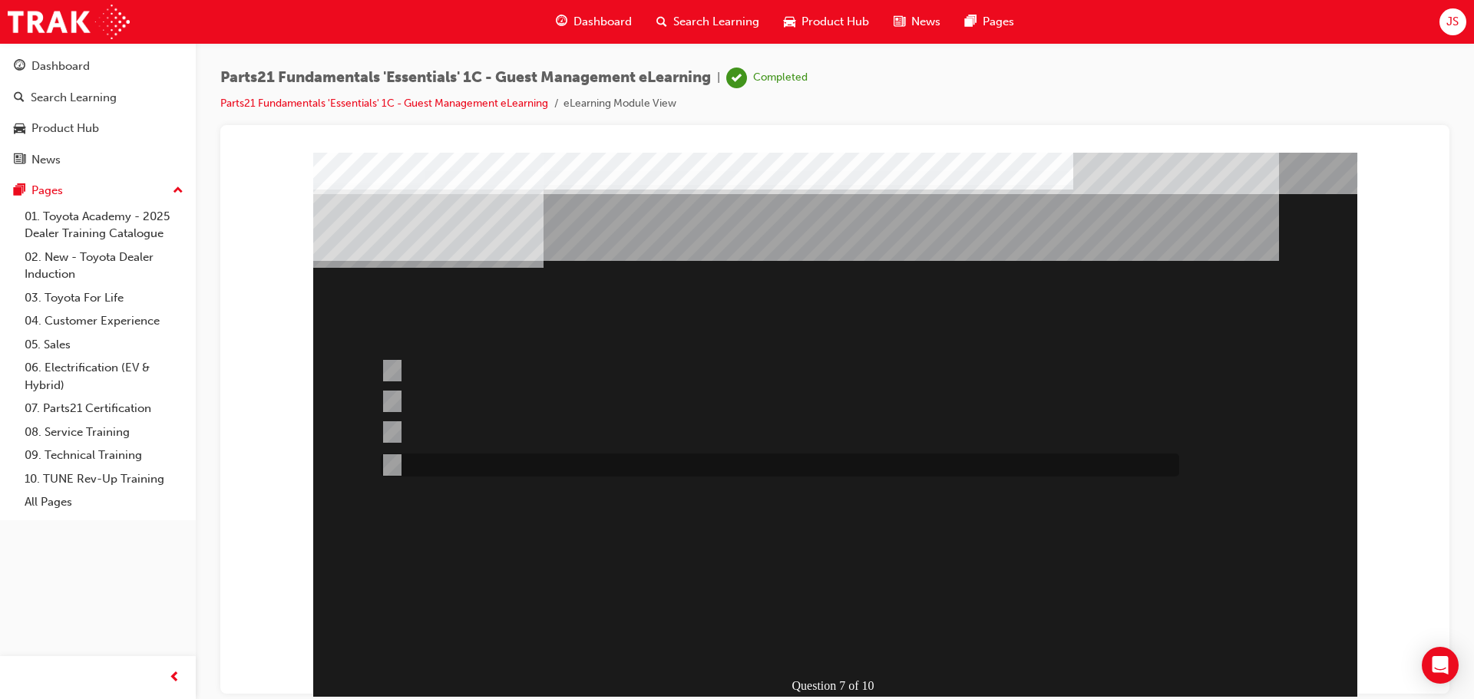
click at [599, 468] on div at bounding box center [776, 465] width 798 height 23
radio input "true"
click at [832, 662] on div "Question 7 of 10" at bounding box center [835, 428] width 1044 height 553
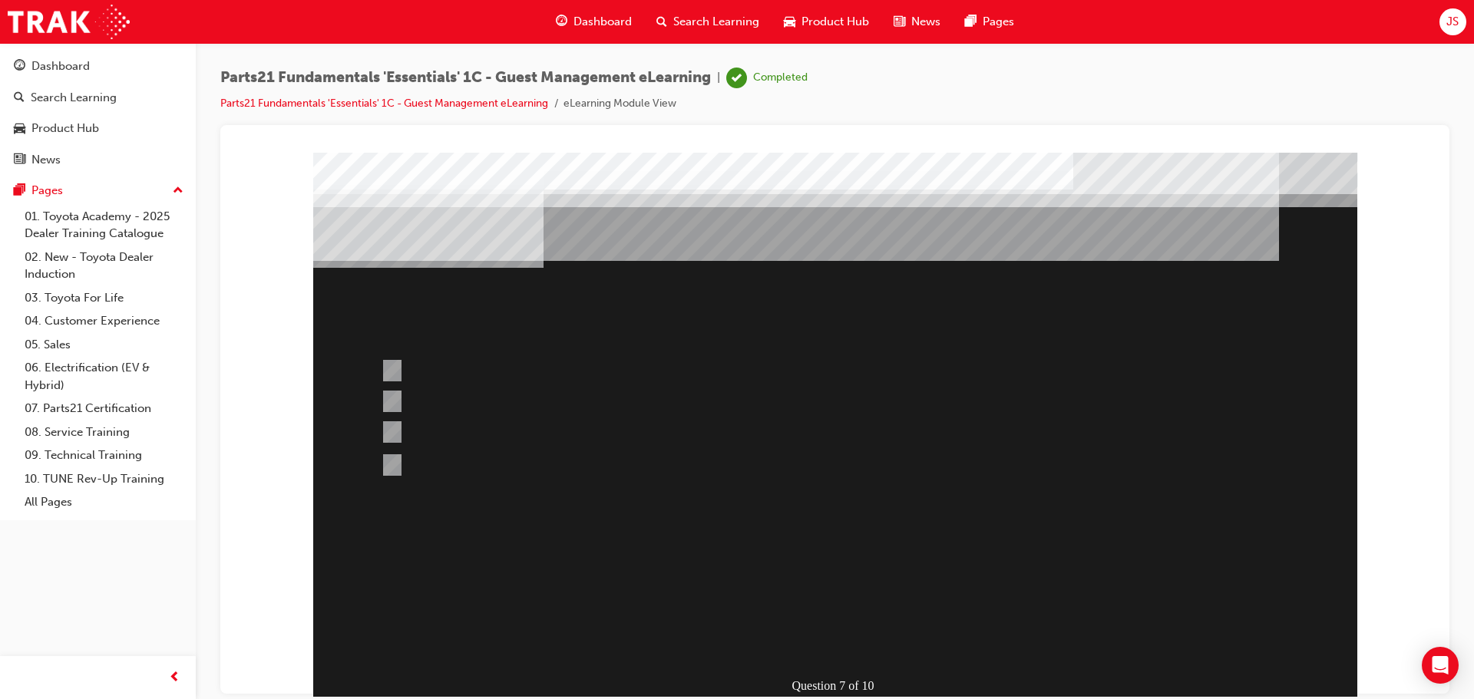
click at [838, 641] on div at bounding box center [835, 428] width 1044 height 553
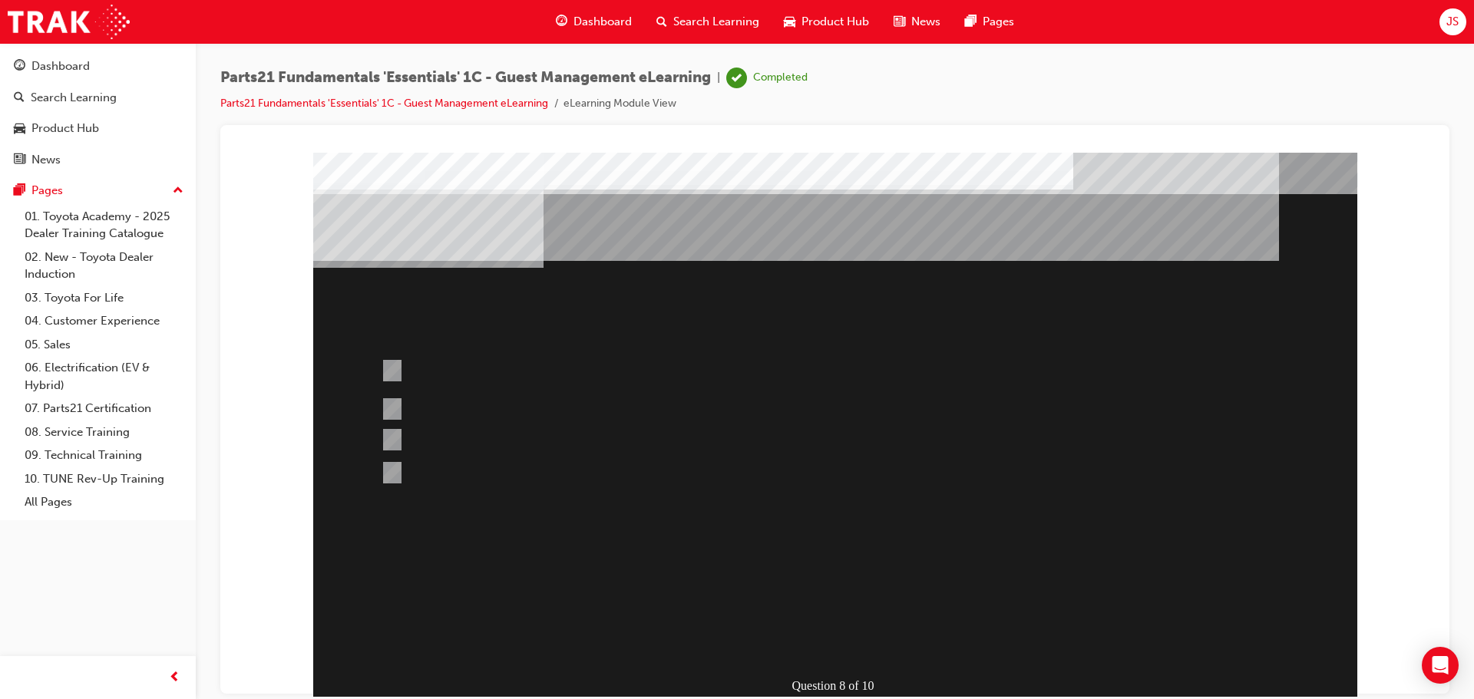
drag, startPoint x: 629, startPoint y: 243, endPoint x: 761, endPoint y: 244, distance: 132.1
drag, startPoint x: 603, startPoint y: 251, endPoint x: 883, endPoint y: 263, distance: 280.5
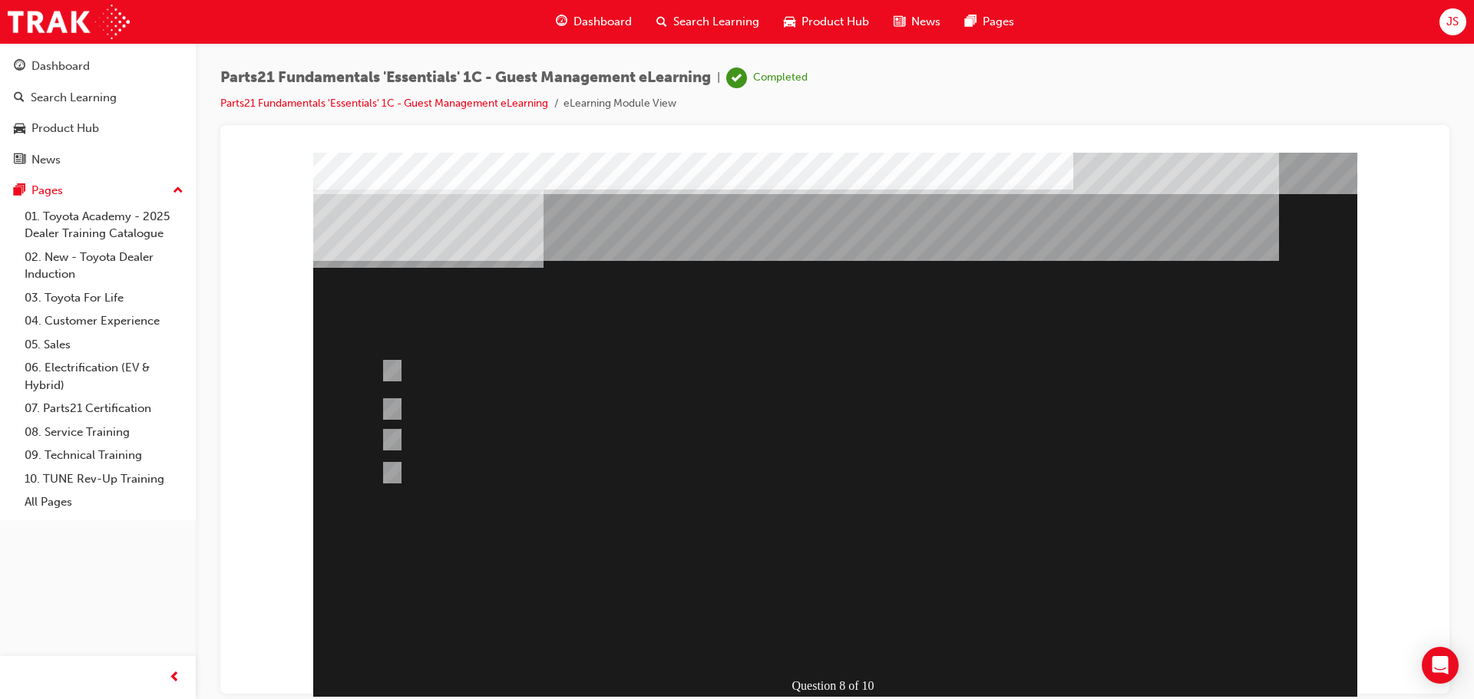
click at [682, 355] on div at bounding box center [776, 370] width 798 height 41
radio input "true"
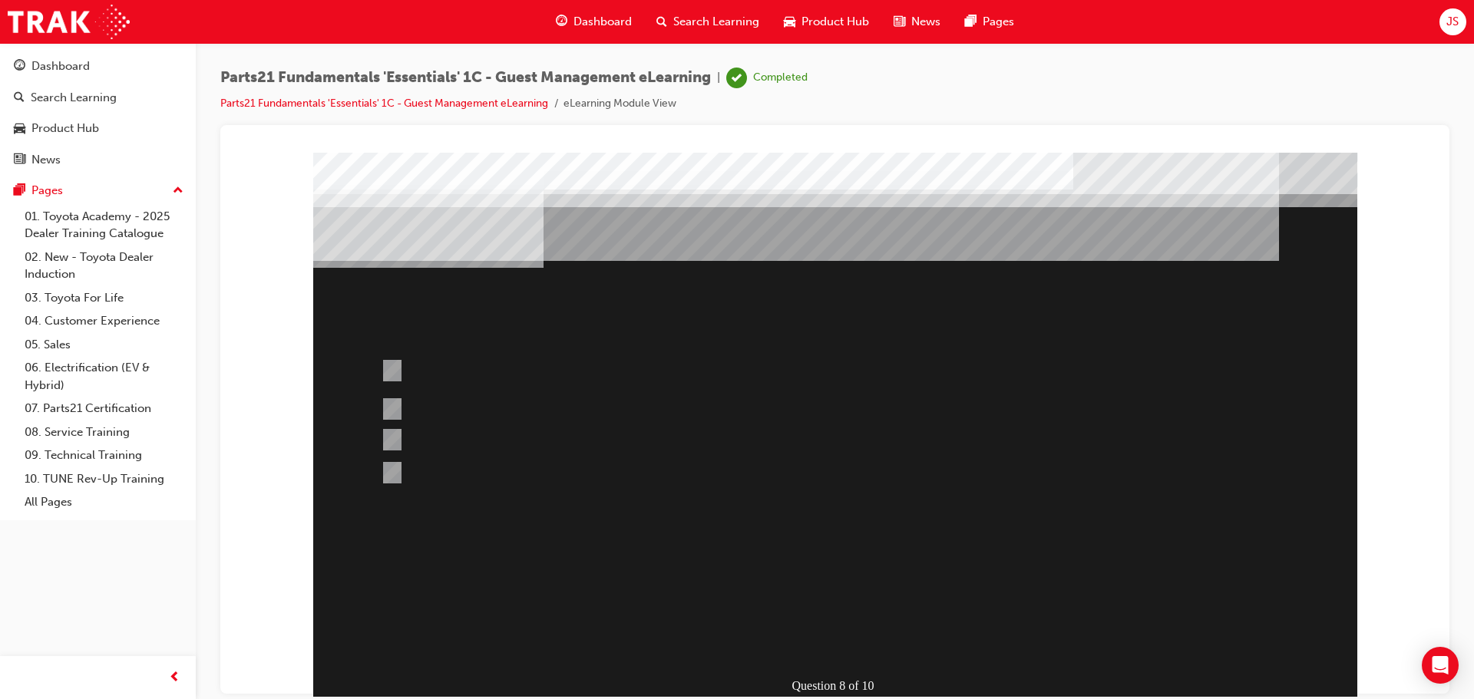
click at [836, 620] on div at bounding box center [835, 428] width 1044 height 553
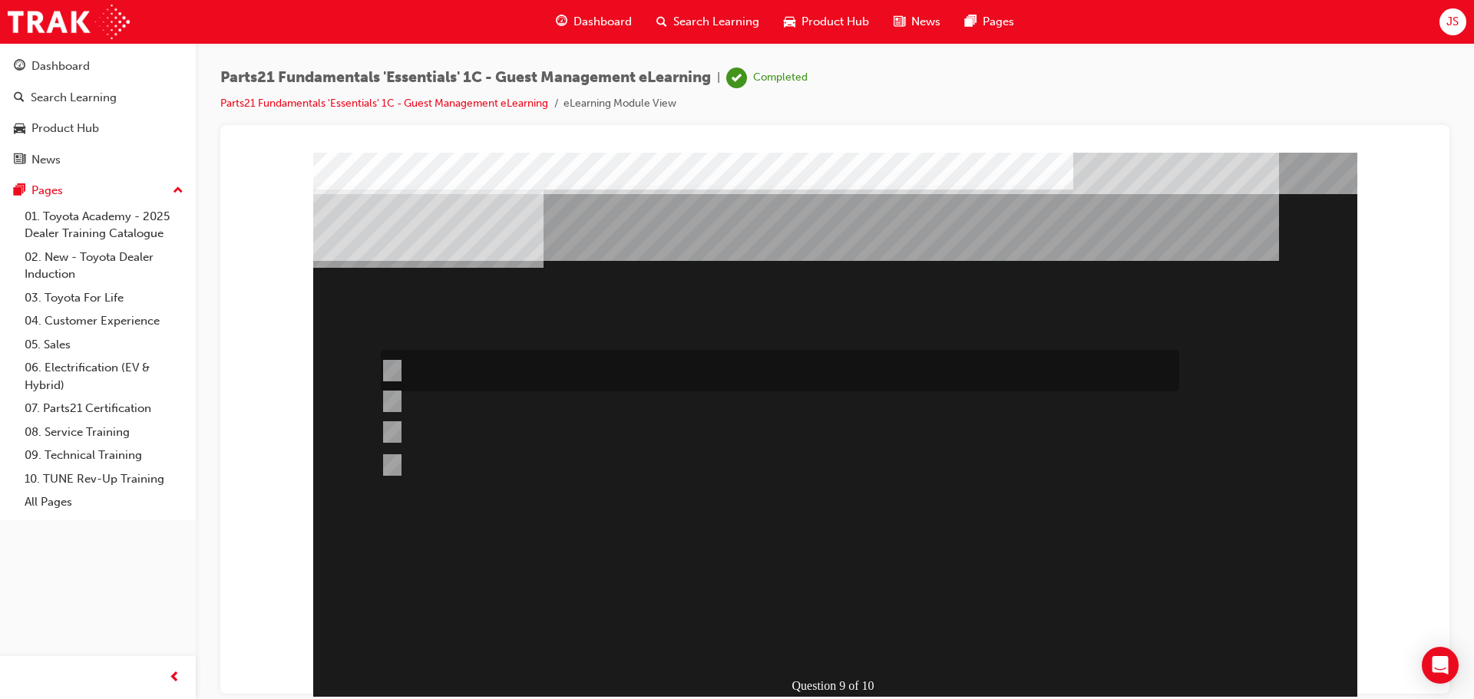
click at [432, 368] on div at bounding box center [776, 370] width 798 height 41
radio input "true"
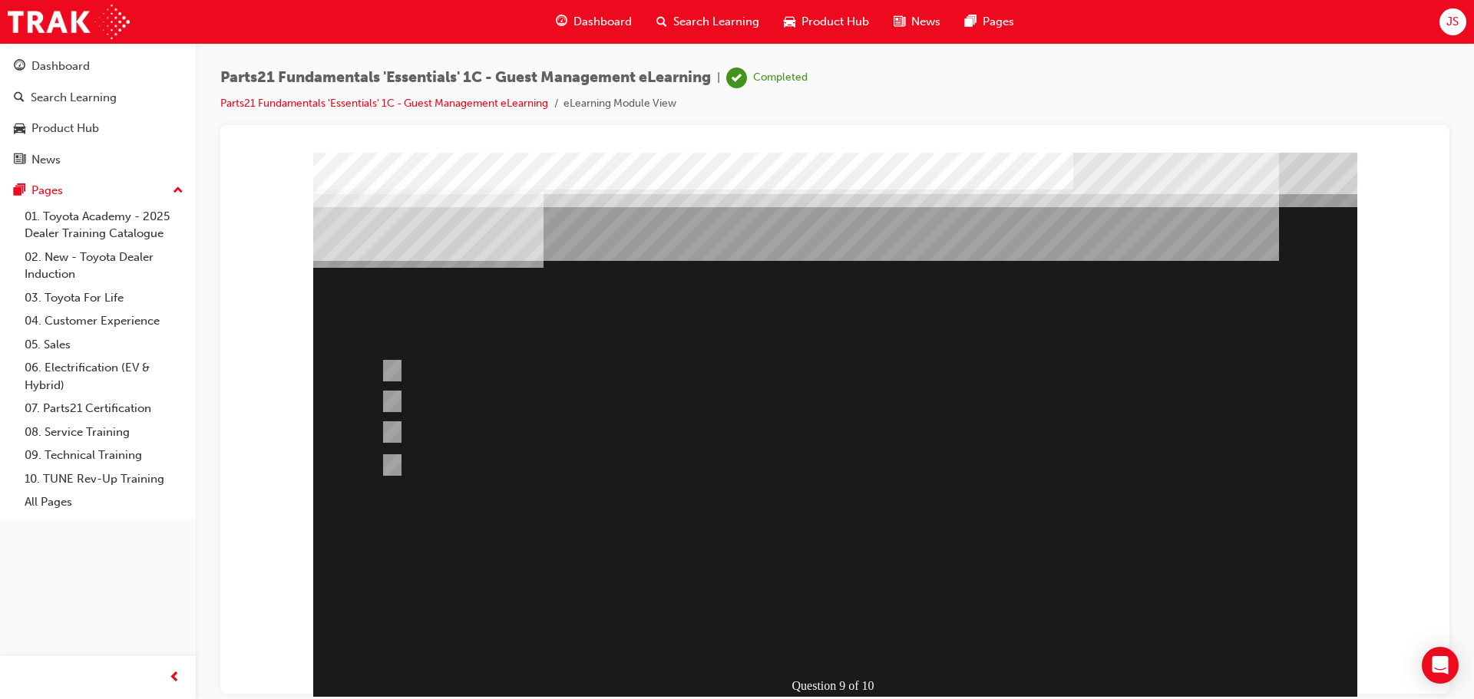
click at [826, 623] on div at bounding box center [835, 428] width 1044 height 553
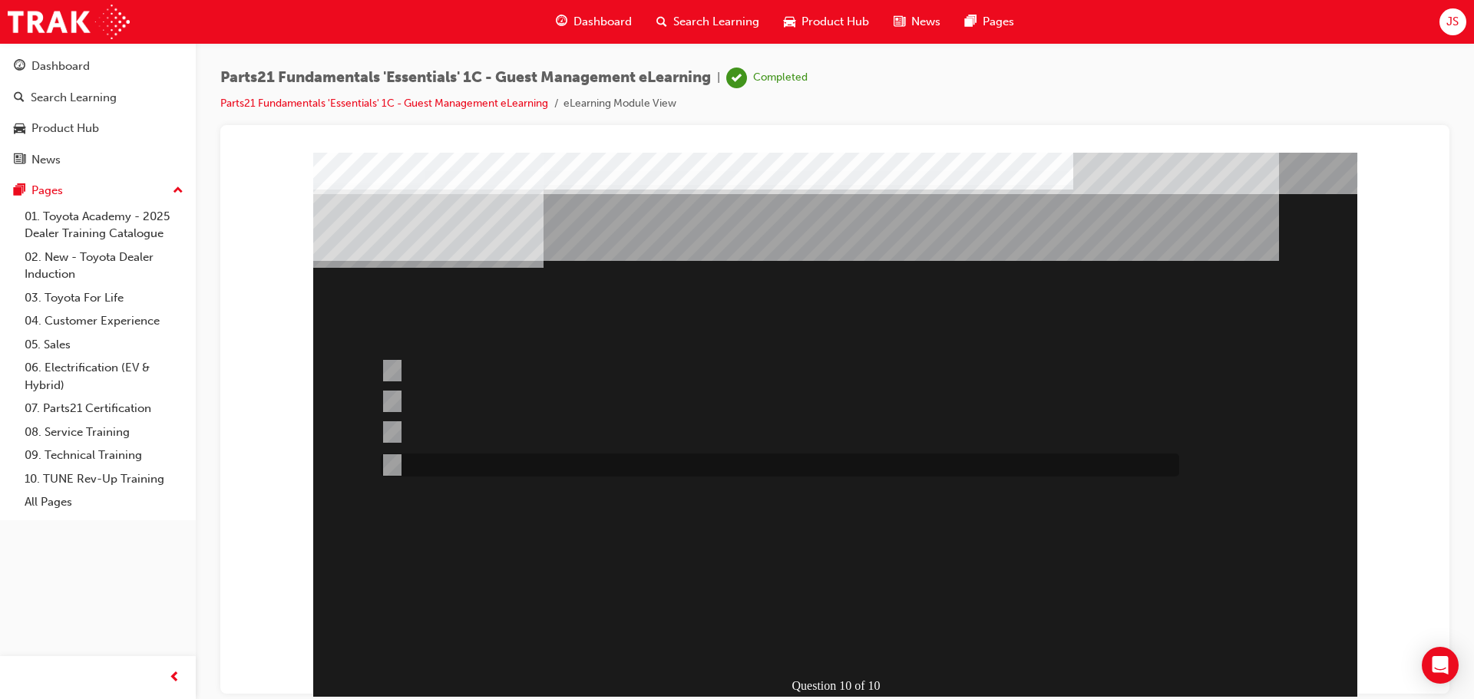
click at [421, 467] on div at bounding box center [776, 465] width 798 height 23
radio input "true"
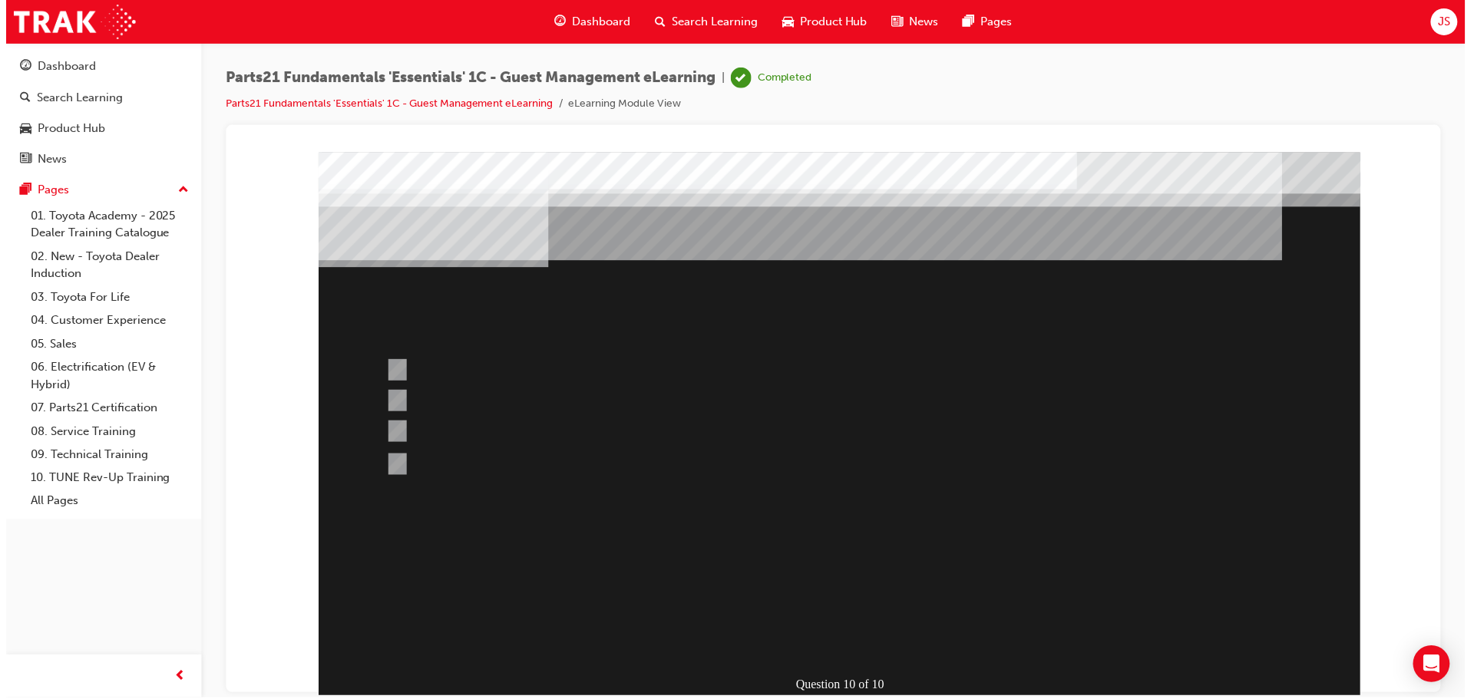
click at [800, 620] on div at bounding box center [840, 428] width 1044 height 553
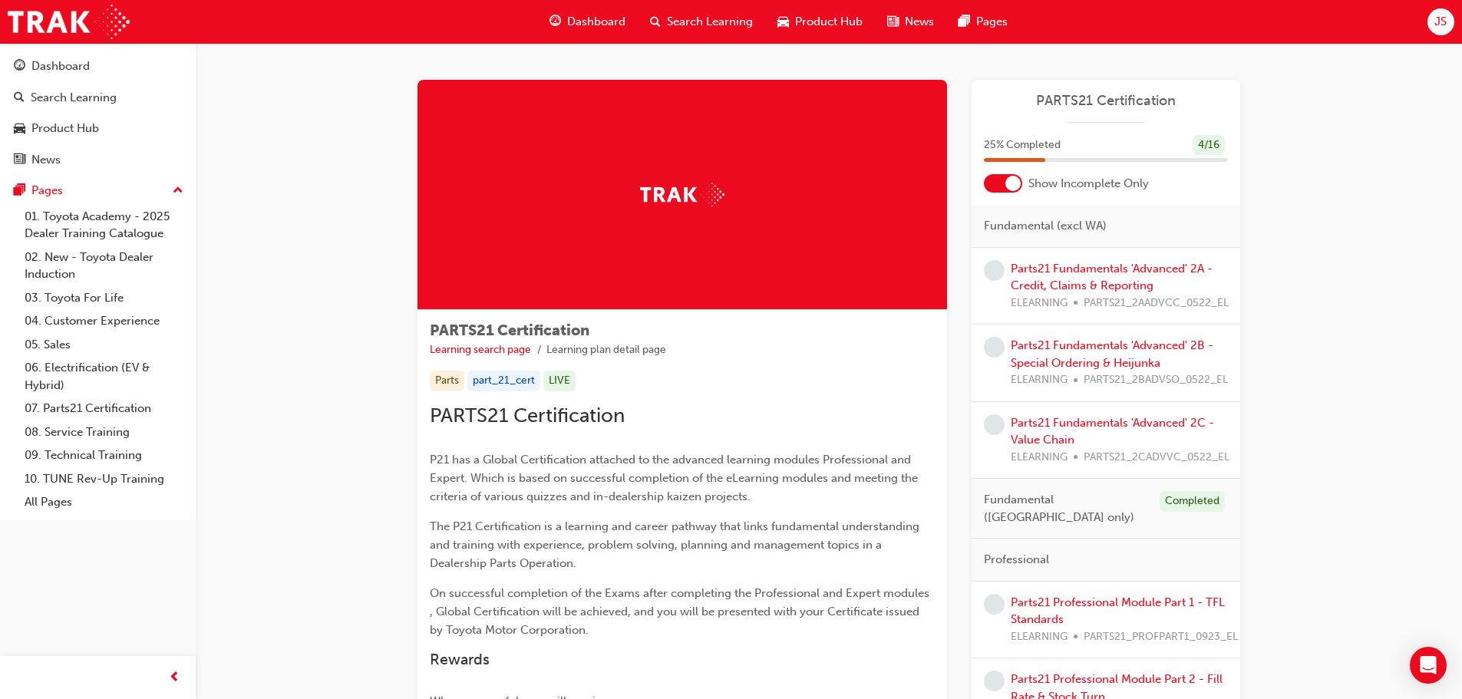
click at [1018, 194] on div "PARTS21 Certification 25 % Completed 4 / 16 Show Incomplete Only Fundamental (e…" at bounding box center [1106, 673] width 269 height 1187
click at [1007, 190] on div at bounding box center [1003, 183] width 38 height 18
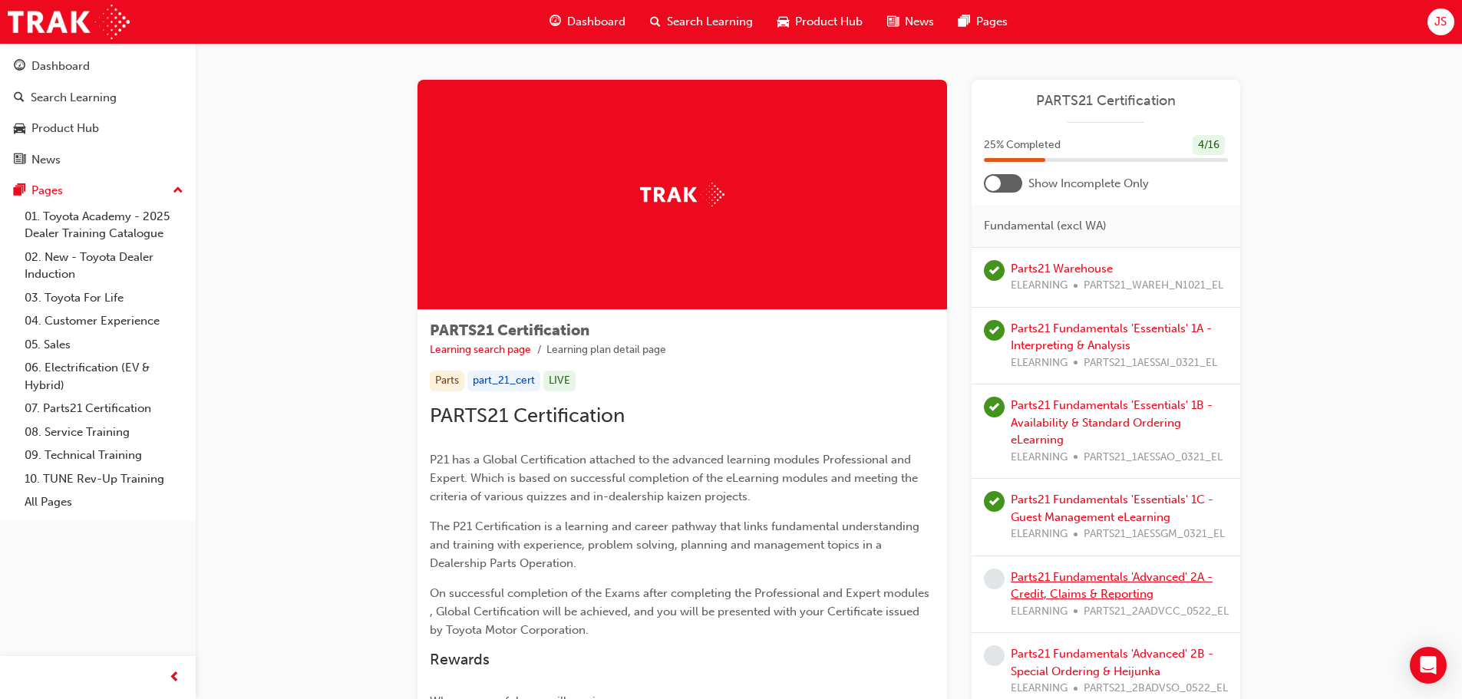
click at [1065, 580] on link "Parts21 Fundamentals 'Advanced' 2A - Credit, Claims & Reporting" at bounding box center [1112, 585] width 202 height 31
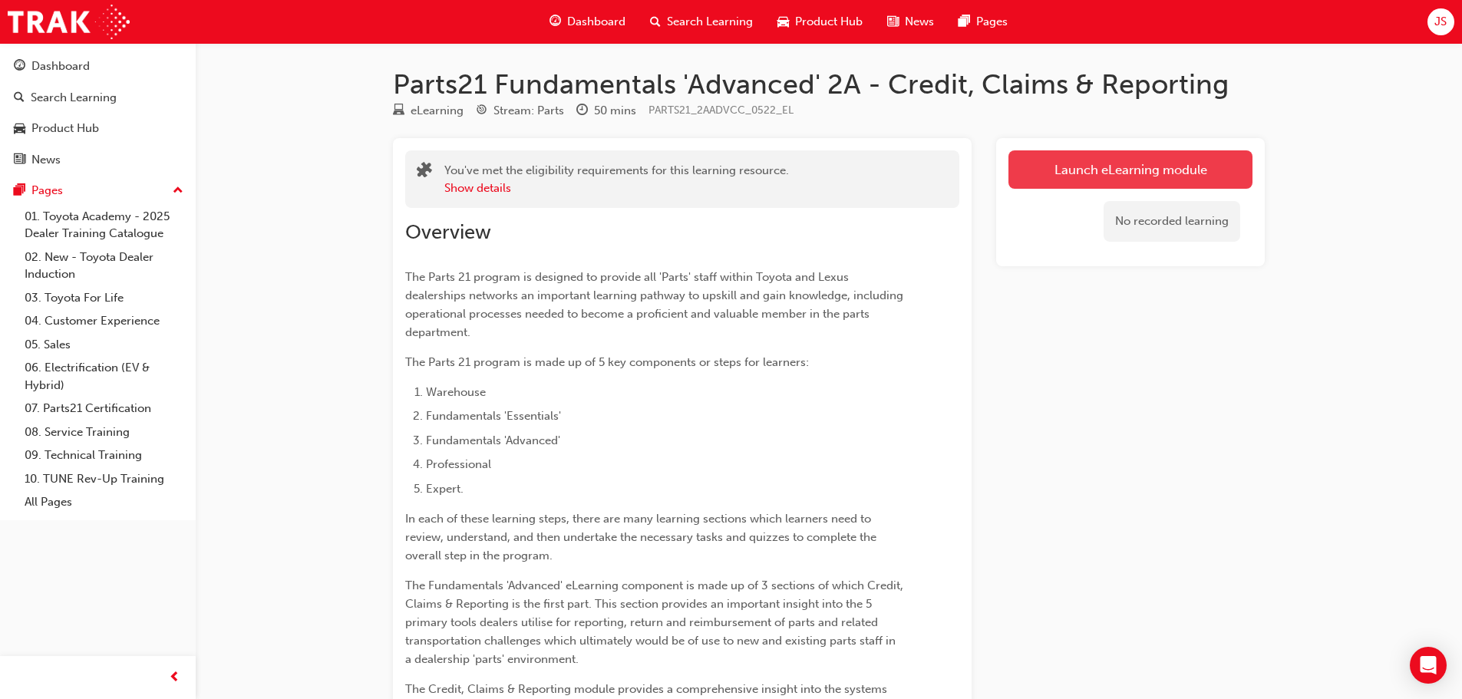
click at [1094, 163] on link "Launch eLearning module" at bounding box center [1131, 169] width 244 height 38
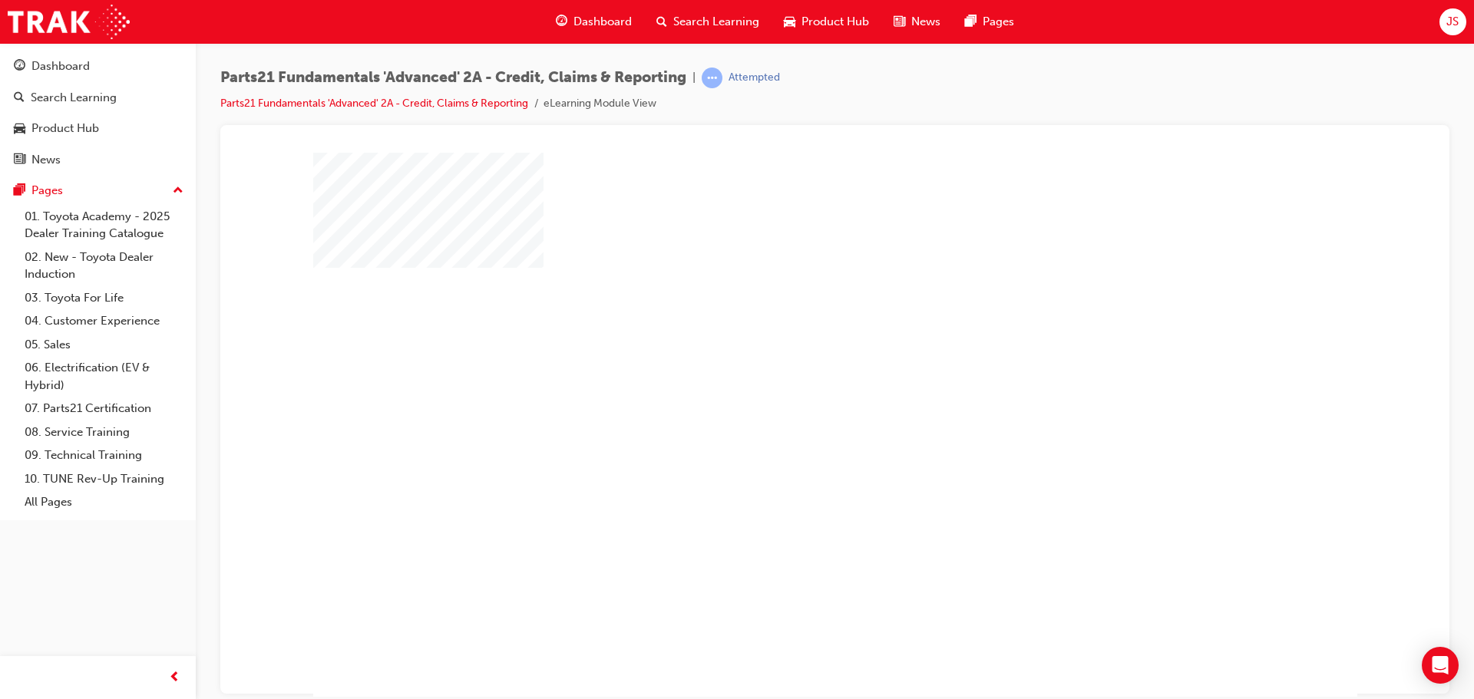
click at [867, 370] on div at bounding box center [835, 428] width 1044 height 553
click at [791, 380] on div "play" at bounding box center [791, 380] width 0 height 0
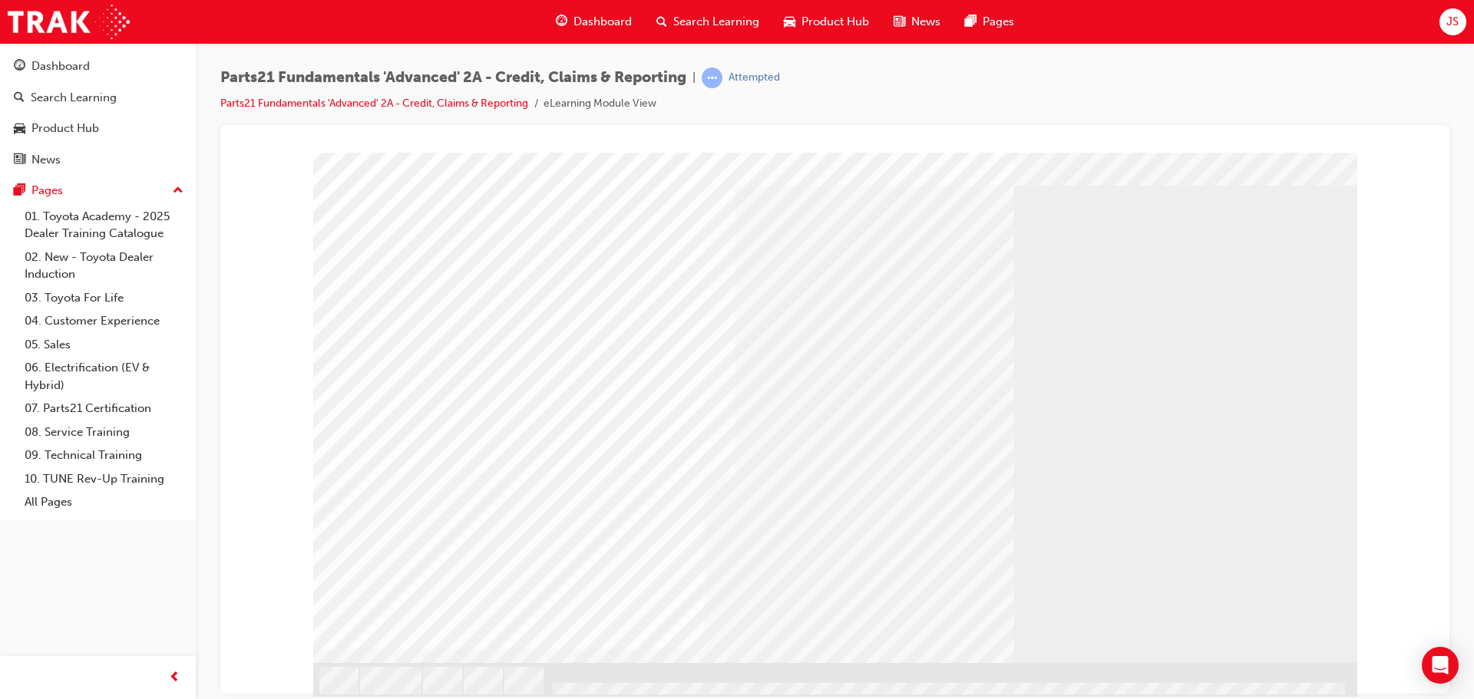
scroll to position [43, 0]
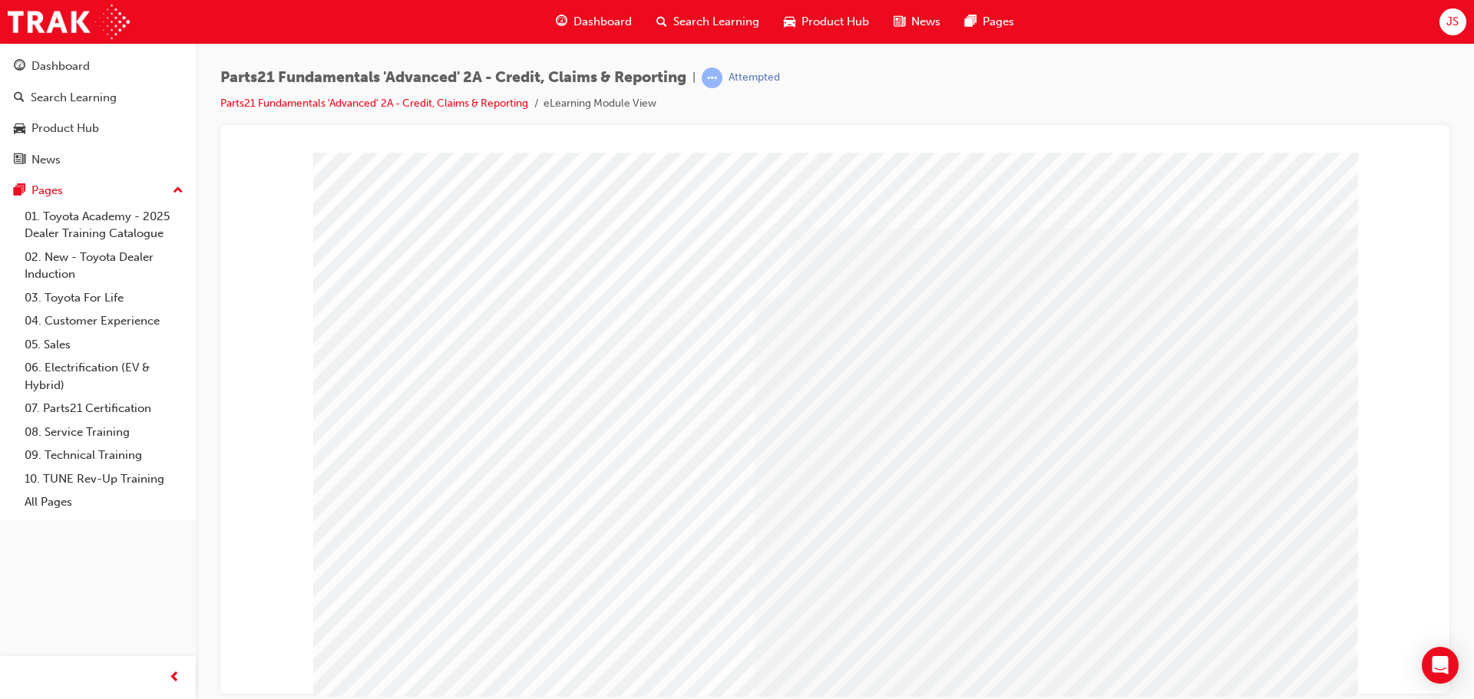
drag, startPoint x: 413, startPoint y: 399, endPoint x: 851, endPoint y: 402, distance: 437.6
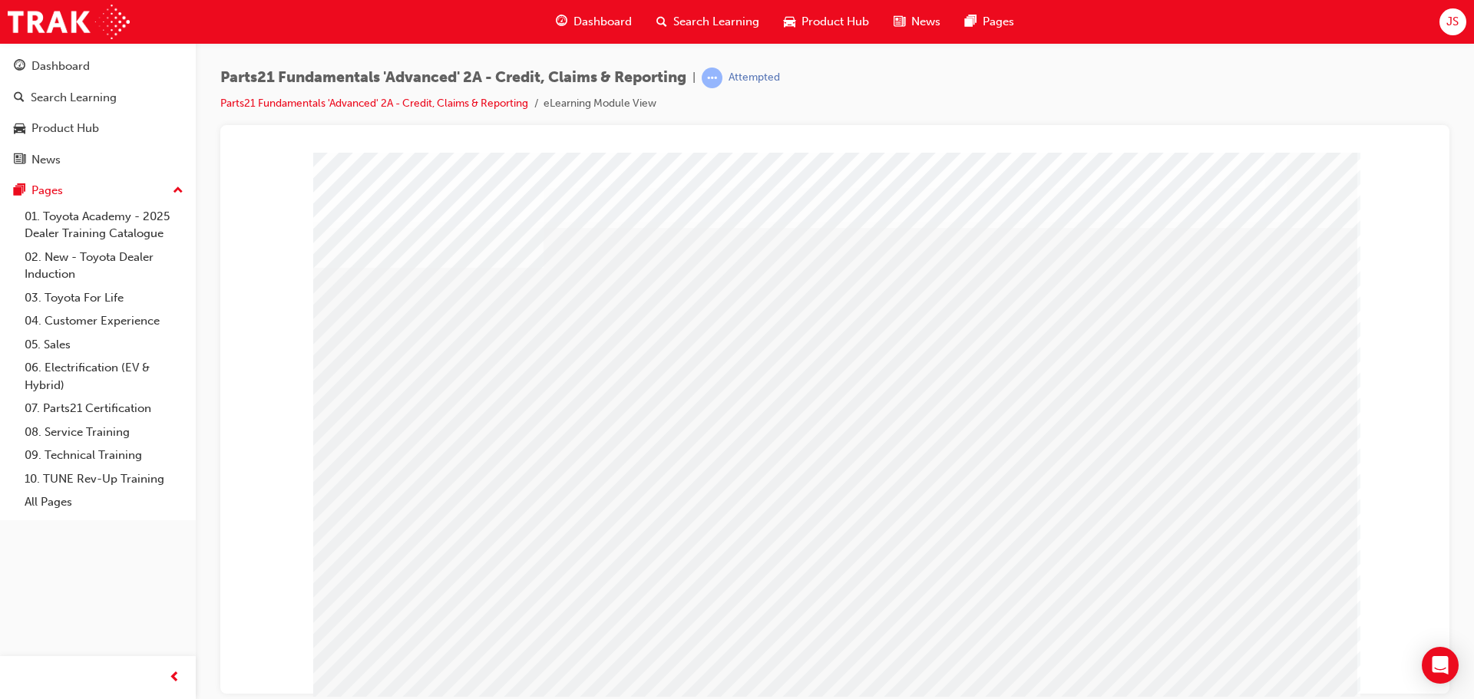
drag, startPoint x: 870, startPoint y: 499, endPoint x: 868, endPoint y: 512, distance: 13.3
